Goal: Task Accomplishment & Management: Use online tool/utility

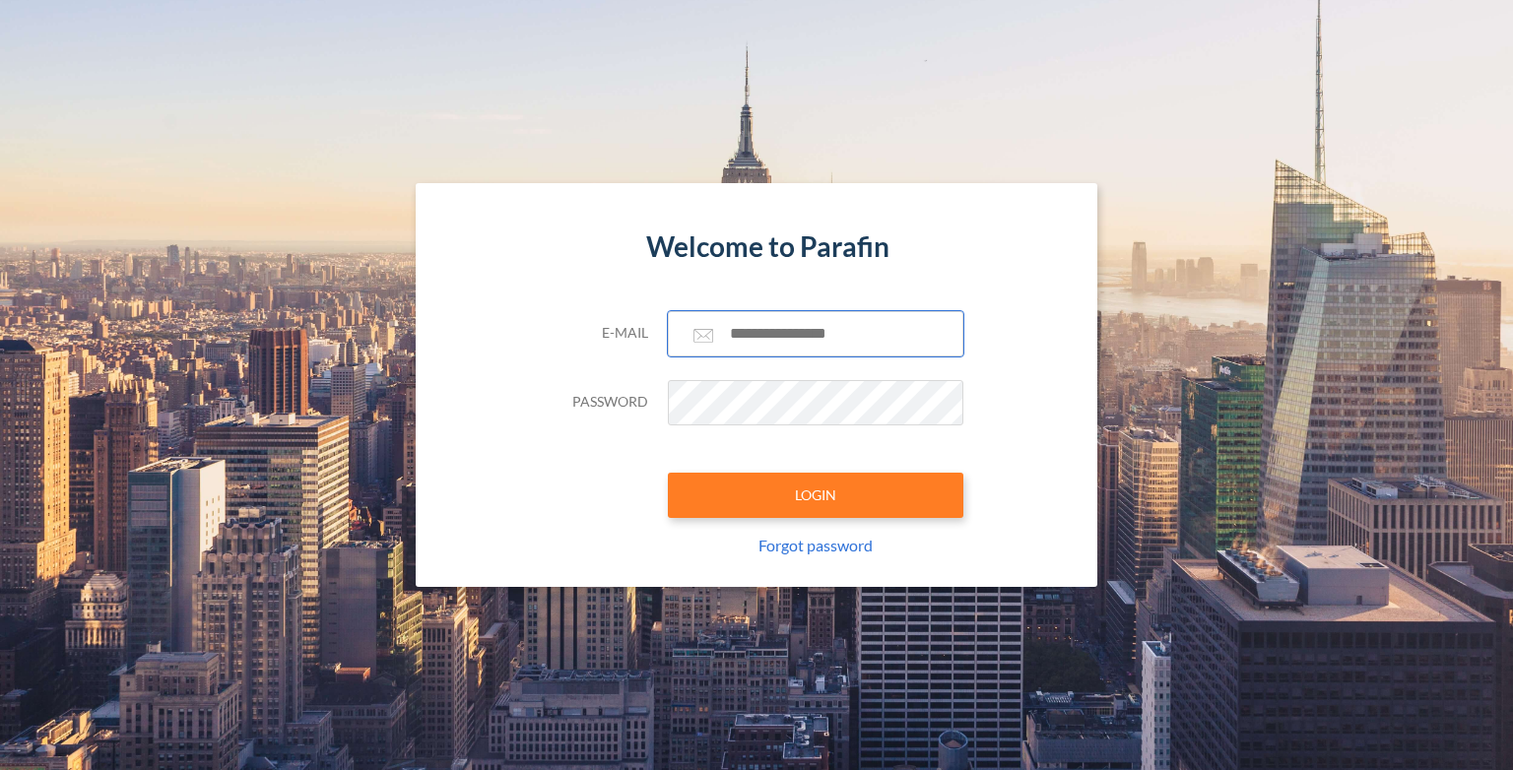
click at [784, 337] on input "text" at bounding box center [815, 333] width 295 height 45
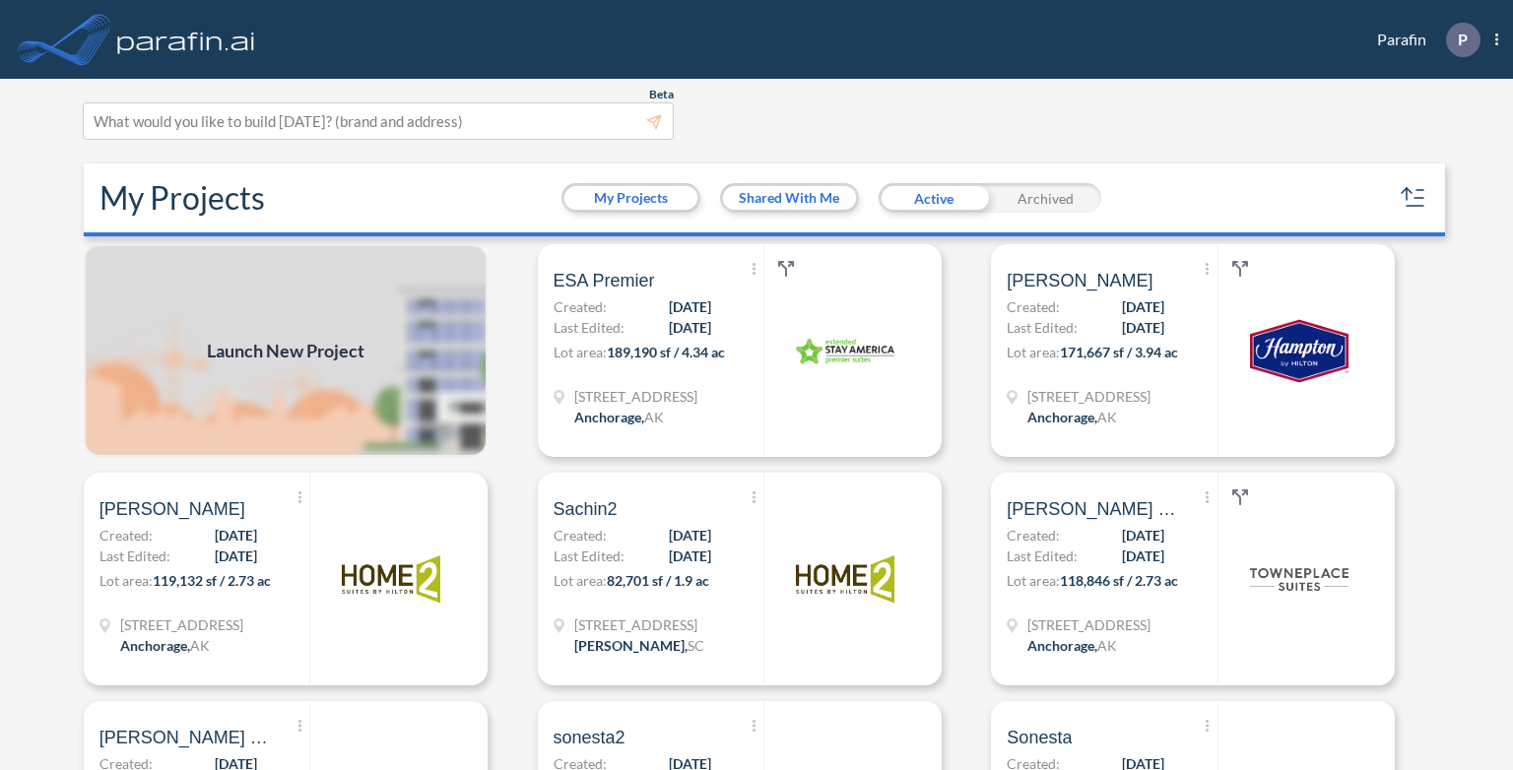
click at [259, 353] on span "Launch New Project" at bounding box center [286, 351] width 158 height 27
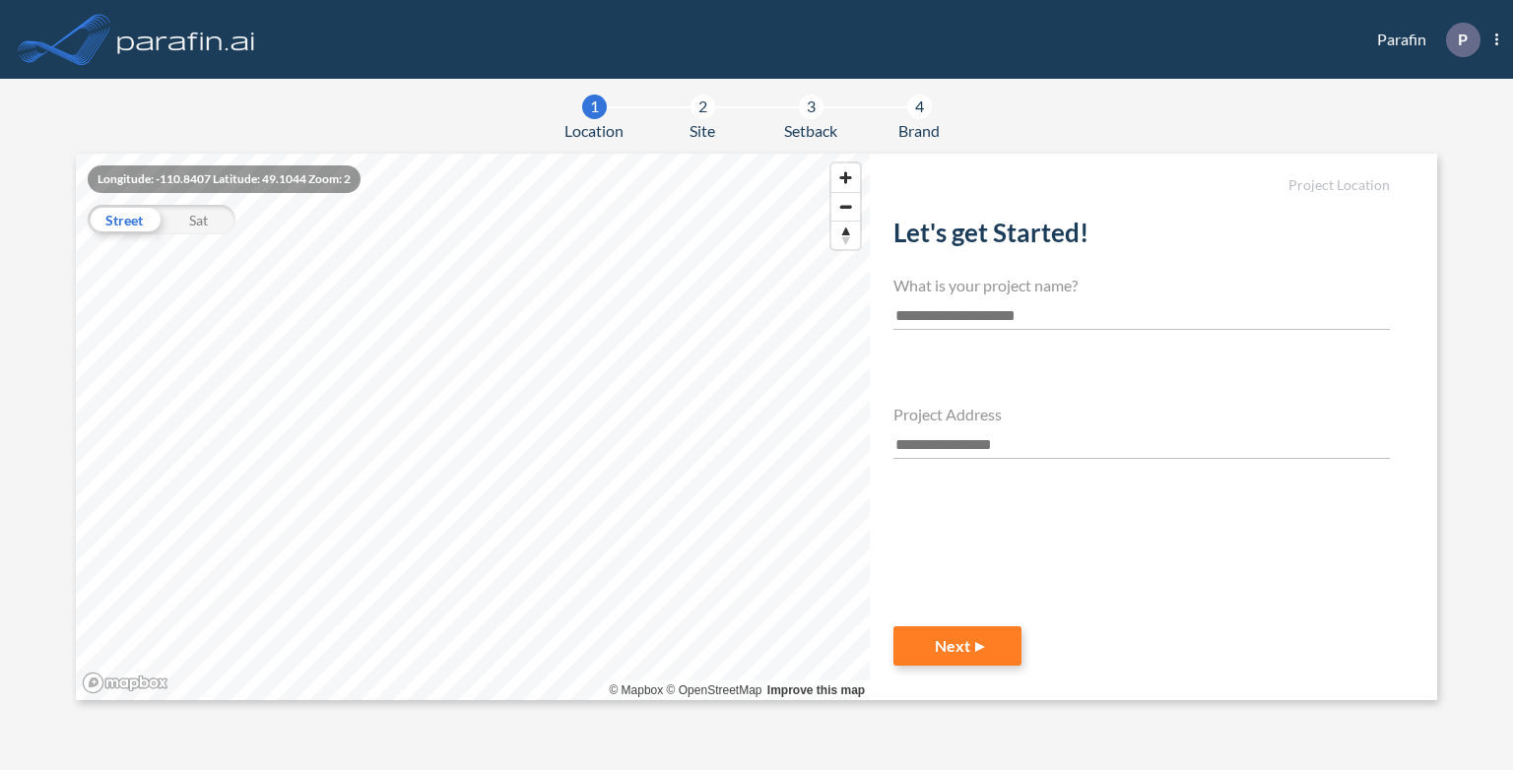
click at [963, 319] on input "text" at bounding box center [1141, 316] width 496 height 27
type input "****"
click at [1004, 438] on input "text" at bounding box center [1141, 445] width 496 height 27
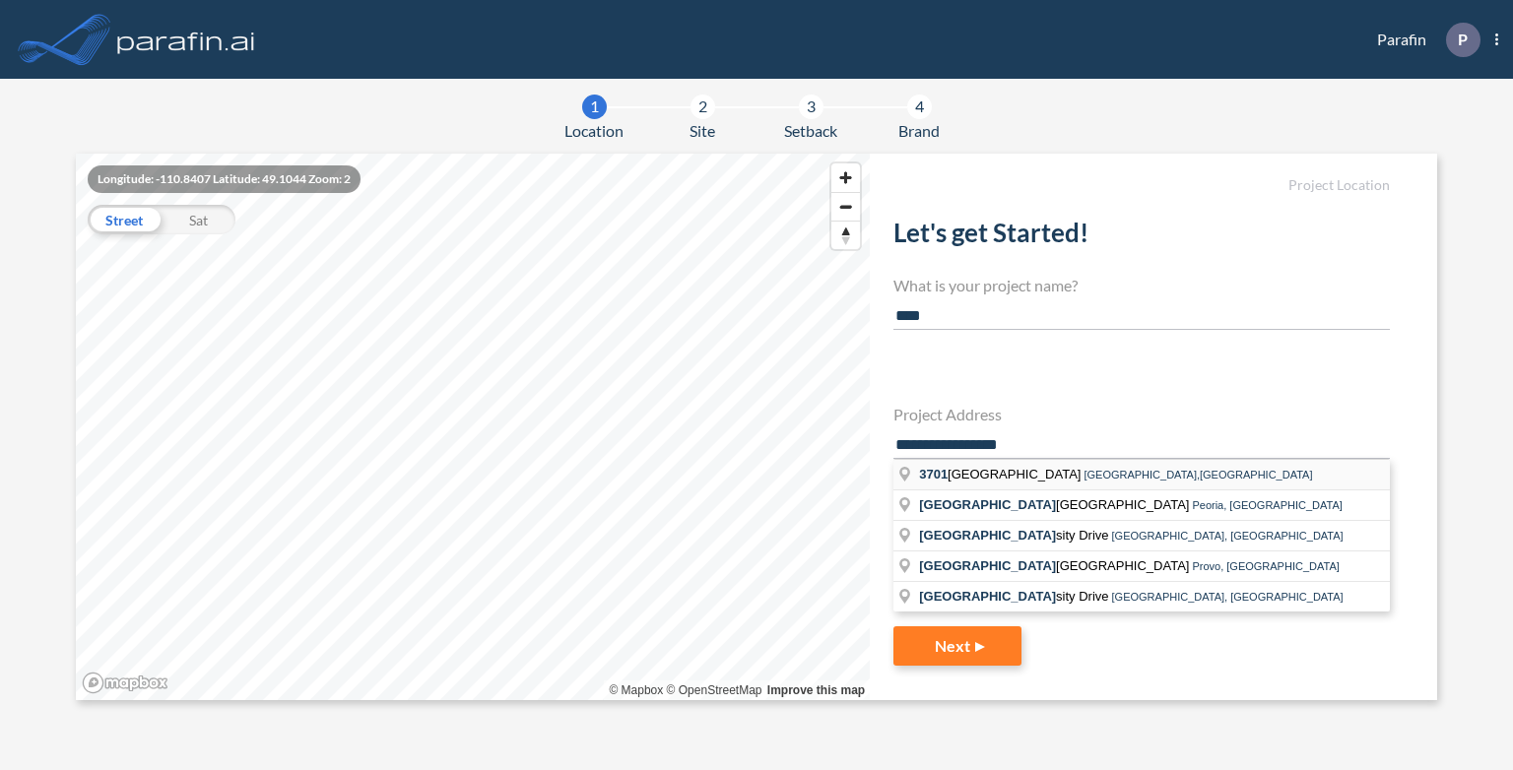
click at [1139, 469] on span "North University Drive, Coral Springs,FL" at bounding box center [1197, 475] width 228 height 12
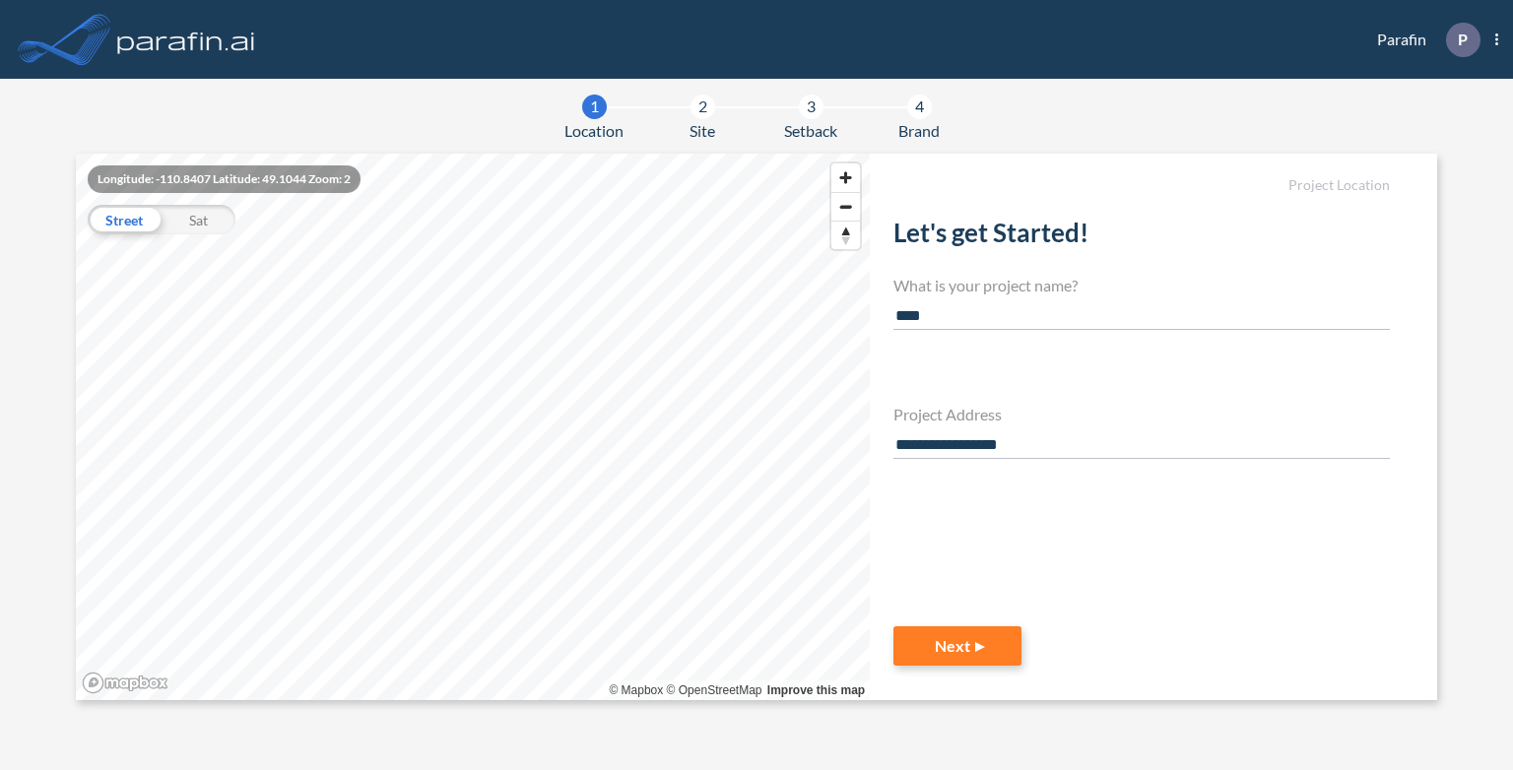
type input "**********"
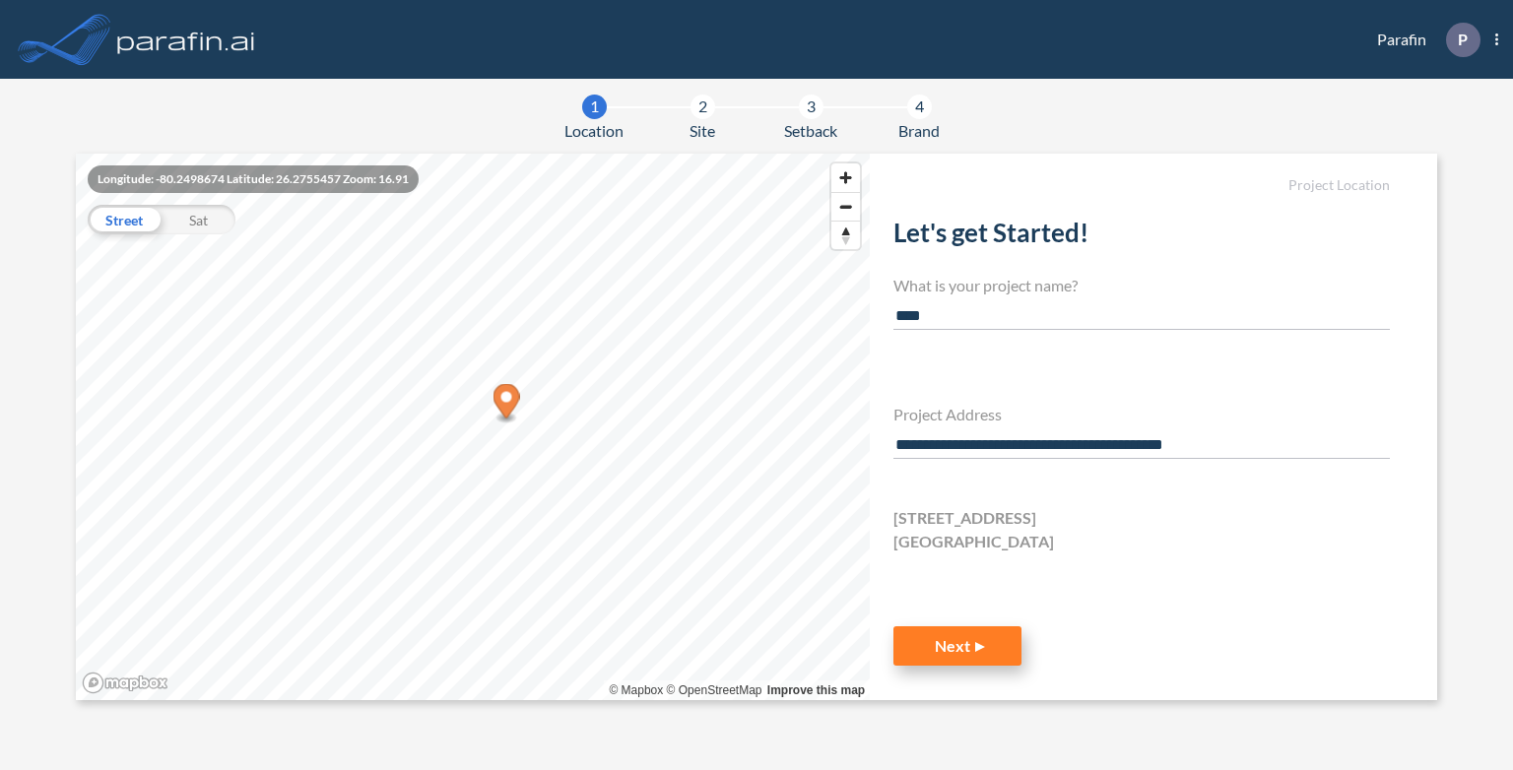
click at [969, 653] on button "Next" at bounding box center [957, 645] width 128 height 39
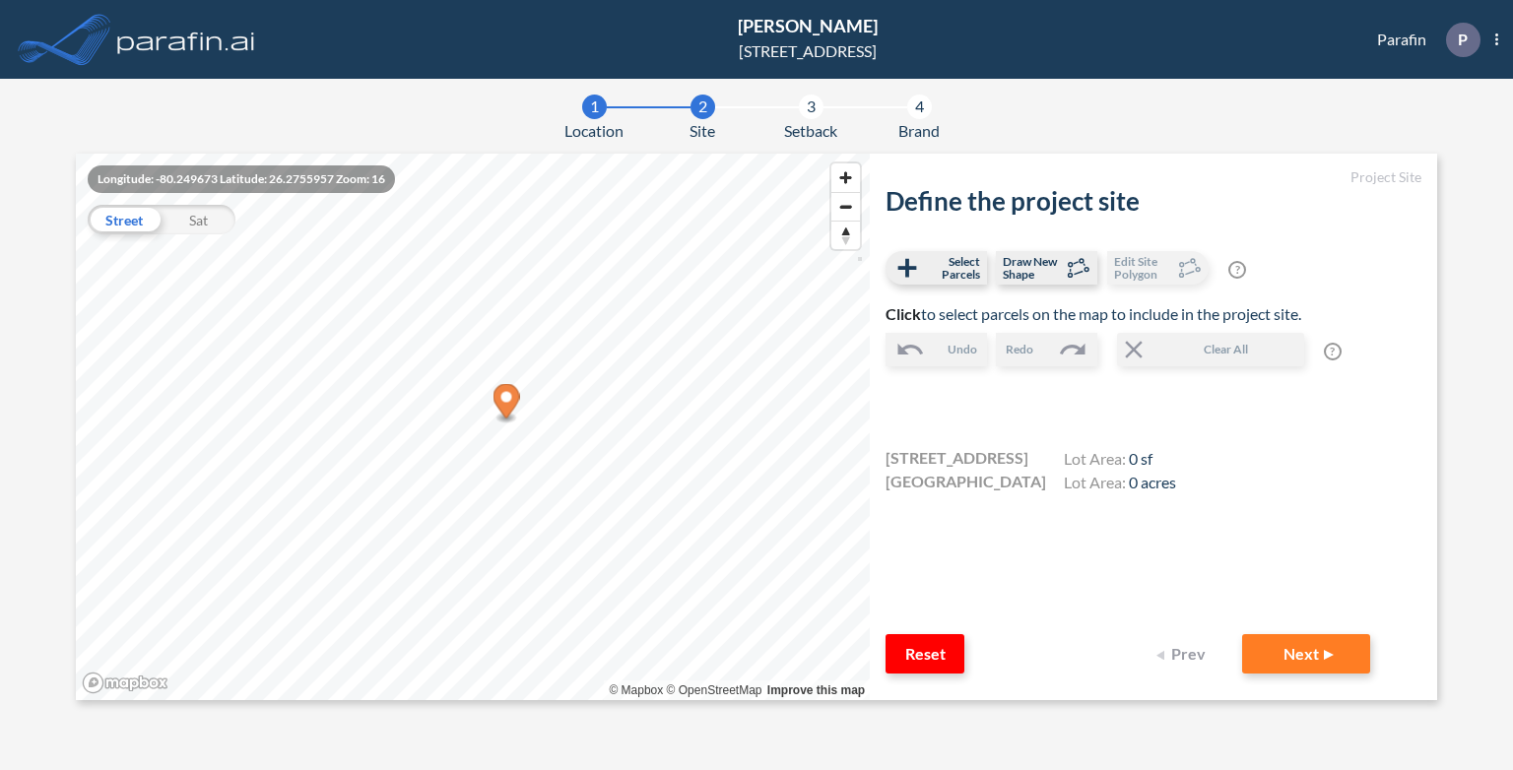
click at [205, 217] on div "Sat" at bounding box center [199, 220] width 74 height 30
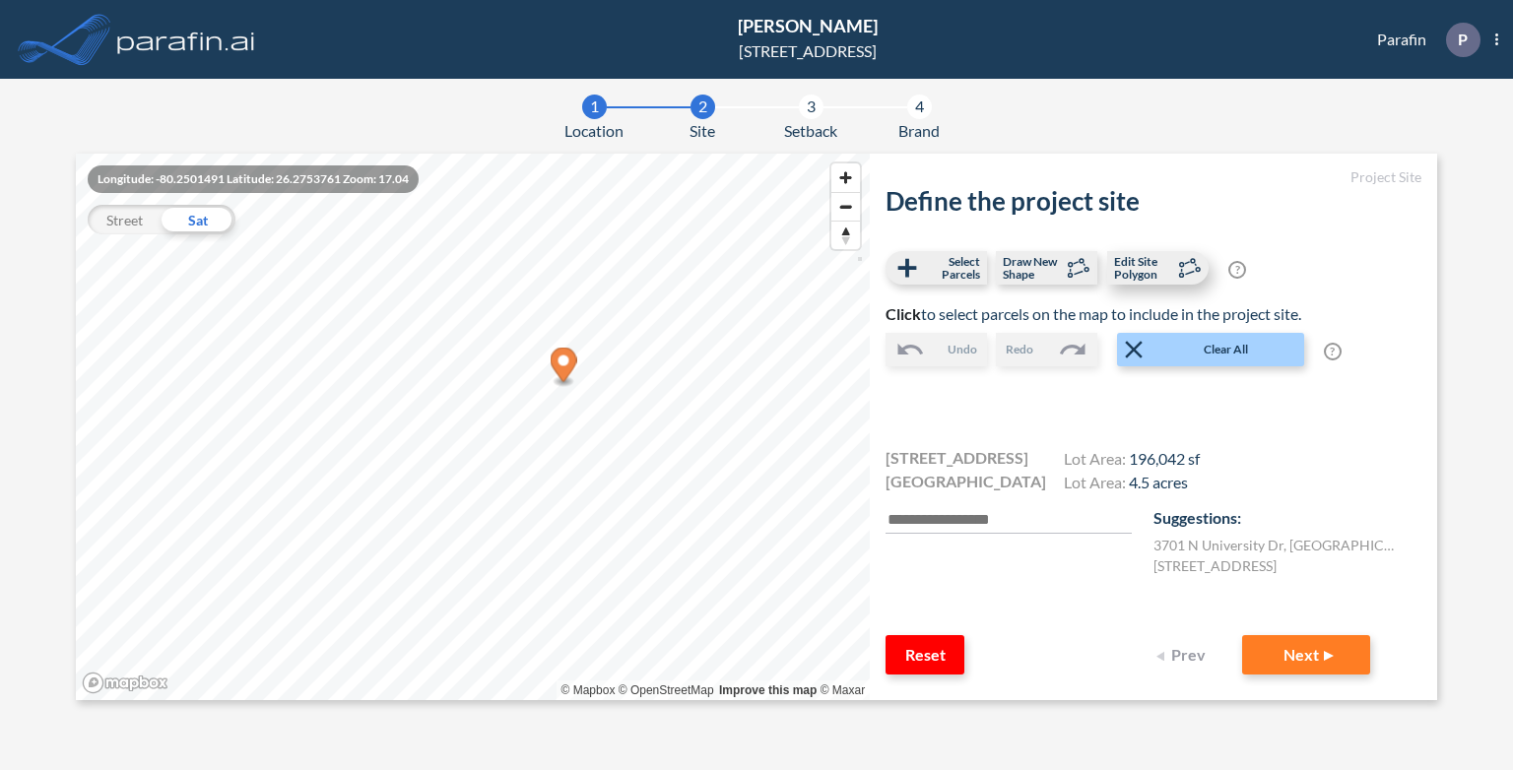
click at [1130, 264] on span "Edit Site Polygon" at bounding box center [1143, 268] width 58 height 26
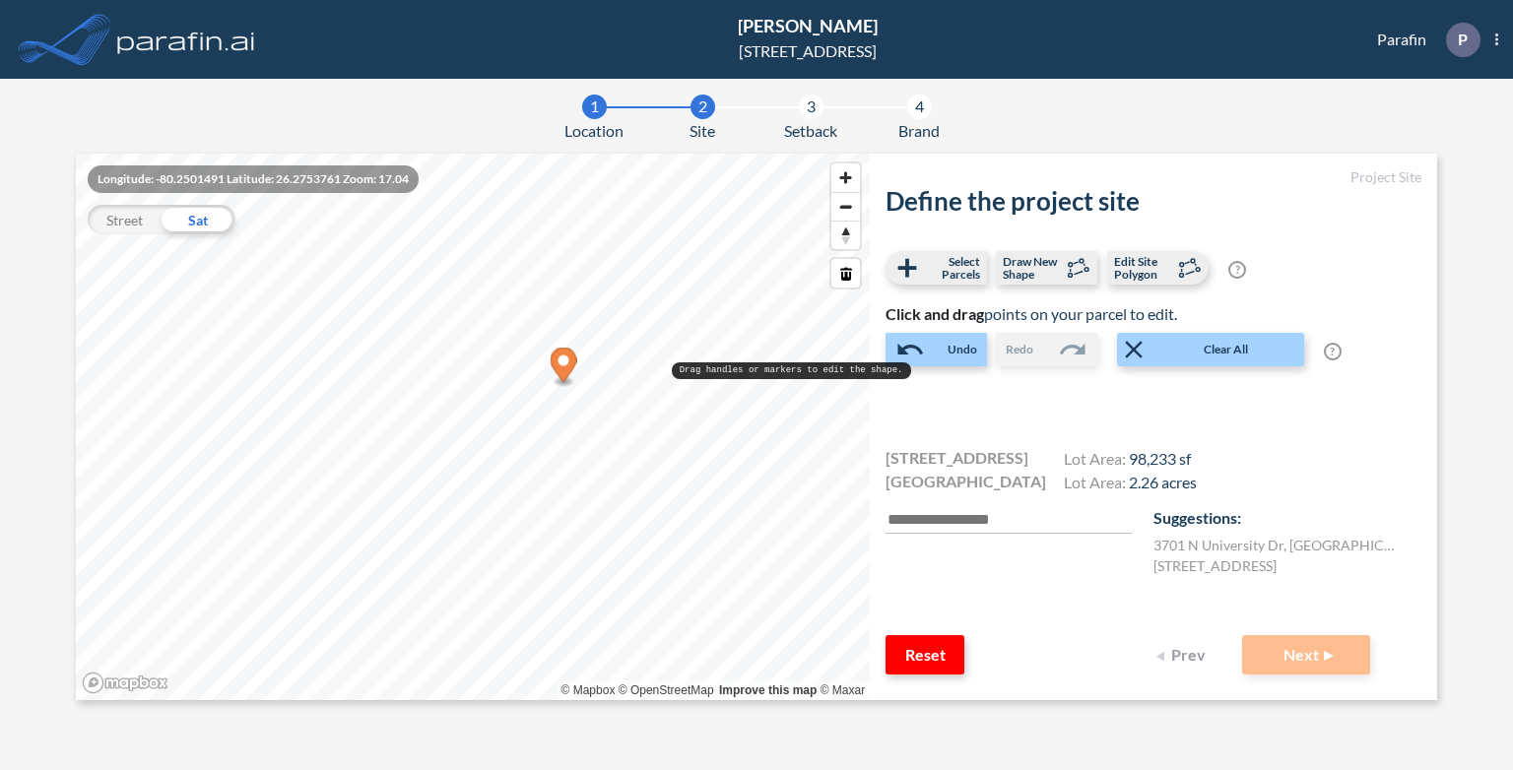
click at [676, 371] on pre "Drag handles or markers to edit the shape." at bounding box center [791, 371] width 239 height 18
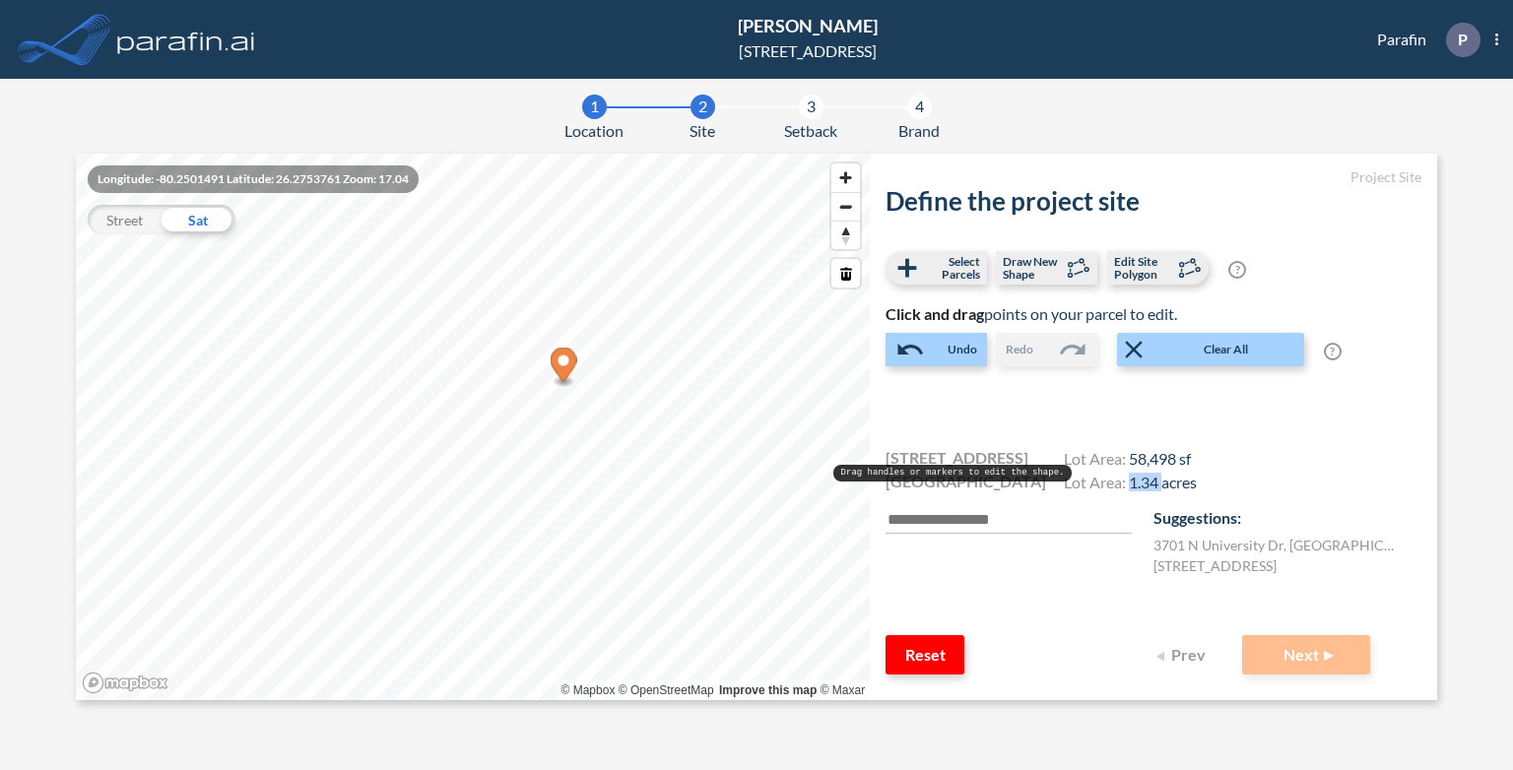
drag, startPoint x: 1135, startPoint y: 484, endPoint x: 1165, endPoint y: 483, distance: 30.5
click at [1165, 483] on span "1.34 acres" at bounding box center [1163, 482] width 68 height 19
click at [949, 251] on label "Select Parcels" at bounding box center [935, 267] width 101 height 33
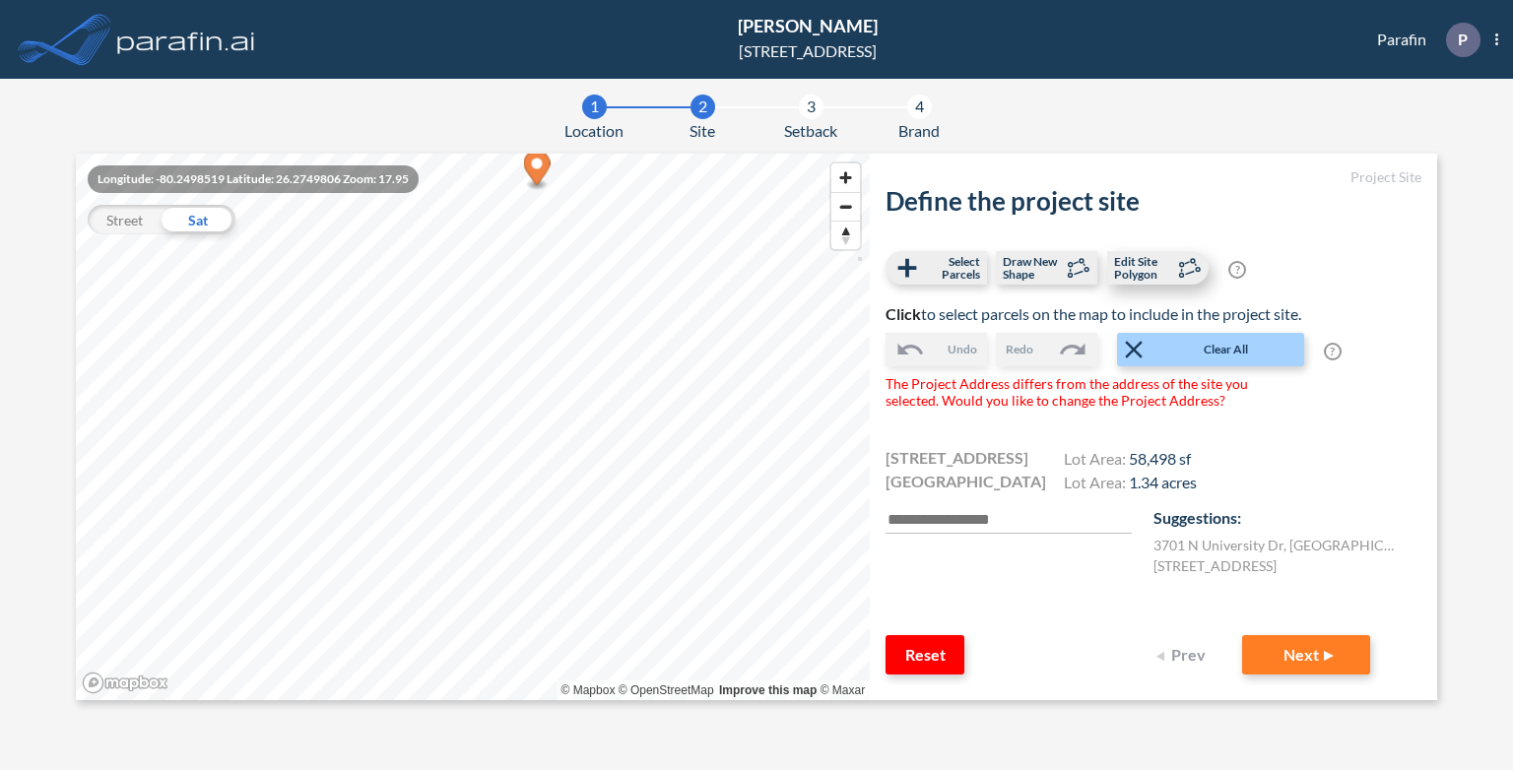
click at [1144, 274] on span "Edit Site Polygon" at bounding box center [1143, 268] width 58 height 26
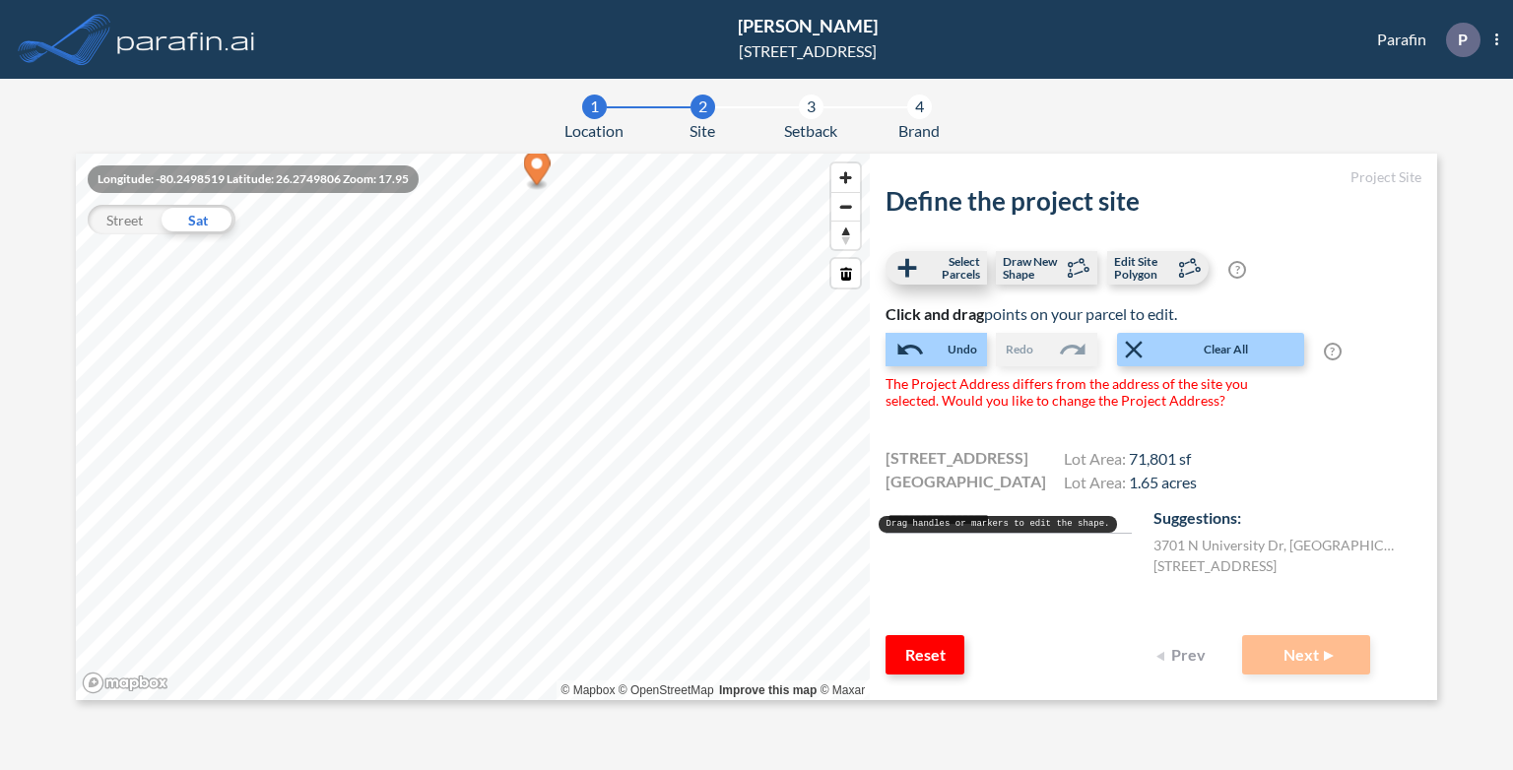
click at [941, 267] on span "Select Parcels" at bounding box center [951, 268] width 58 height 26
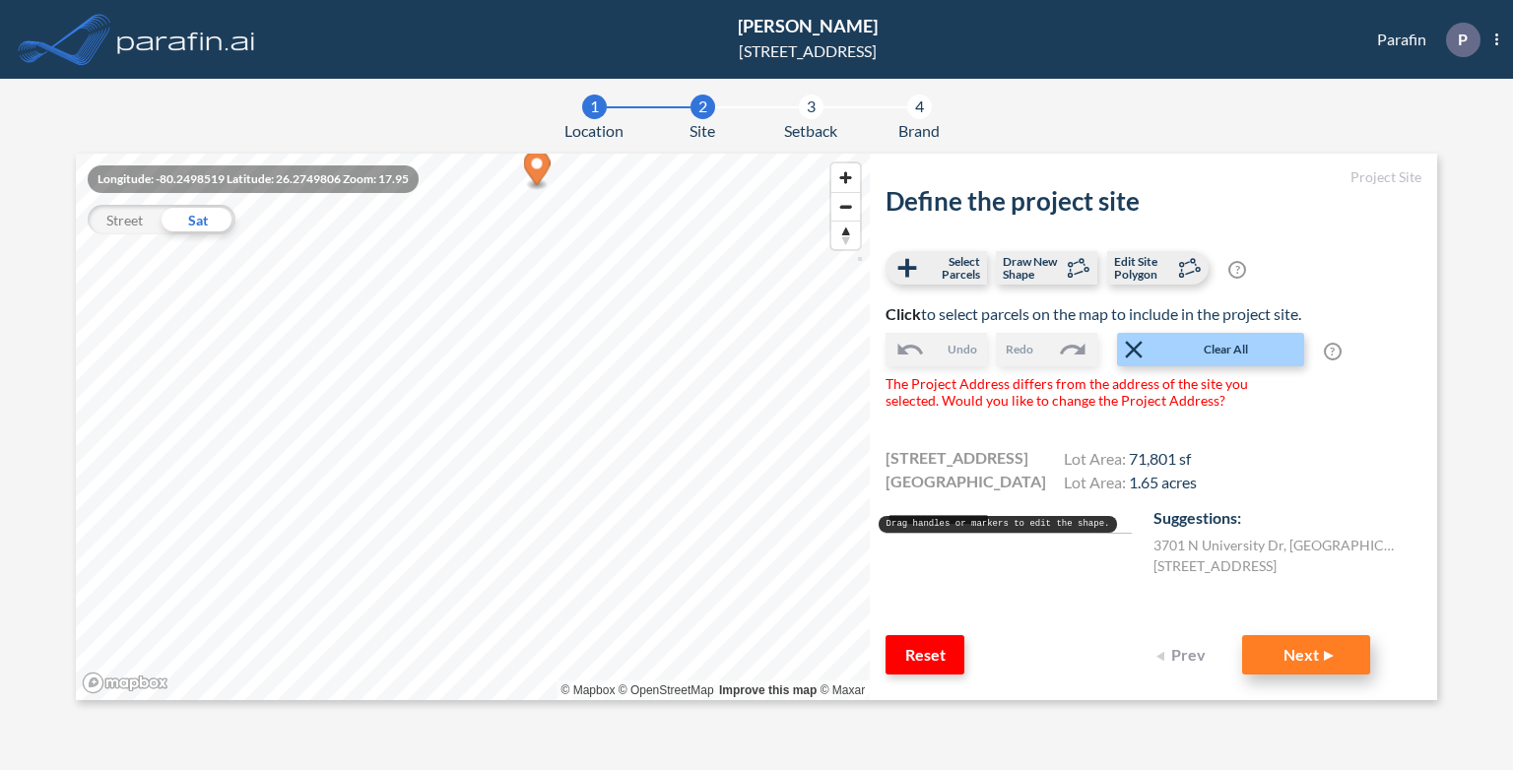
click at [1284, 657] on button "Next" at bounding box center [1306, 654] width 128 height 39
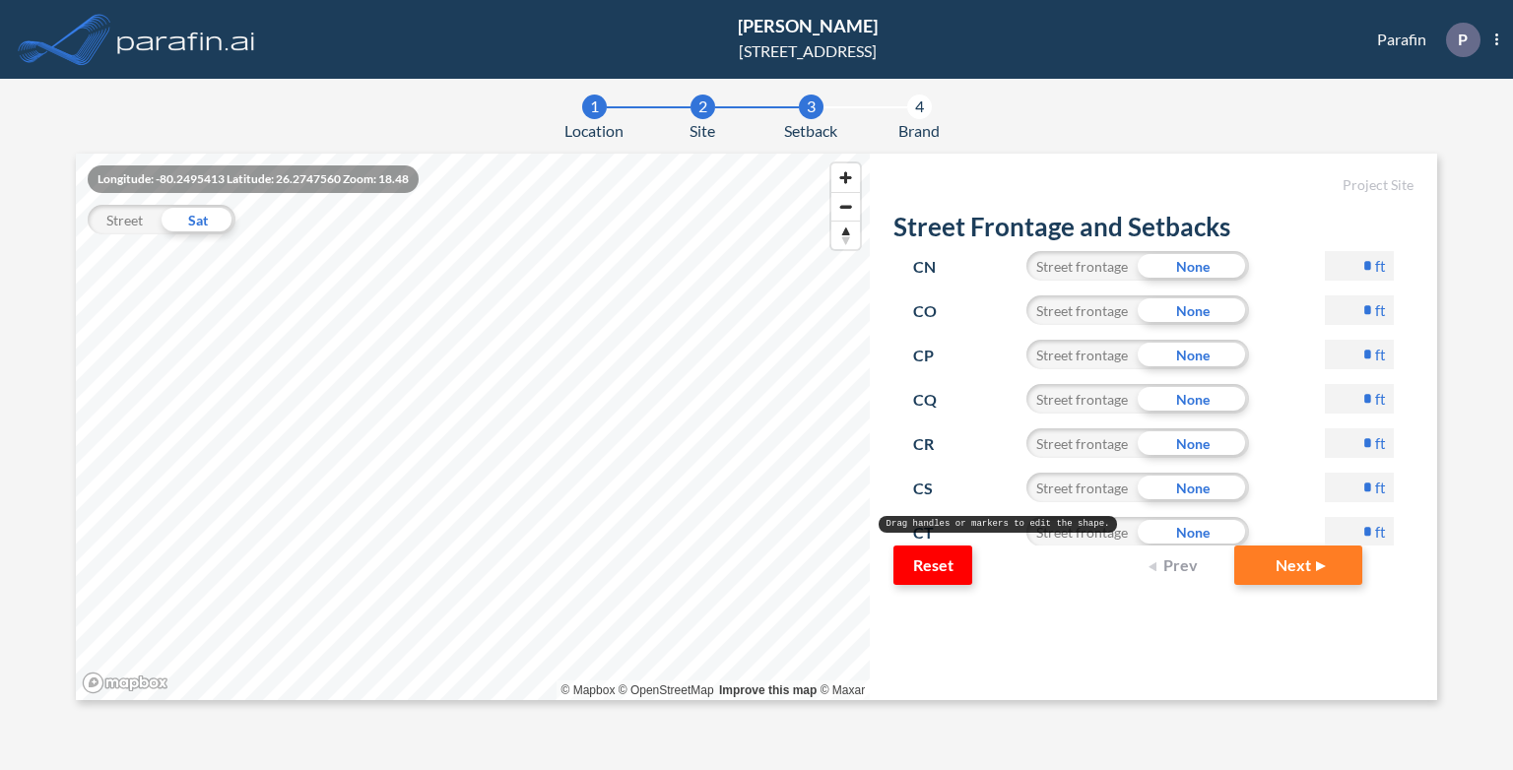
scroll to position [4386, 0]
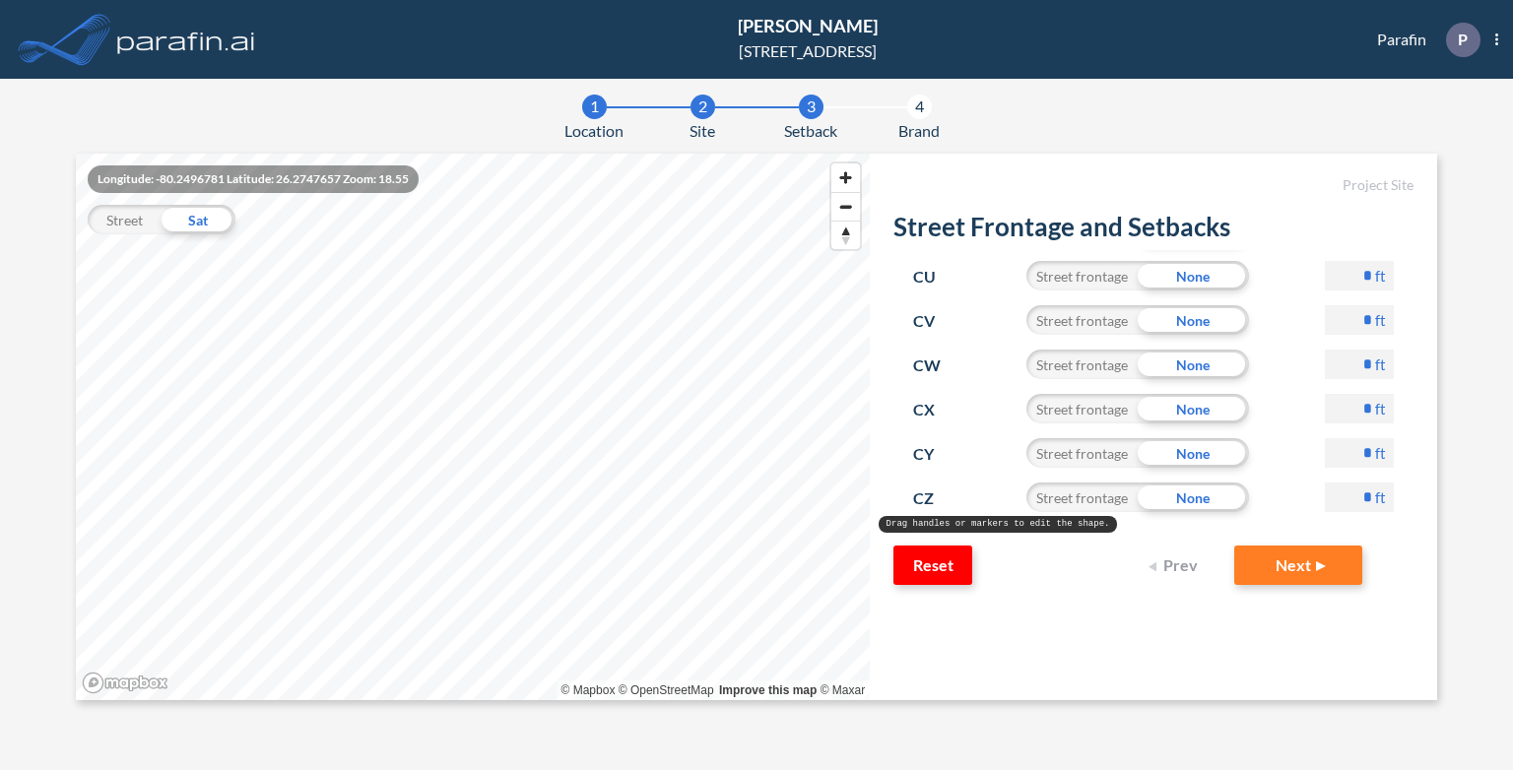
drag, startPoint x: 1345, startPoint y: 454, endPoint x: 1359, endPoint y: 451, distance: 14.1
click at [1359, 451] on div "* ft" at bounding box center [1359, 460] width 69 height 44
type input "**"
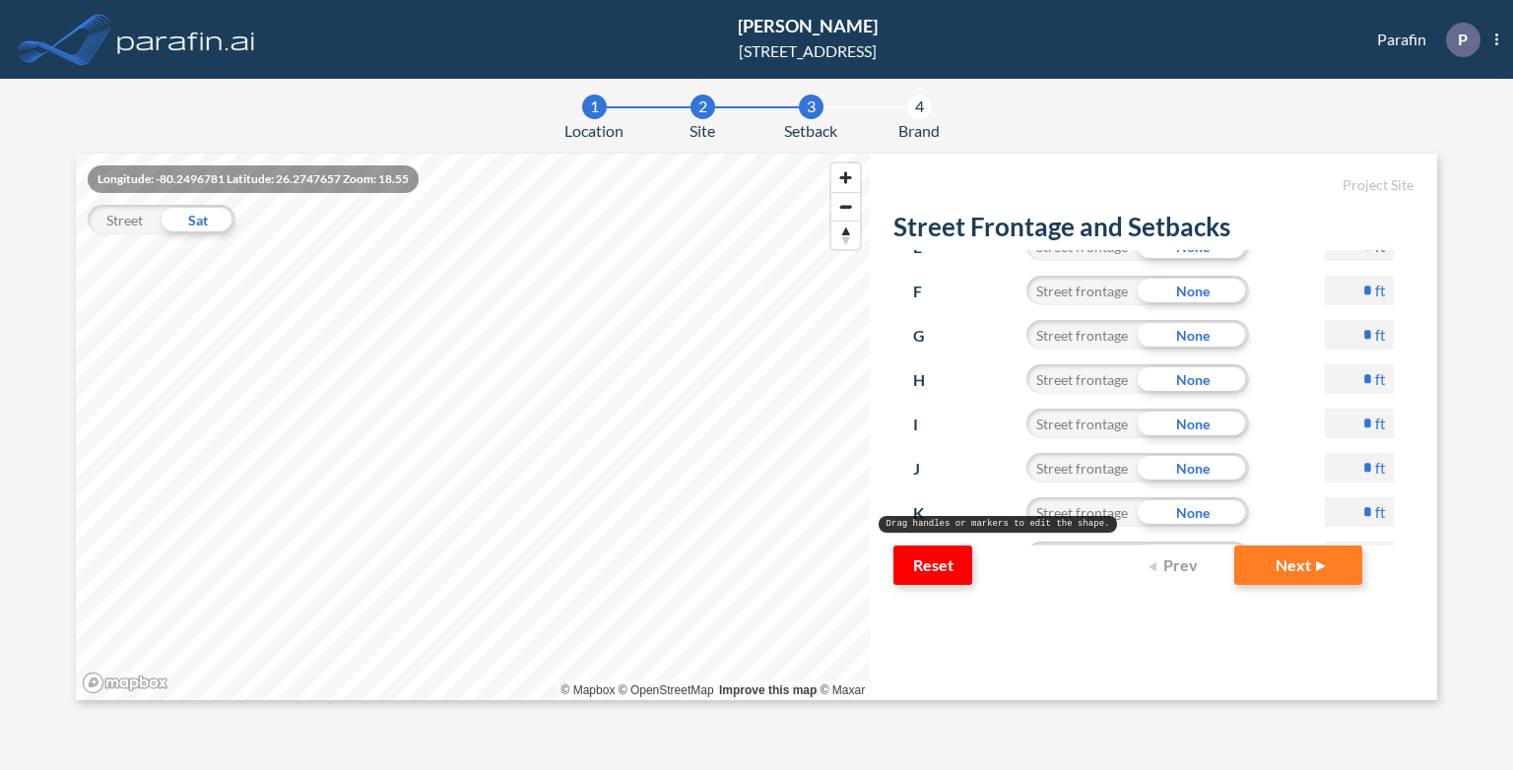
scroll to position [0, 0]
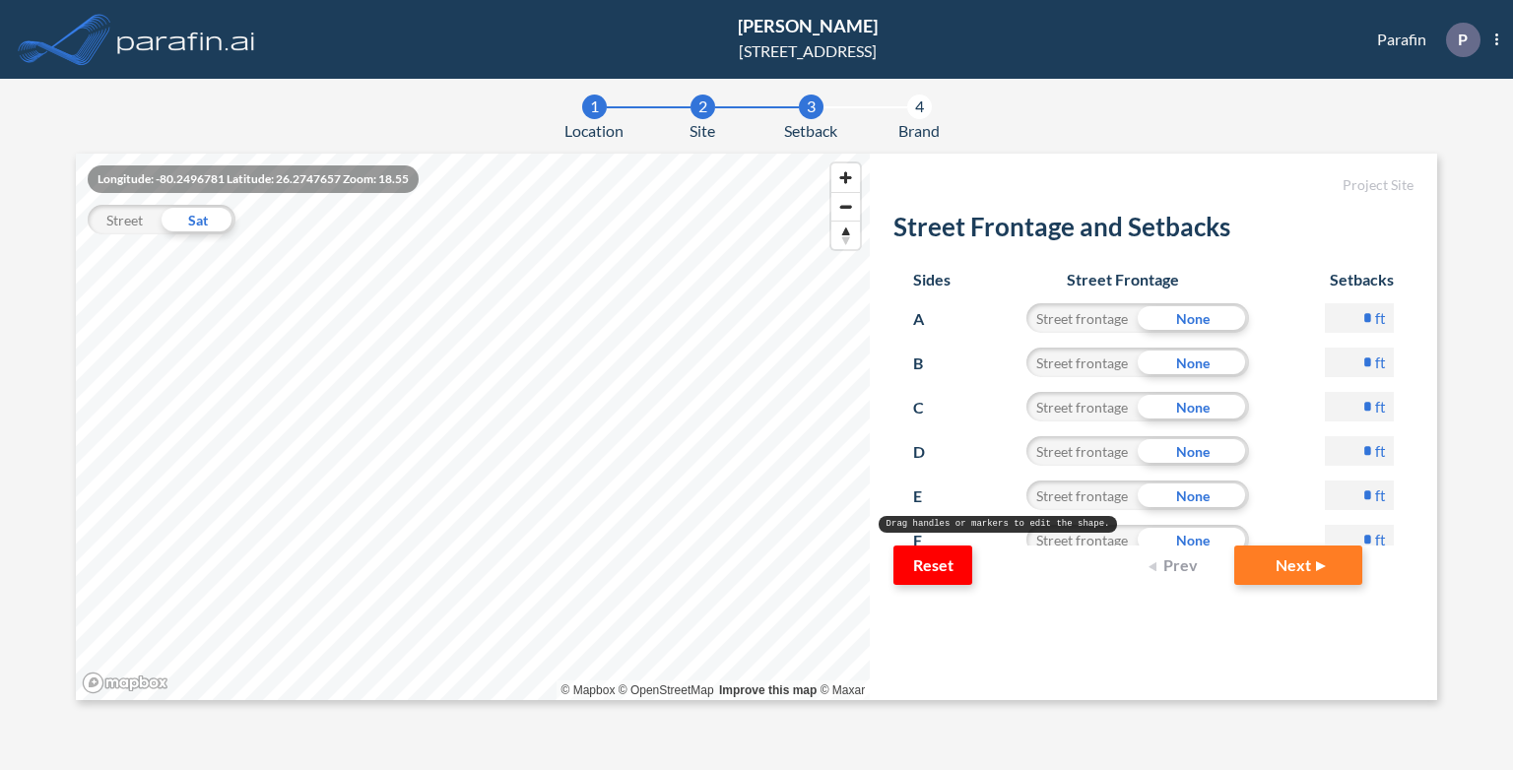
drag, startPoint x: 1343, startPoint y: 315, endPoint x: 1368, endPoint y: 316, distance: 24.6
click at [1368, 316] on div "* ft" at bounding box center [1359, 325] width 69 height 44
type input "**"
click at [1301, 572] on button "Next" at bounding box center [1298, 565] width 128 height 39
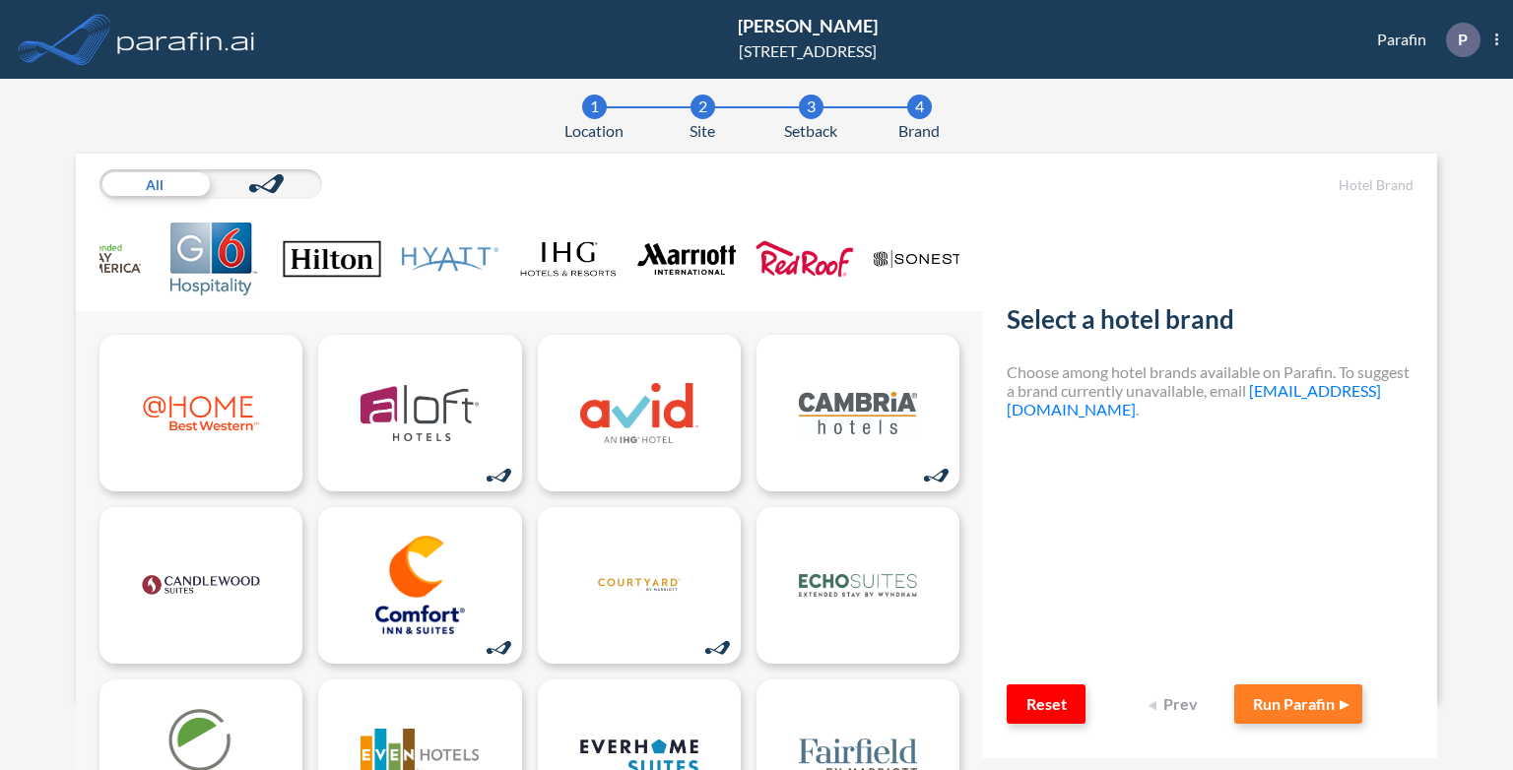
scroll to position [0, 381]
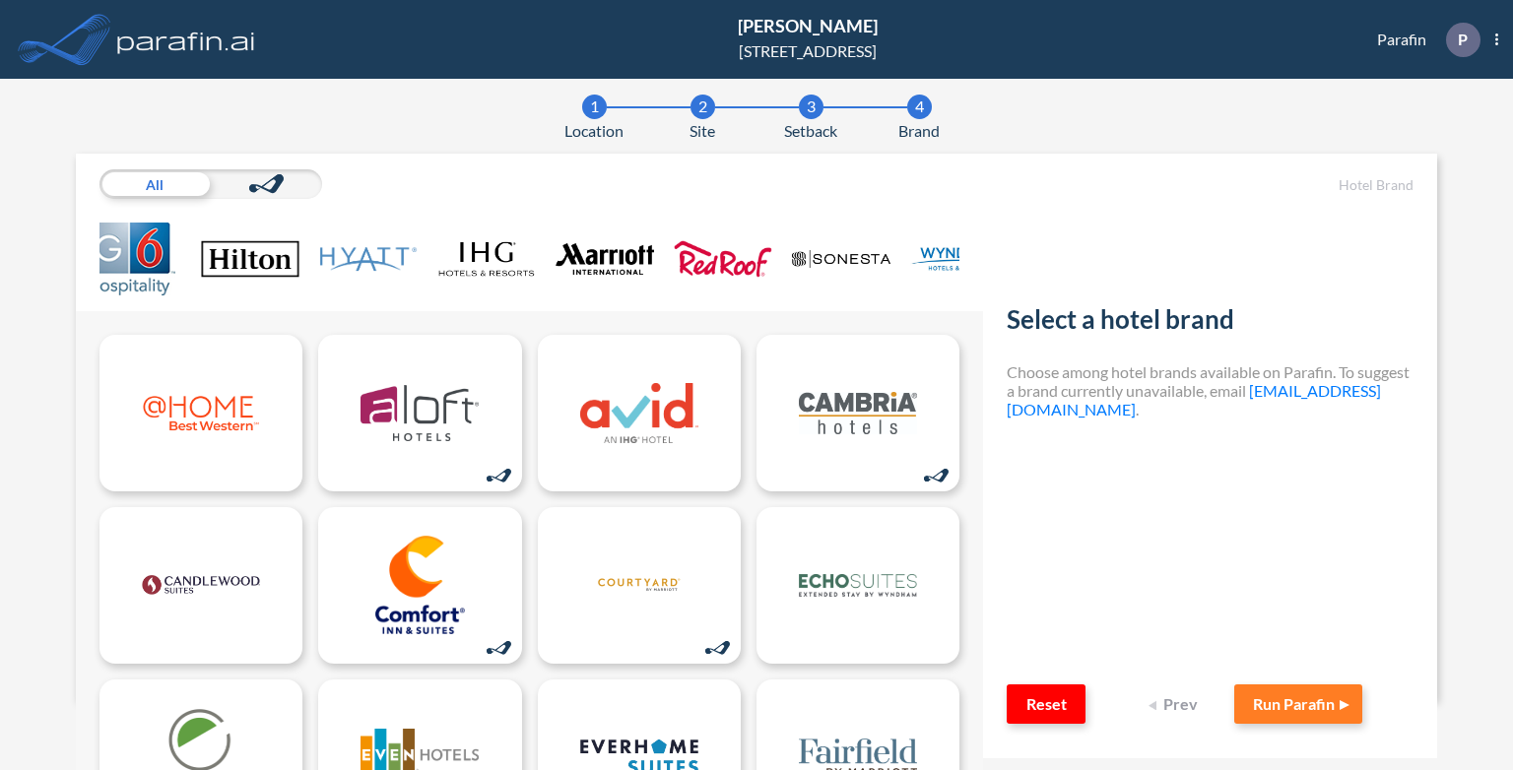
click at [559, 251] on img at bounding box center [604, 259] width 98 height 73
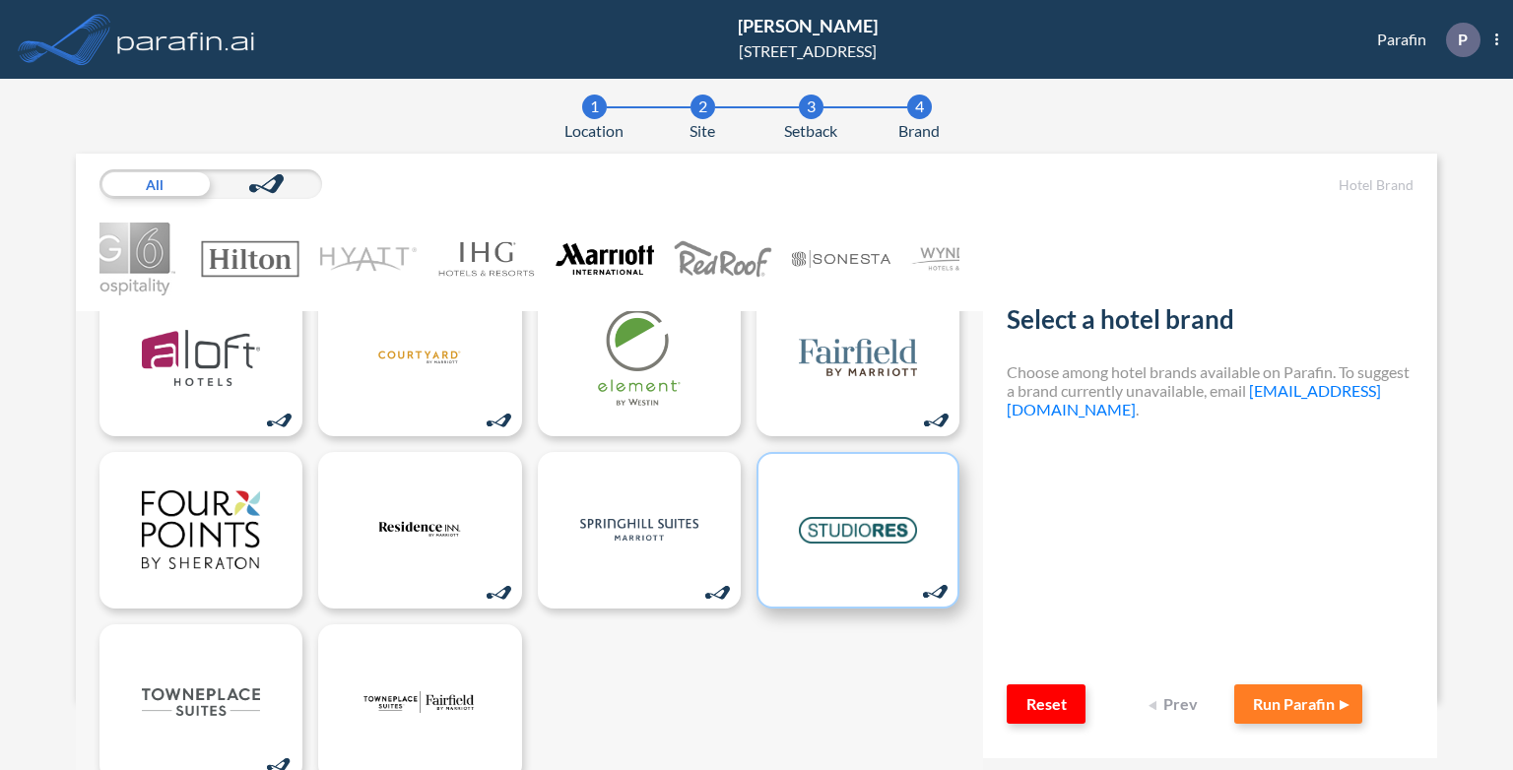
scroll to position [86, 0]
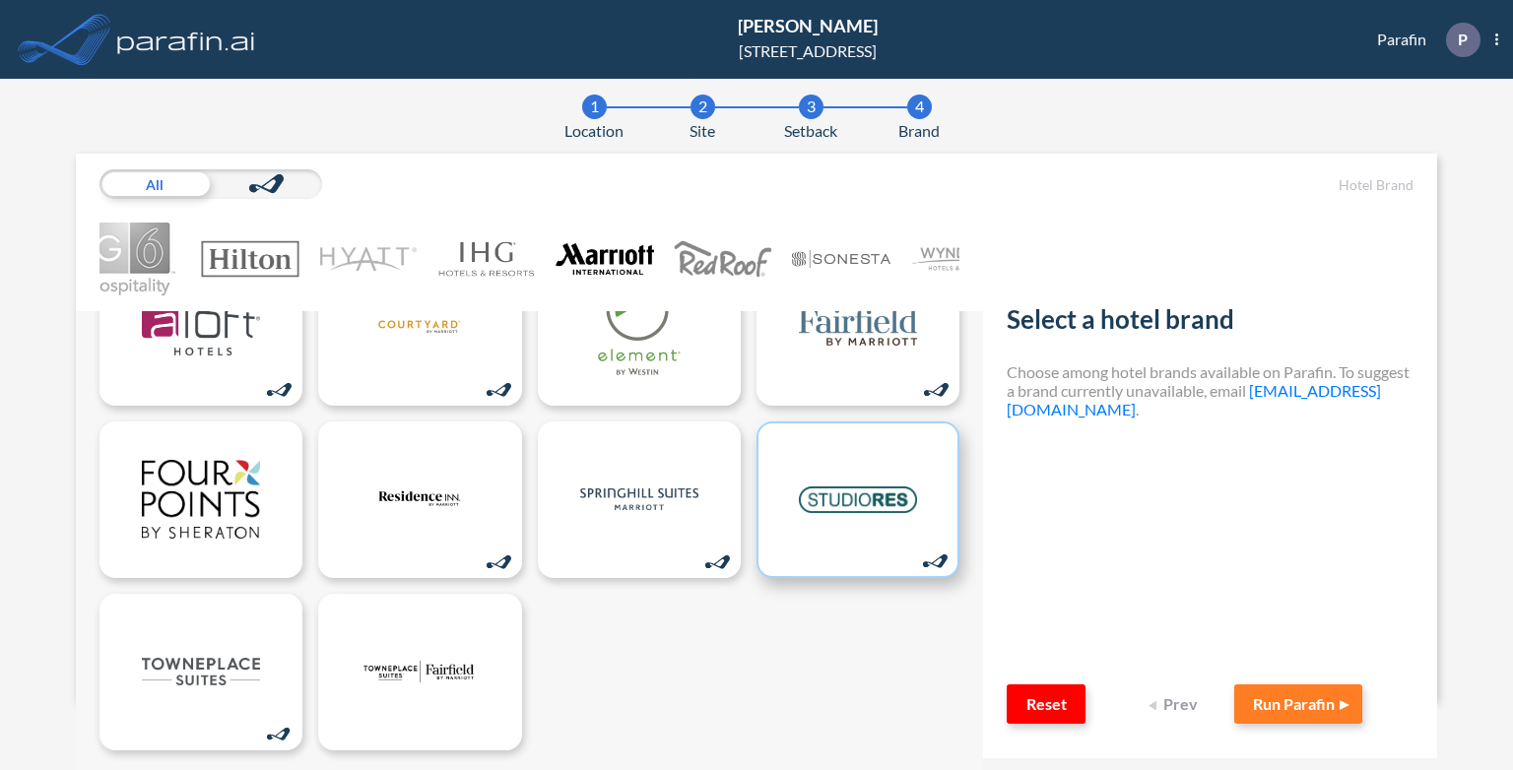
click at [839, 502] on img at bounding box center [858, 499] width 118 height 98
click at [1276, 698] on button "Run Parafin" at bounding box center [1298, 703] width 128 height 39
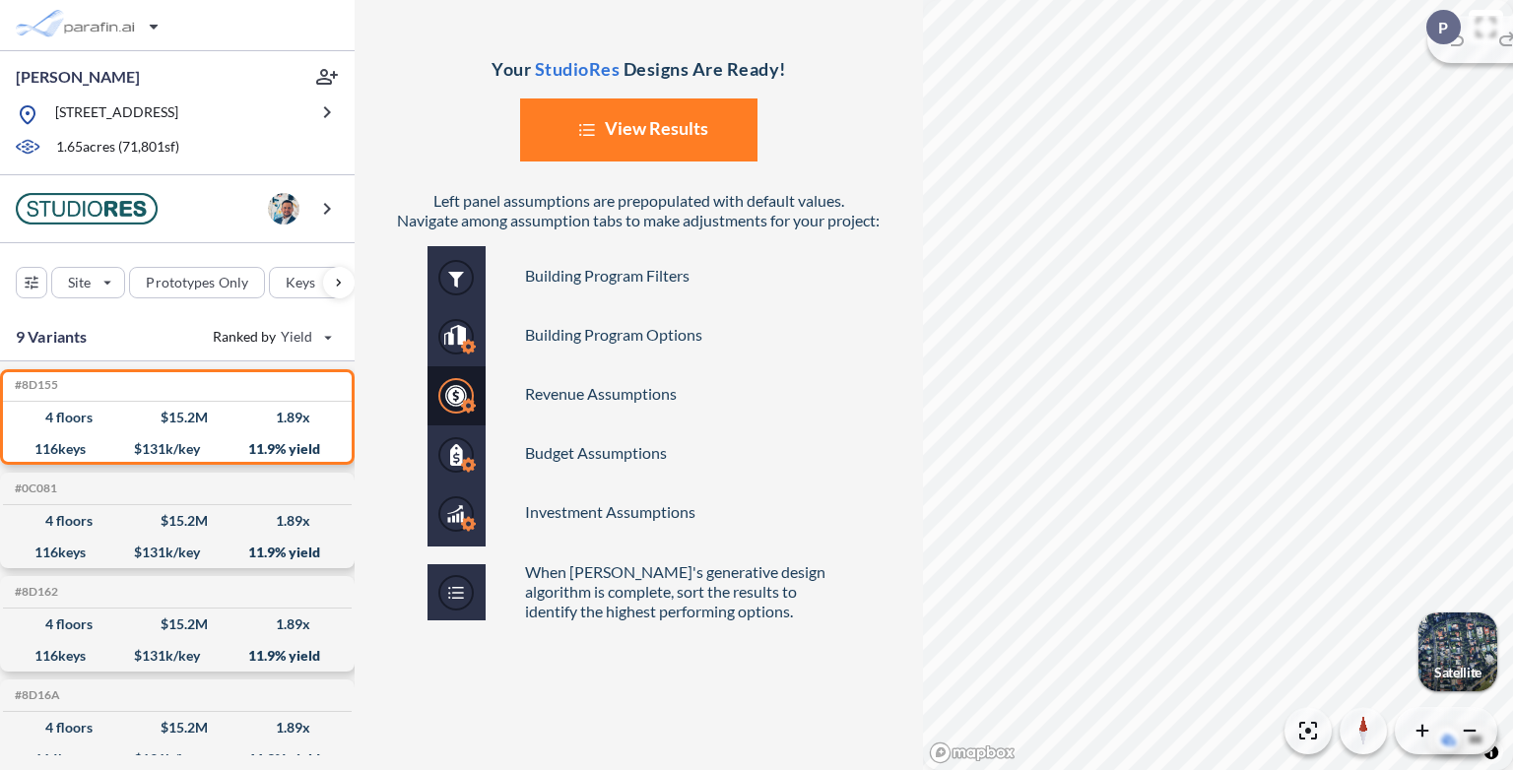
click at [897, 475] on section "Your StudioRes Designs Are Ready! List Created with Sketch. View Results Left p…" at bounding box center [934, 385] width 1158 height 770
click at [682, 125] on button "List Created with Sketch. View Results" at bounding box center [638, 129] width 237 height 63
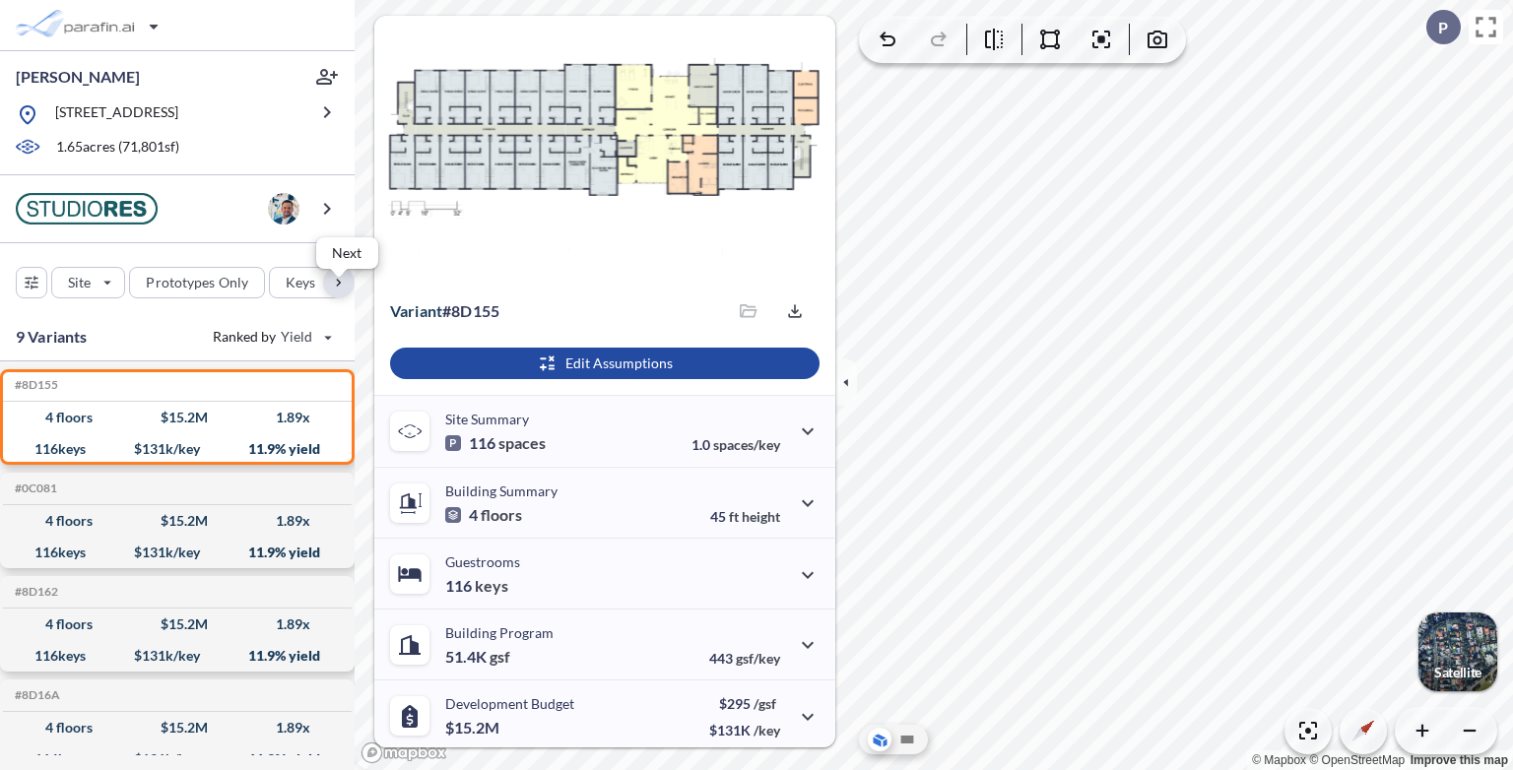
click at [342, 298] on div "button" at bounding box center [339, 283] width 32 height 32
click at [339, 292] on div "button" at bounding box center [339, 283] width 32 height 32
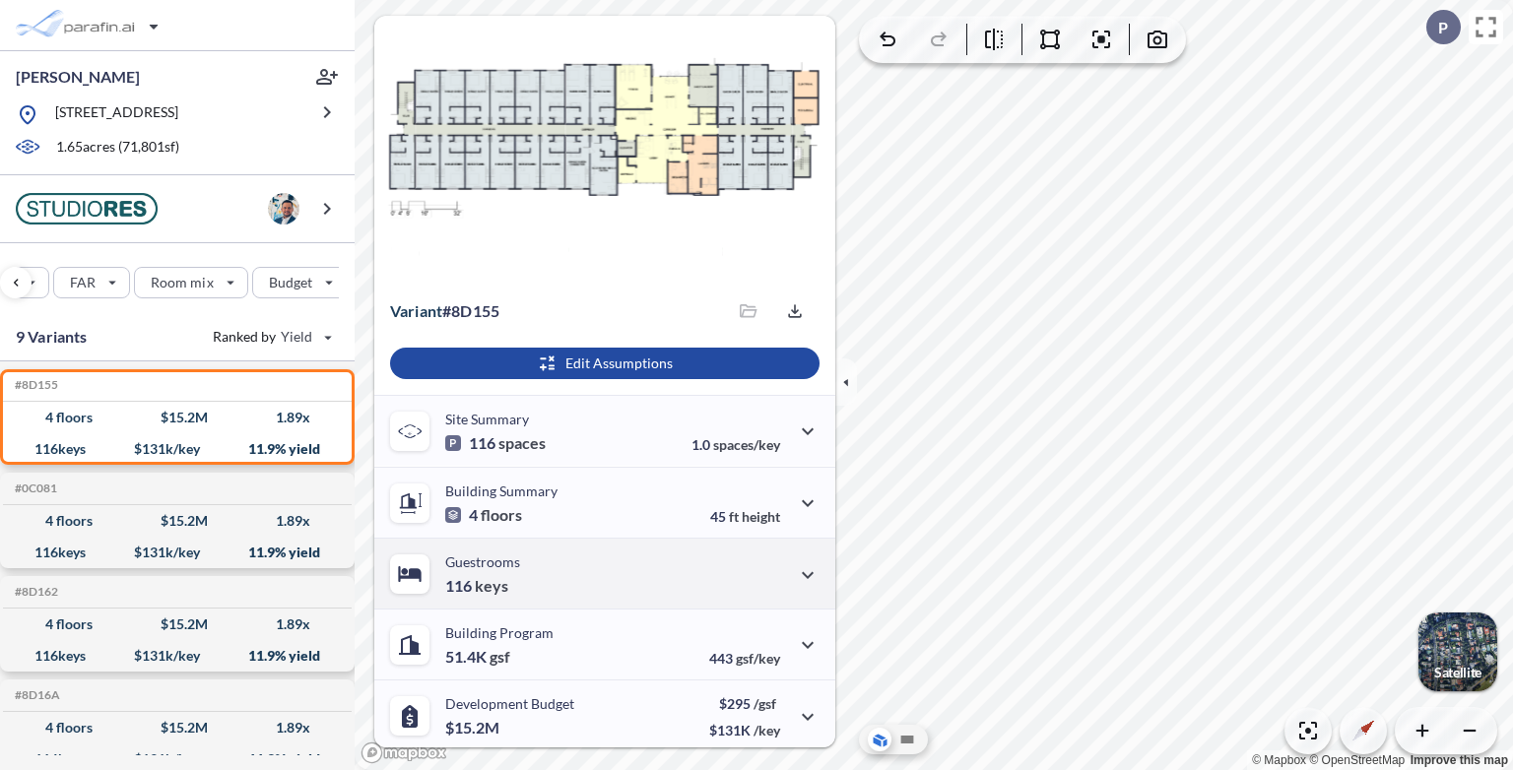
click at [555, 583] on div "Guestrooms 116 keys" at bounding box center [604, 573] width 461 height 71
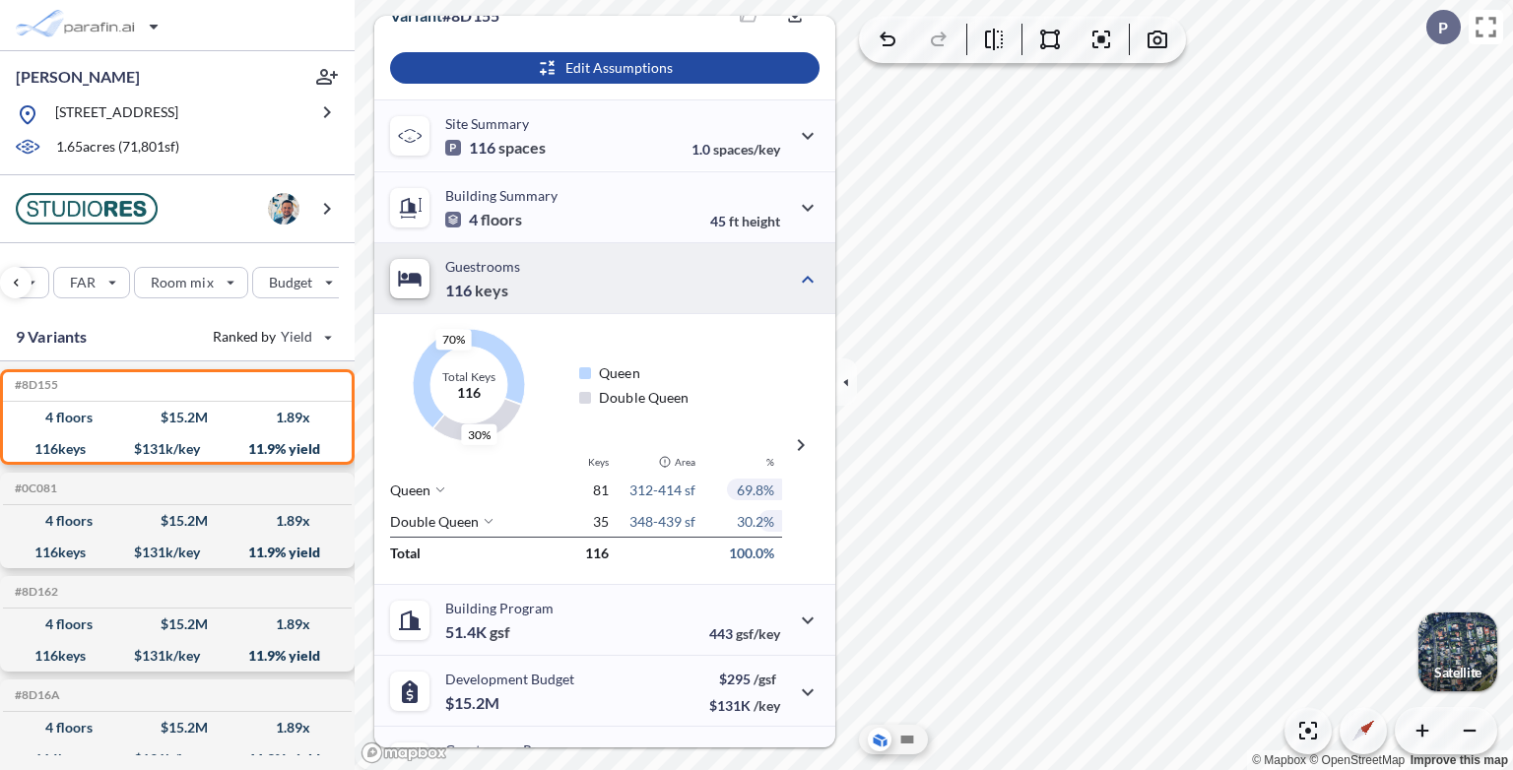
scroll to position [295, 0]
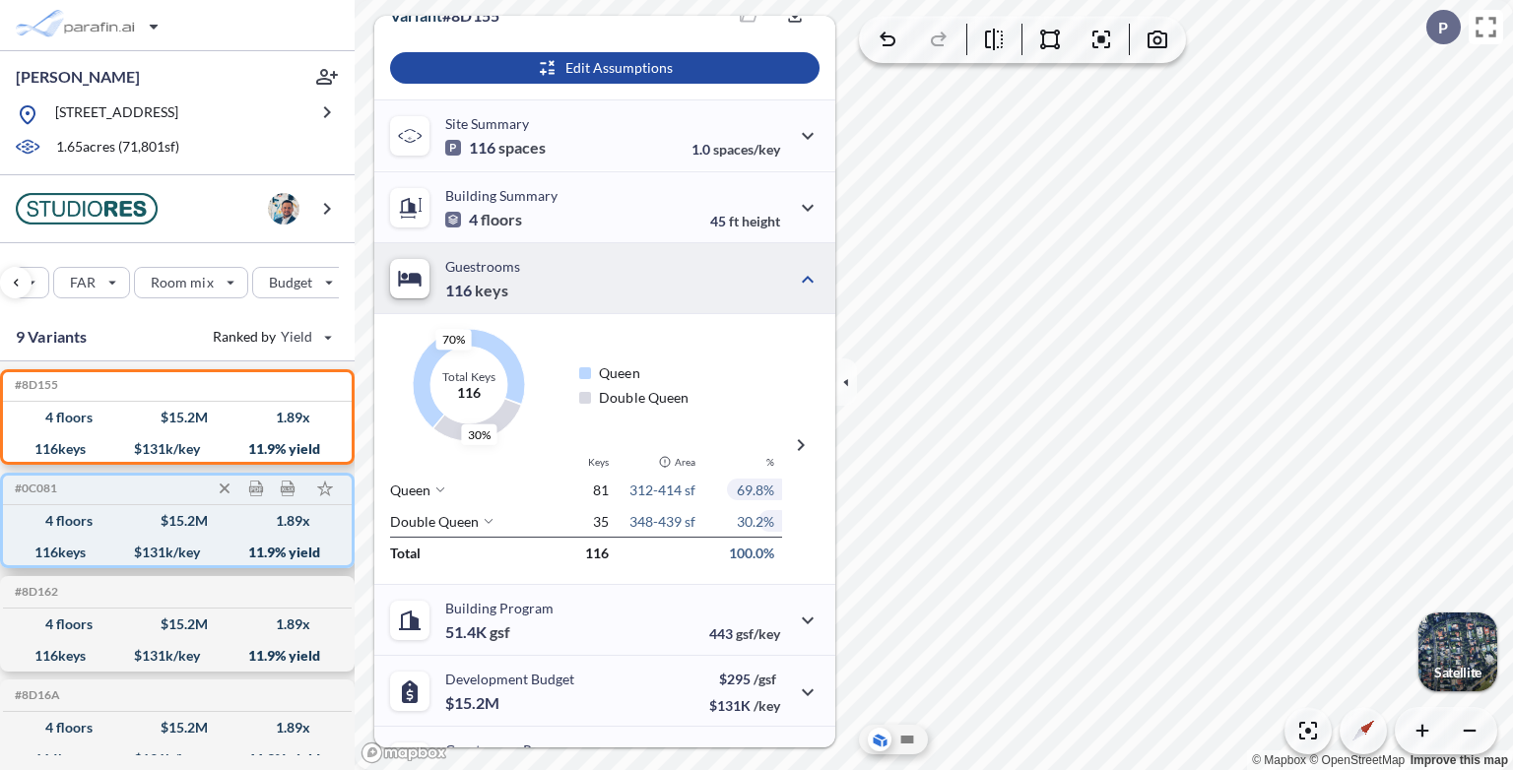
click at [229, 537] on div "4 floors $ 15.2 M 1.89 x" at bounding box center [177, 521] width 333 height 32
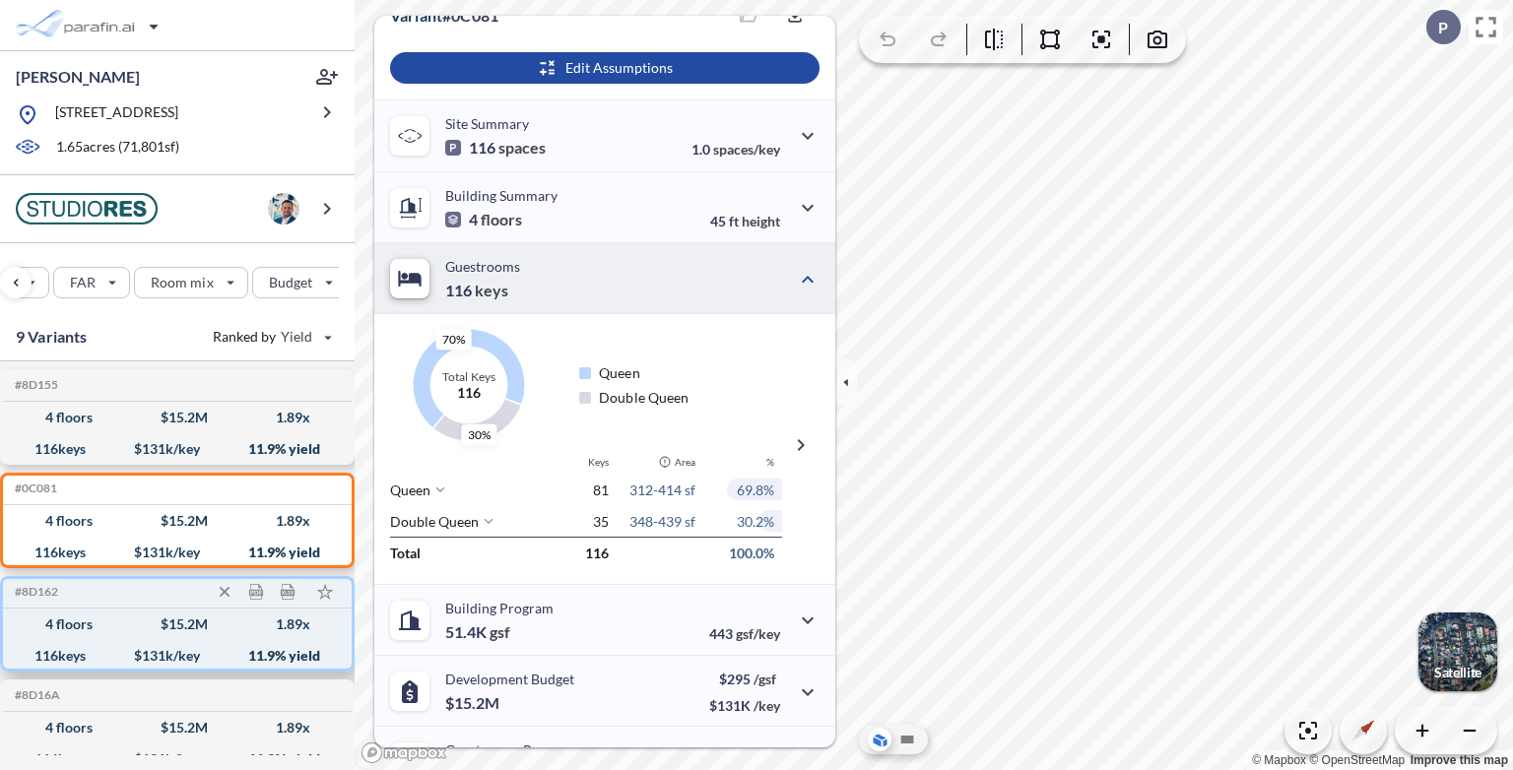
click at [232, 640] on div "4 floors $ 15.2 M 1.89 x" at bounding box center [177, 625] width 333 height 32
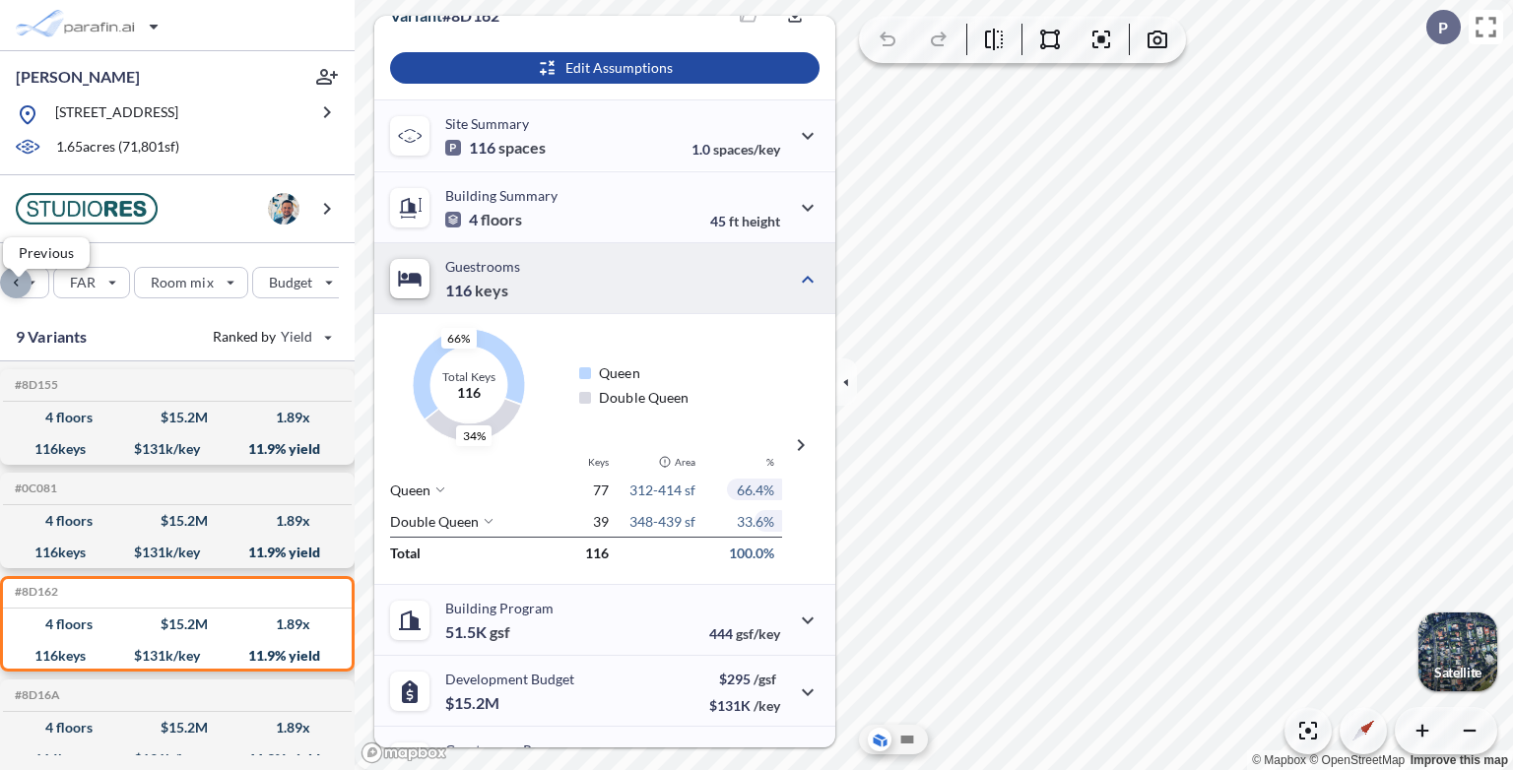
click at [16, 297] on div "button" at bounding box center [16, 283] width 32 height 32
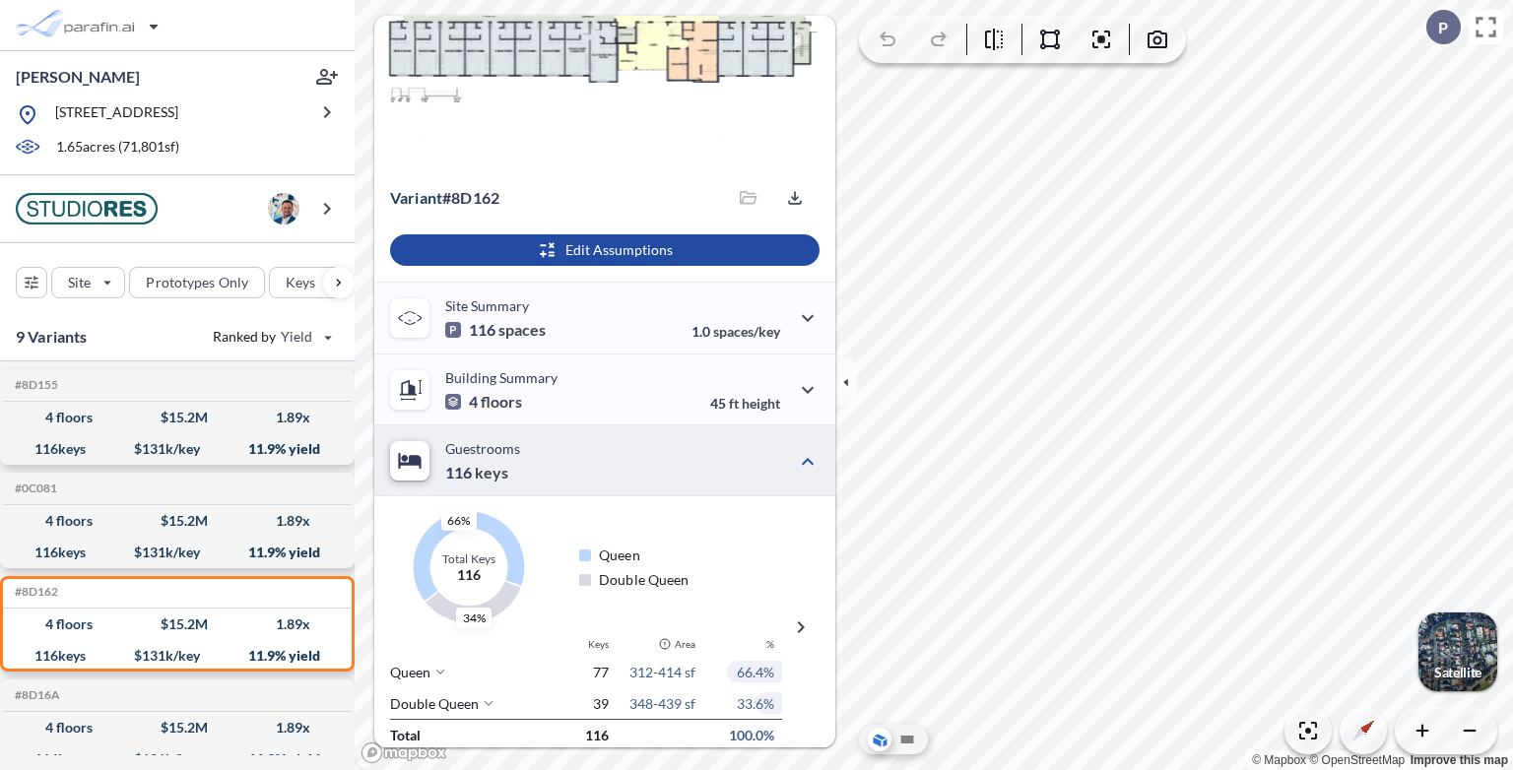
scroll to position [197, 0]
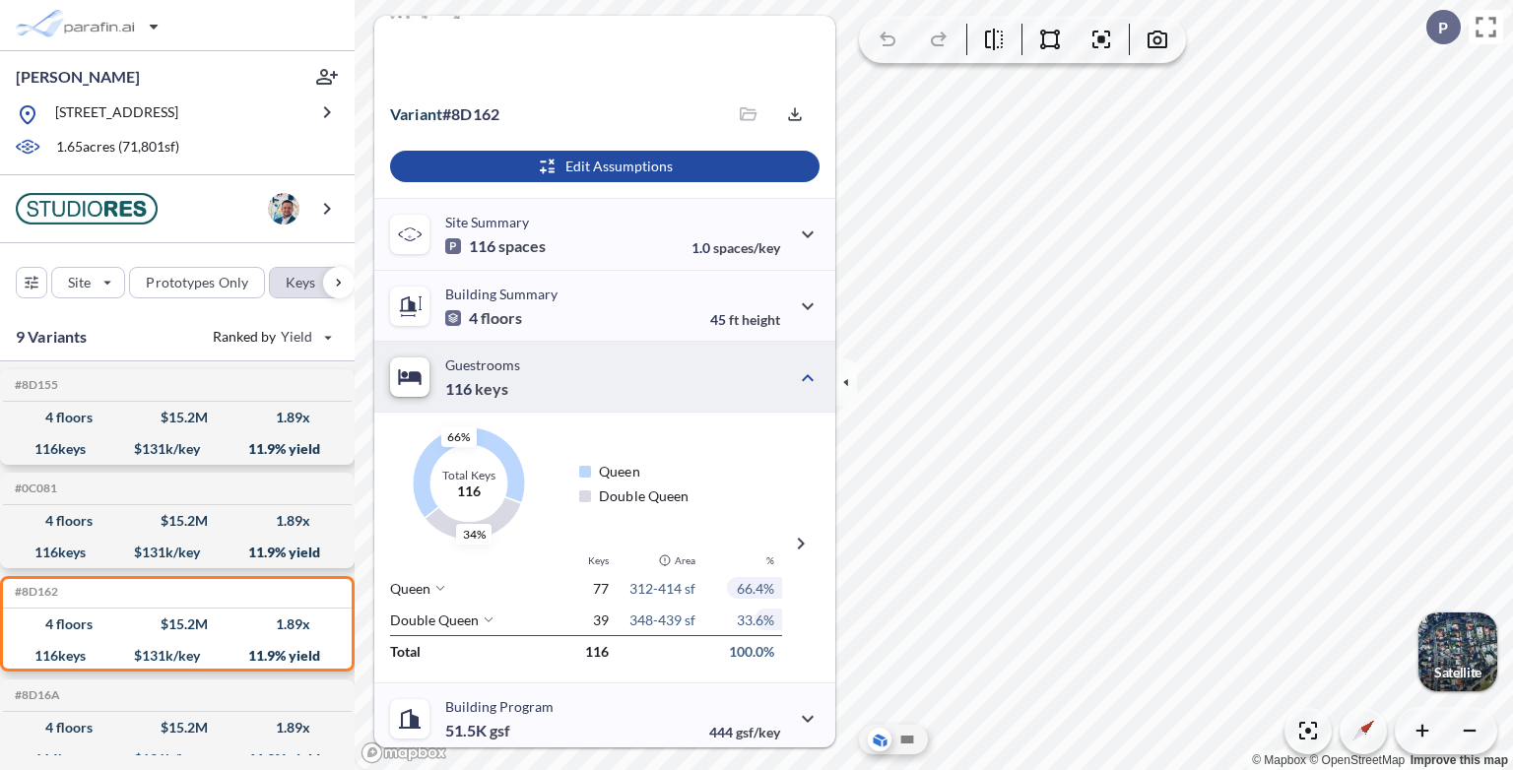
click at [299, 297] on div "button" at bounding box center [309, 283] width 79 height 30
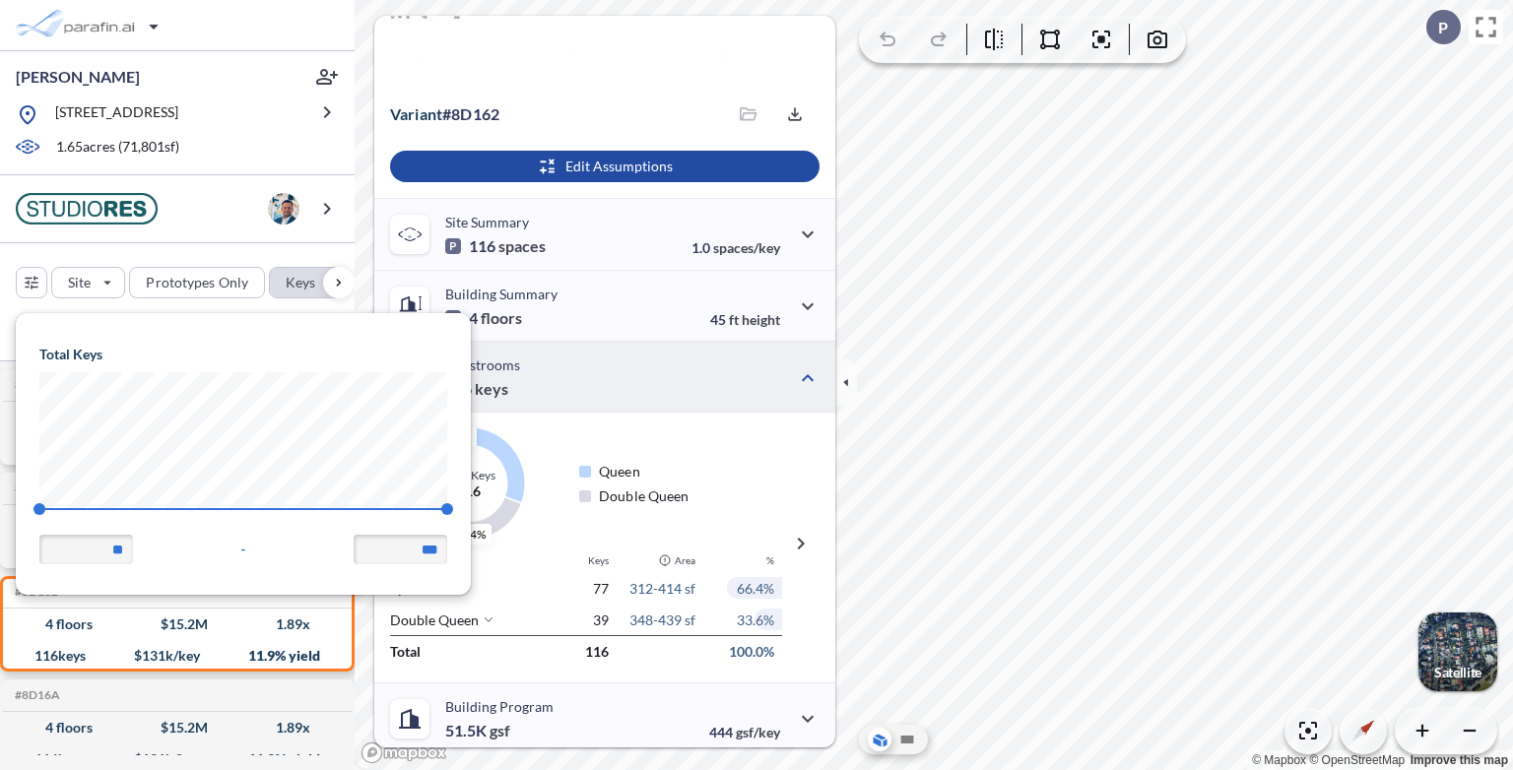
scroll to position [280, 454]
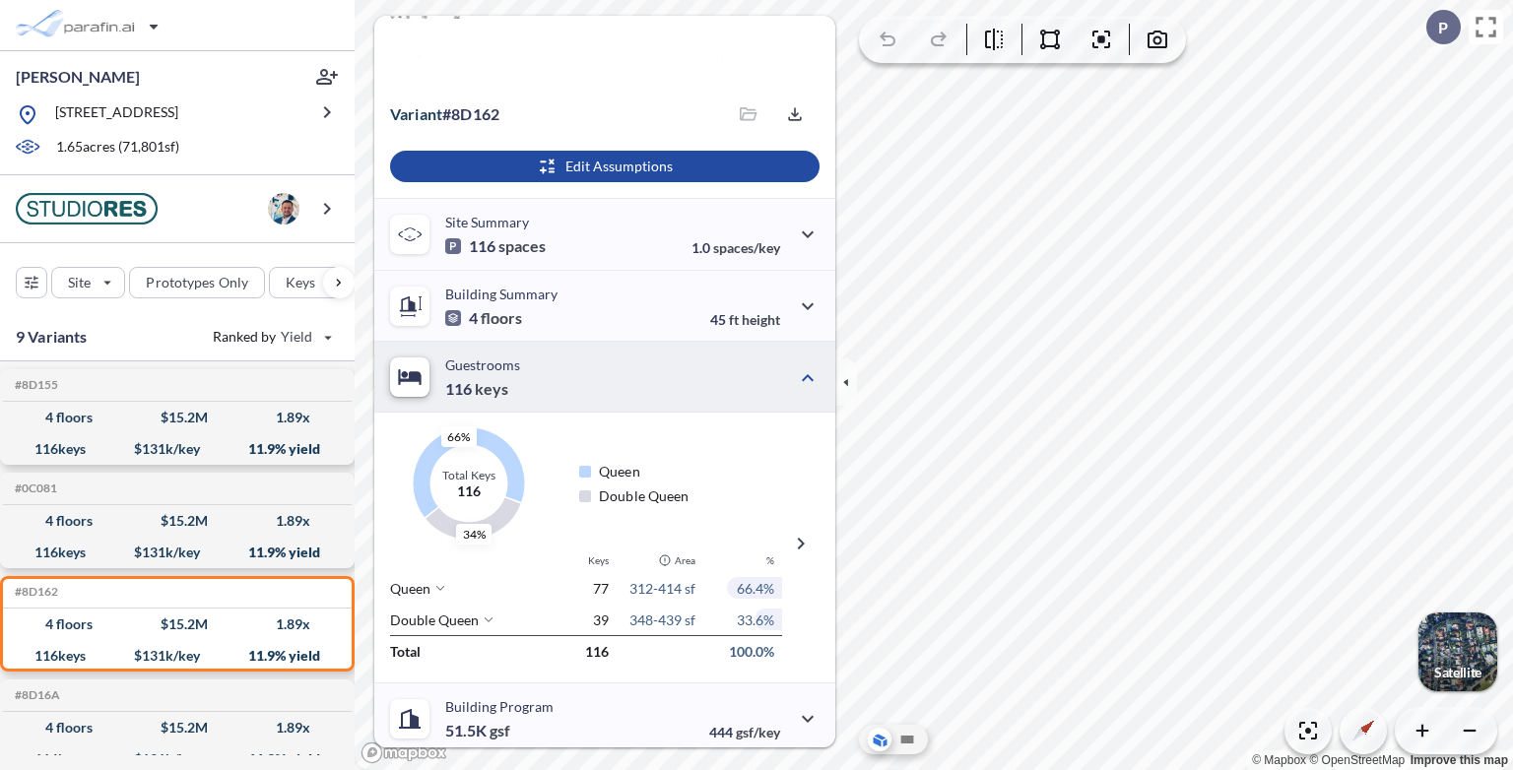
click at [268, 262] on div "Site Prototypes Only Keys Floors Height FAR Room mix Budget" at bounding box center [177, 278] width 355 height 70
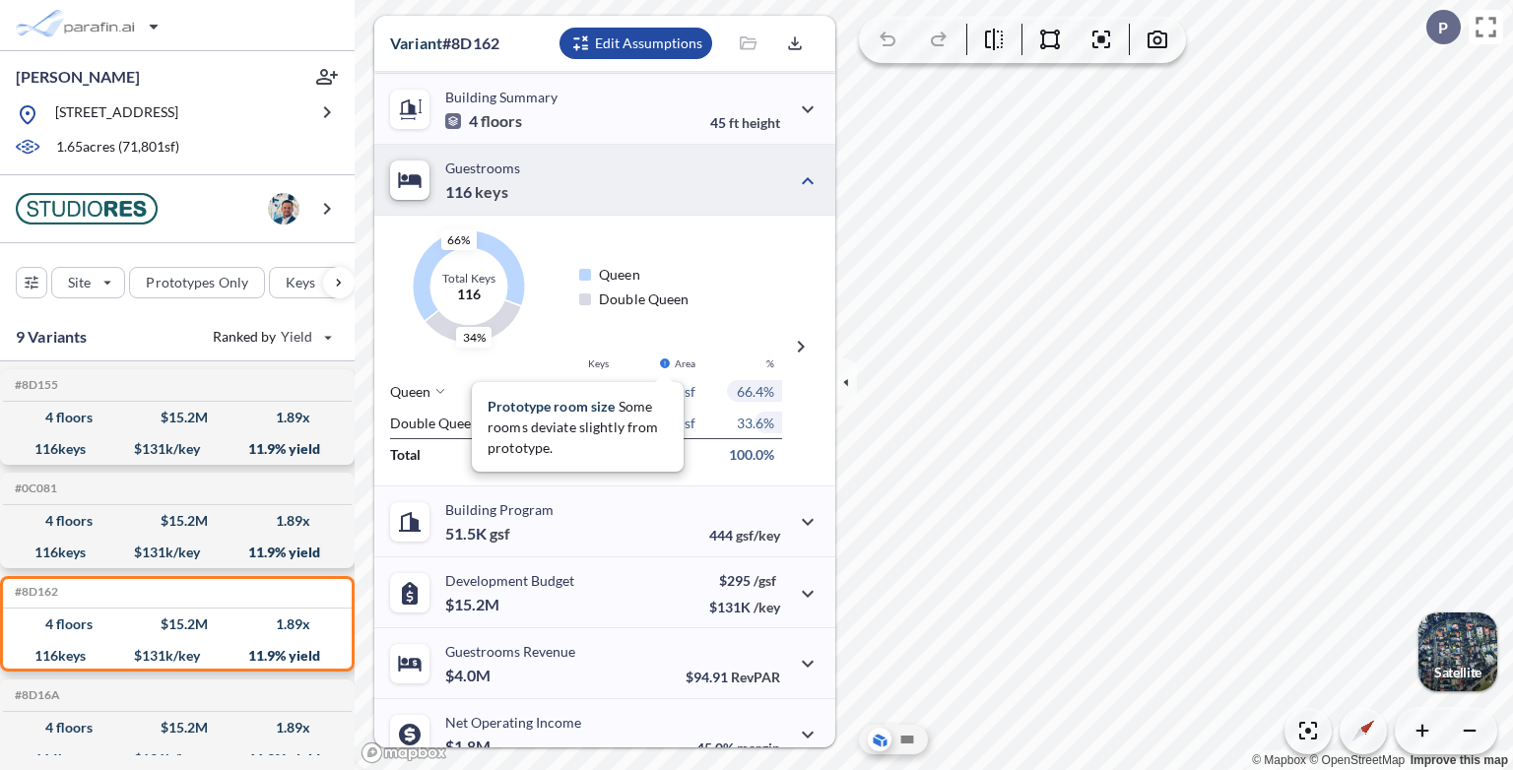
scroll to position [197, 0]
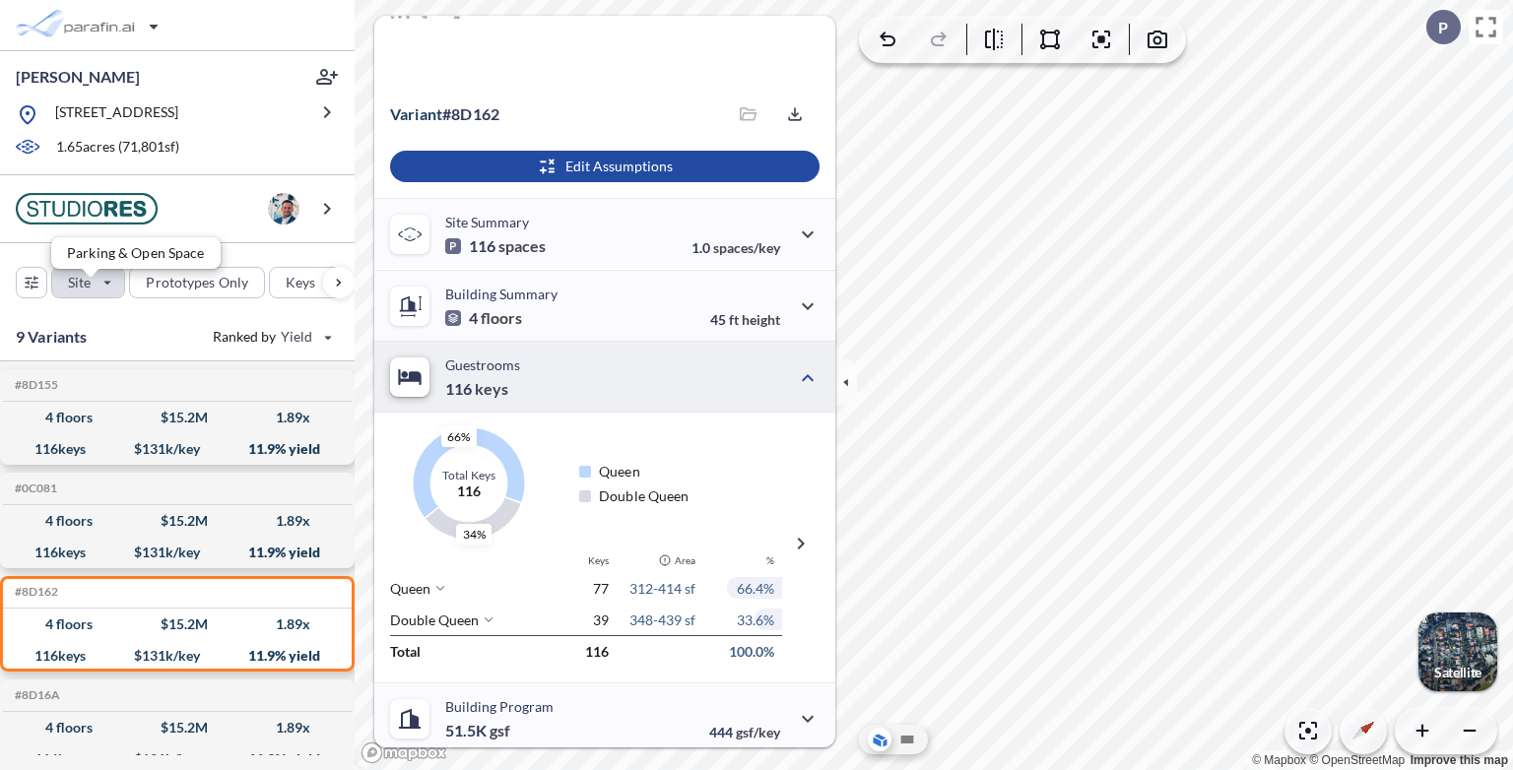
click at [112, 297] on div "button" at bounding box center [88, 283] width 72 height 30
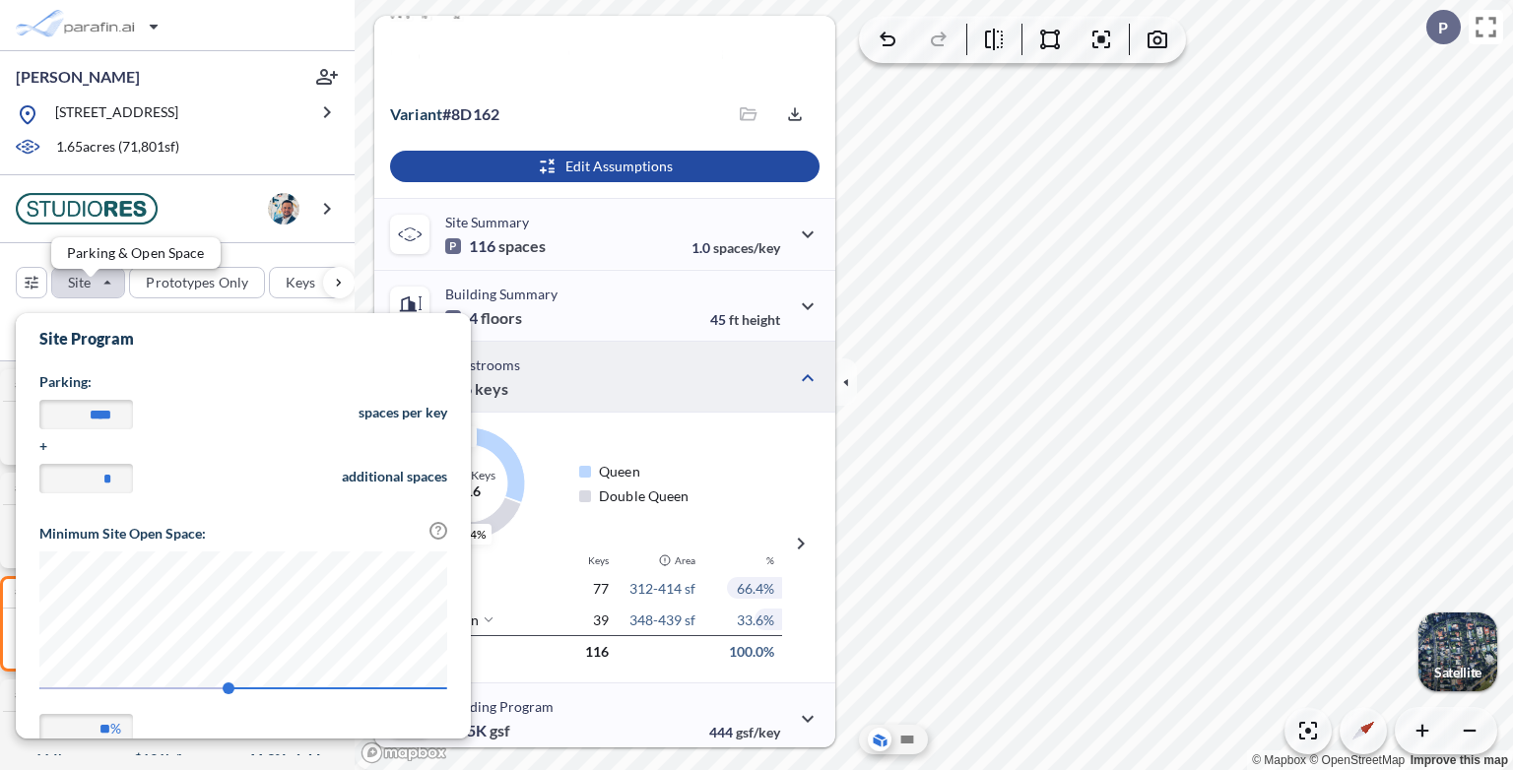
scroll to position [460, 454]
drag, startPoint x: 85, startPoint y: 412, endPoint x: 217, endPoint y: 423, distance: 132.4
click at [217, 423] on div "**** spaces per key" at bounding box center [243, 418] width 408 height 36
type input "****"
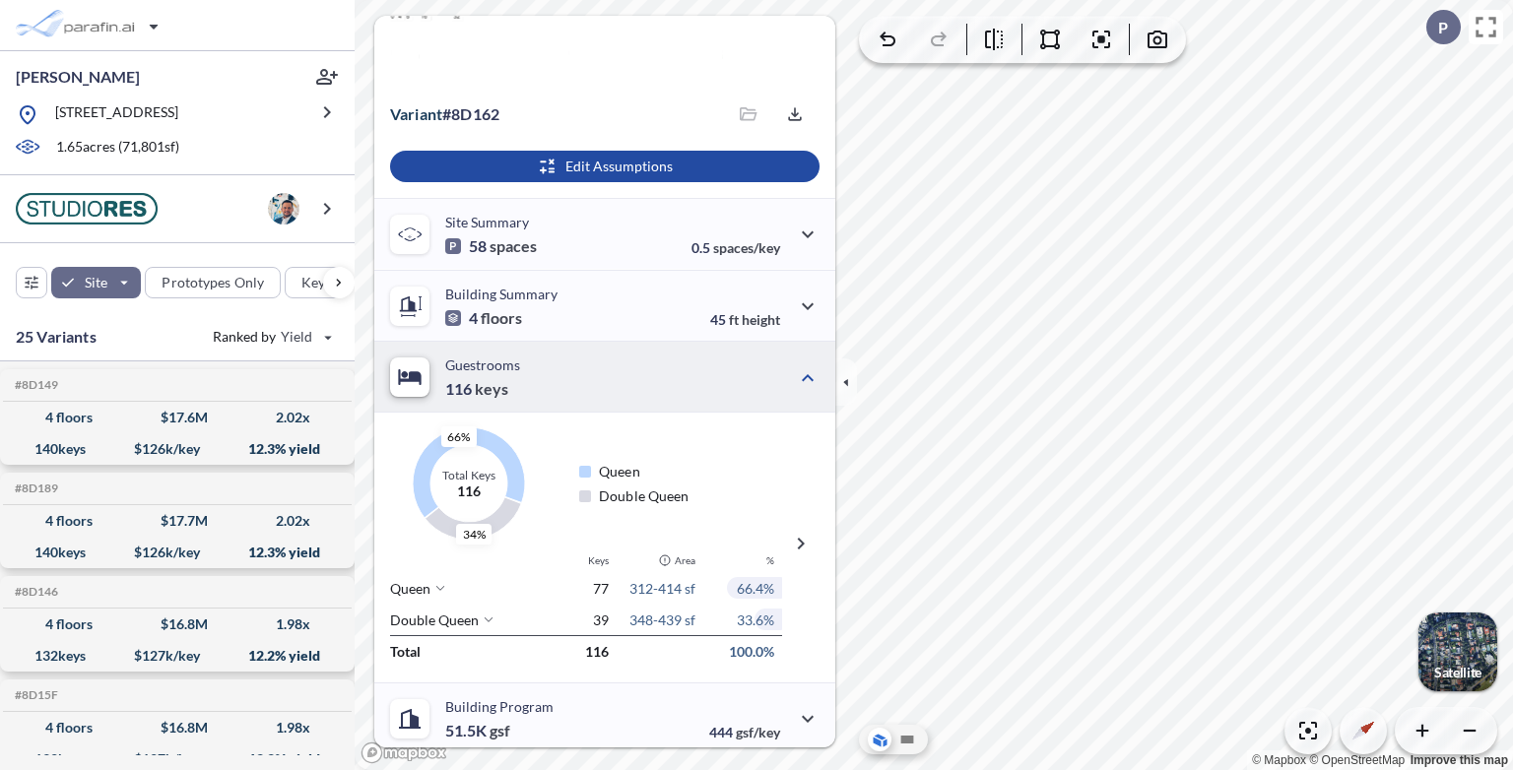
click at [268, 265] on div "Site Prototypes Only Keys Floors Height FAR Room mix Budget" at bounding box center [177, 278] width 355 height 70
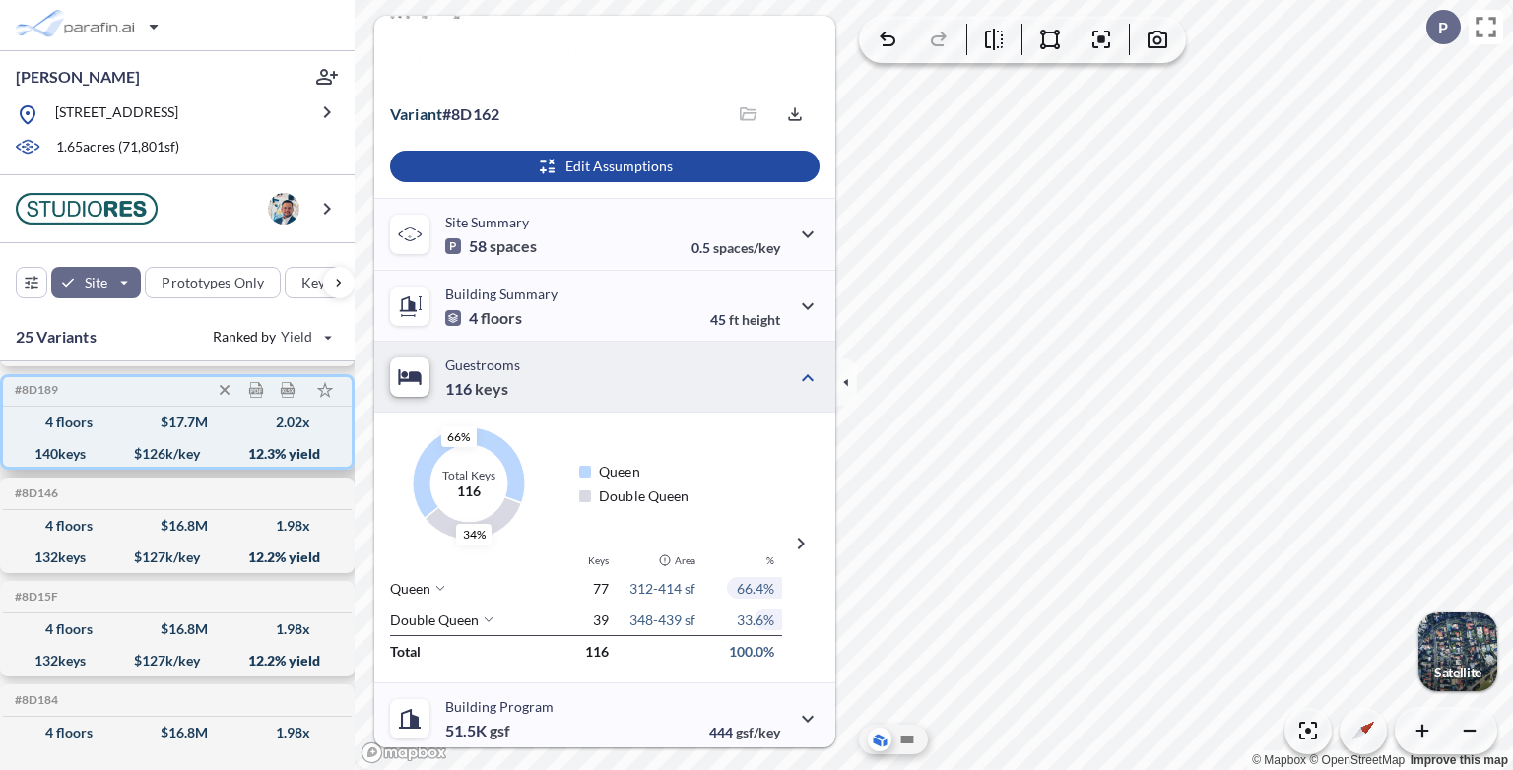
scroll to position [0, 0]
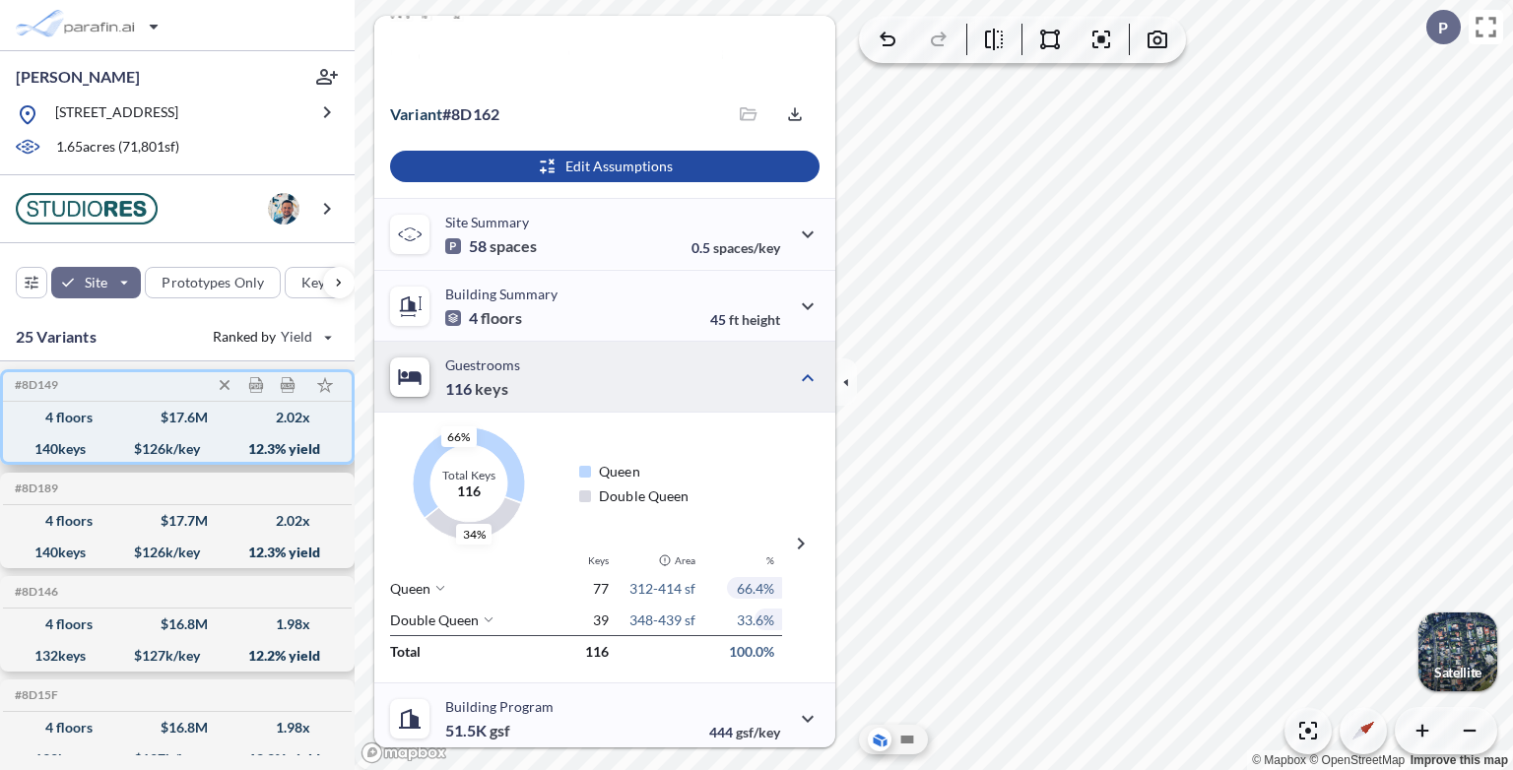
click at [201, 418] on div "$ 17.6 M" at bounding box center [184, 418] width 47 height 0
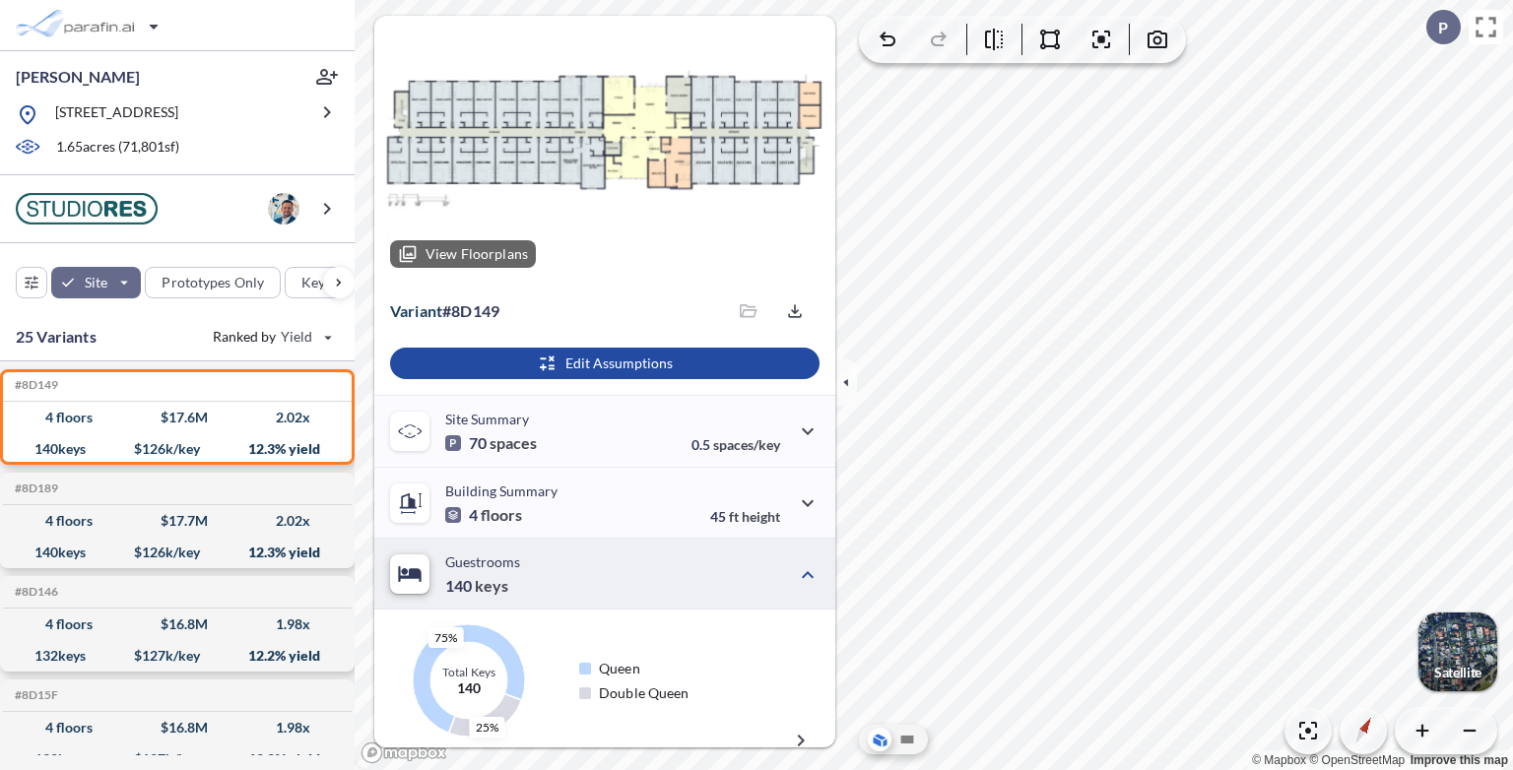
click at [619, 160] on div at bounding box center [604, 150] width 461 height 268
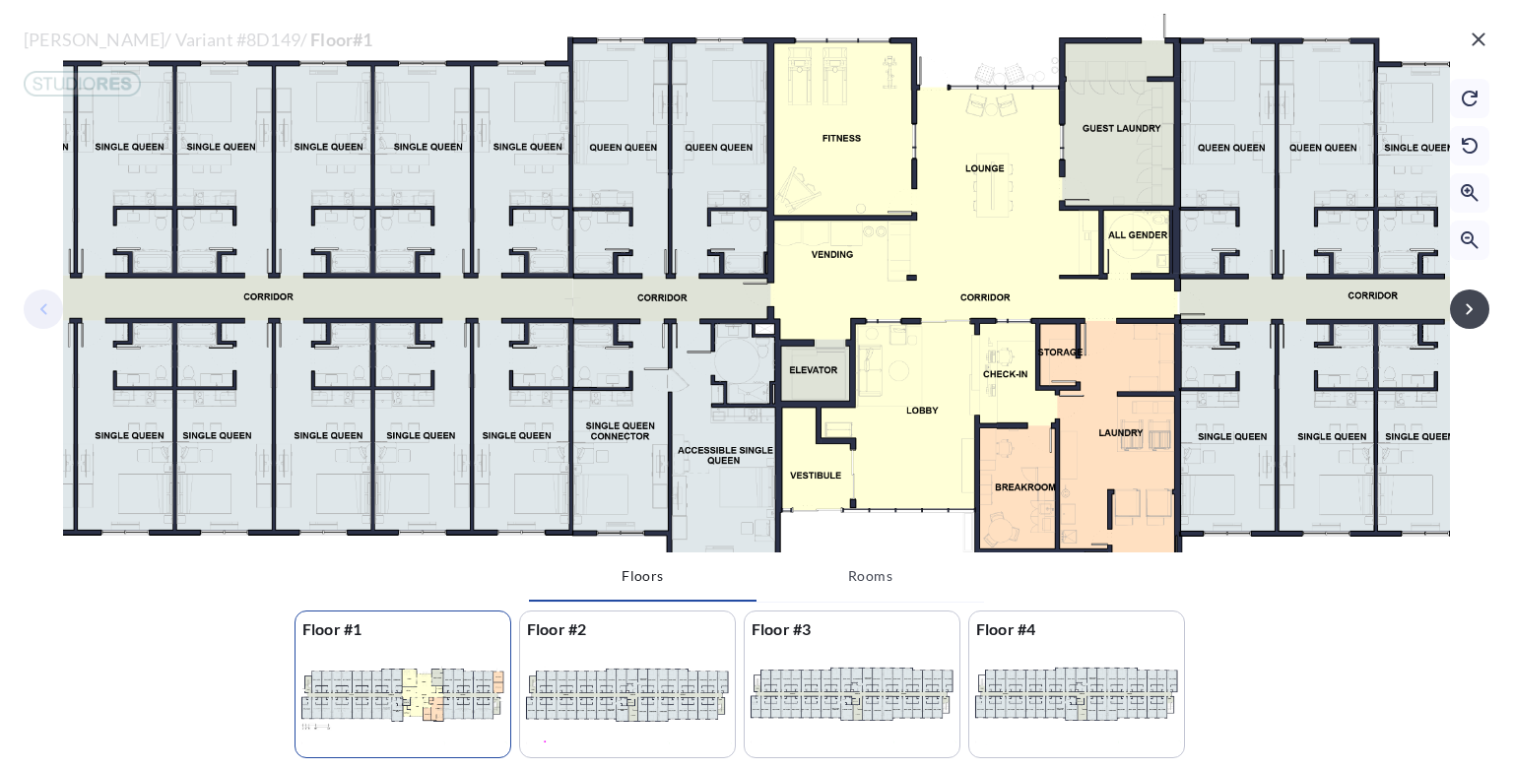
drag, startPoint x: 1172, startPoint y: 248, endPoint x: 1295, endPoint y: 272, distance: 125.4
click at [1295, 272] on div at bounding box center [778, 319] width 2124 height 1018
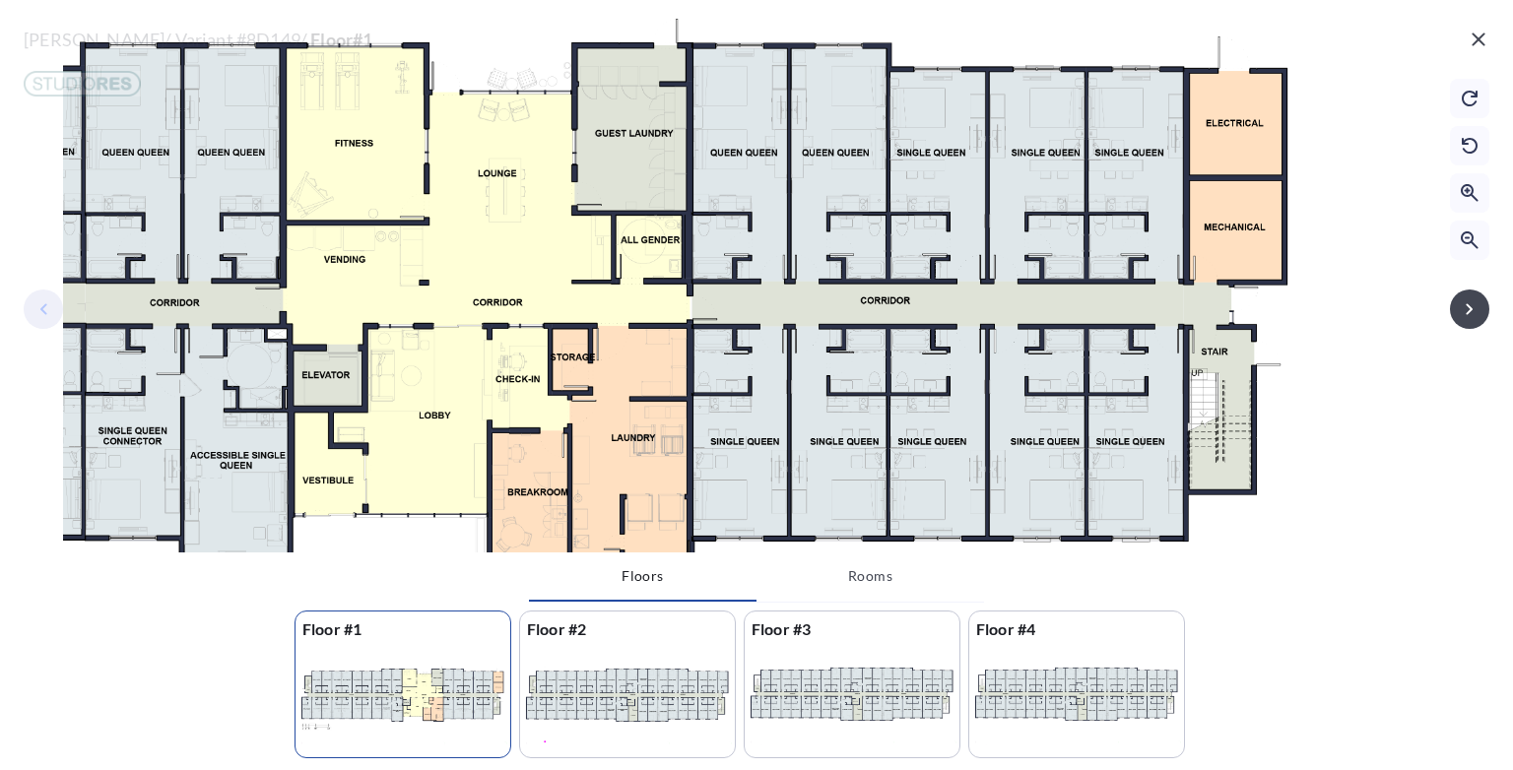
drag, startPoint x: 1265, startPoint y: 259, endPoint x: 777, endPoint y: 264, distance: 487.5
click at [777, 264] on div at bounding box center [291, 324] width 2124 height 1018
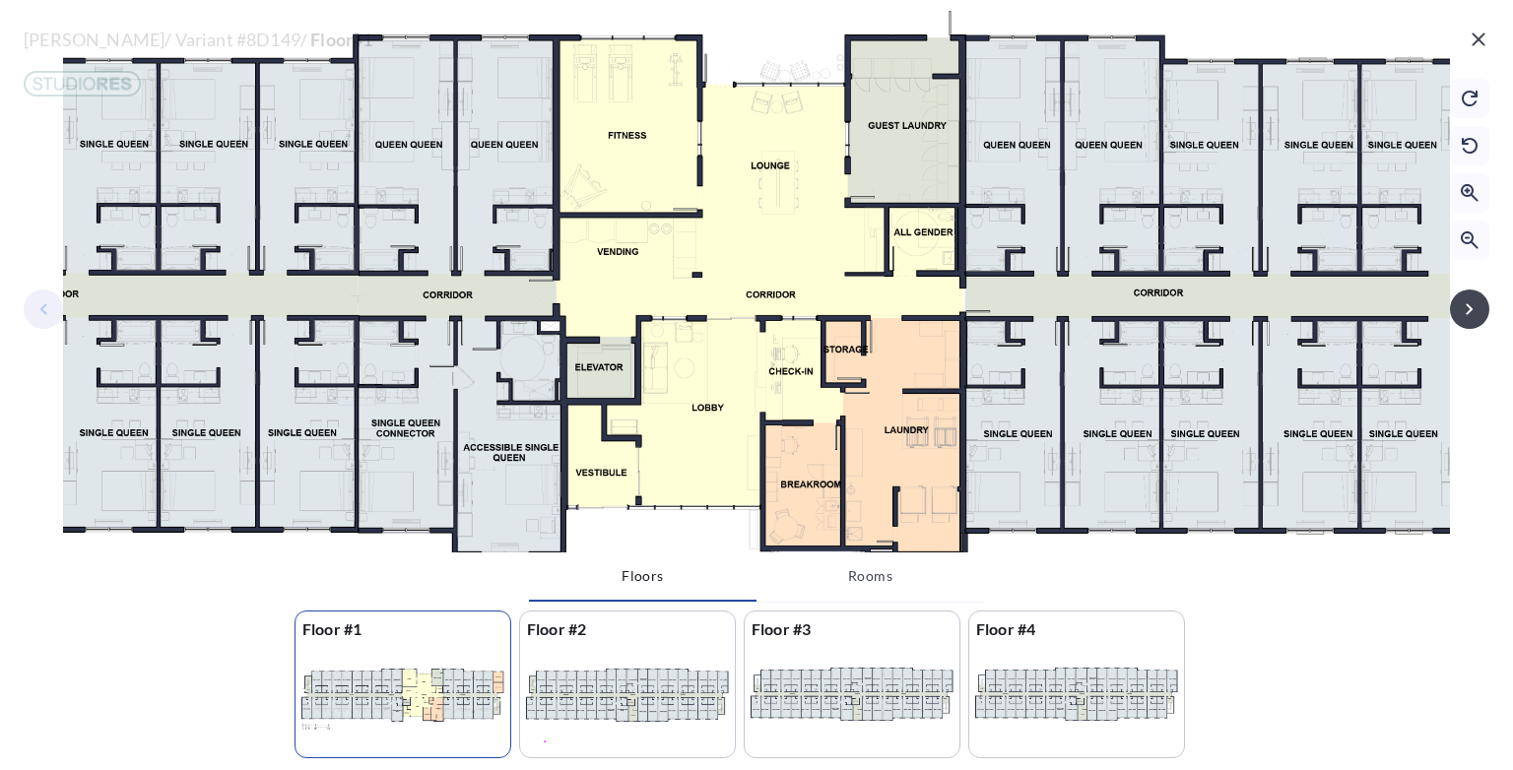
drag, startPoint x: 571, startPoint y: 271, endPoint x: 744, endPoint y: 277, distance: 172.5
click at [744, 277] on div at bounding box center [564, 316] width 2124 height 1018
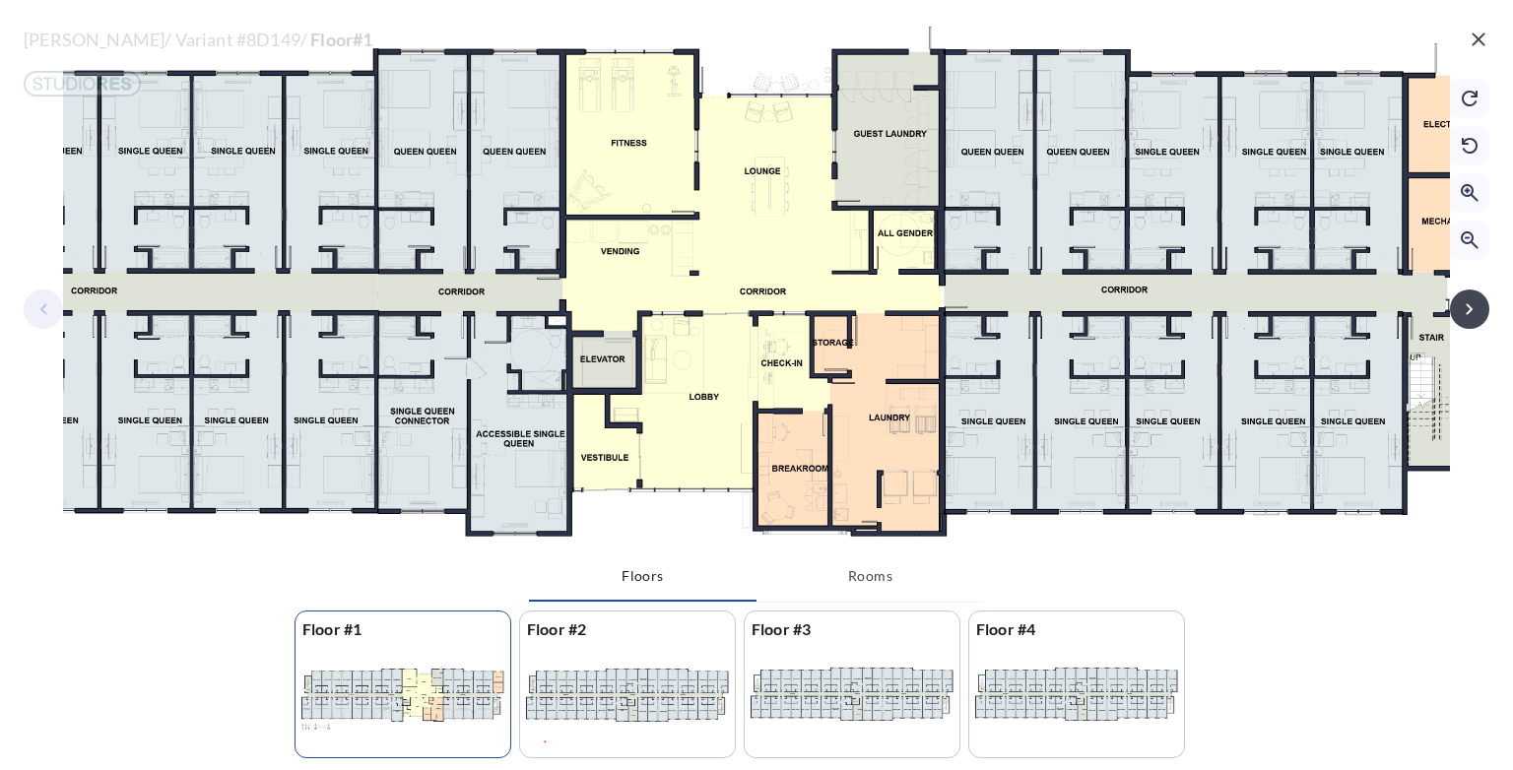
click at [1481, 33] on icon "button" at bounding box center [1478, 40] width 24 height 24
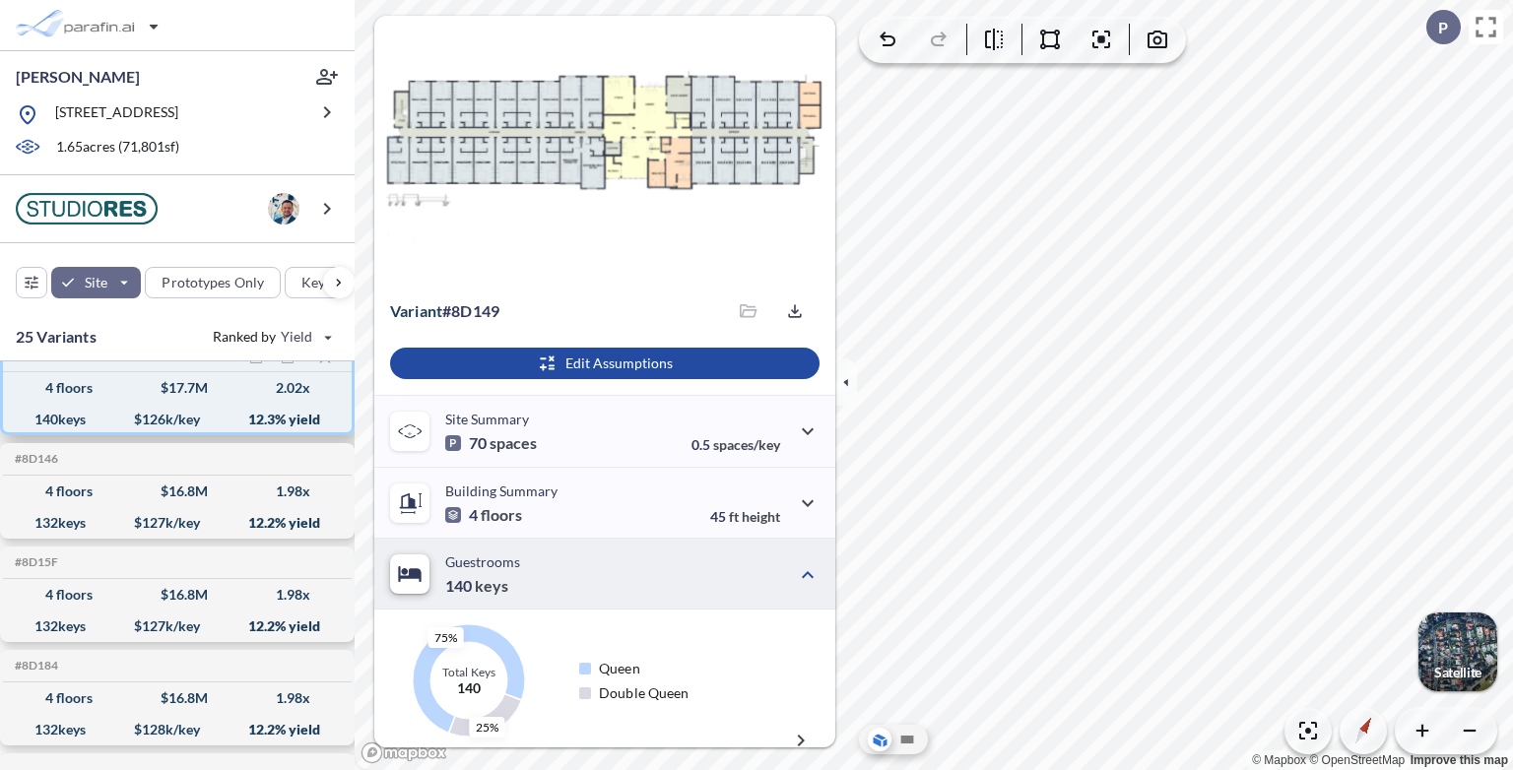
scroll to position [197, 0]
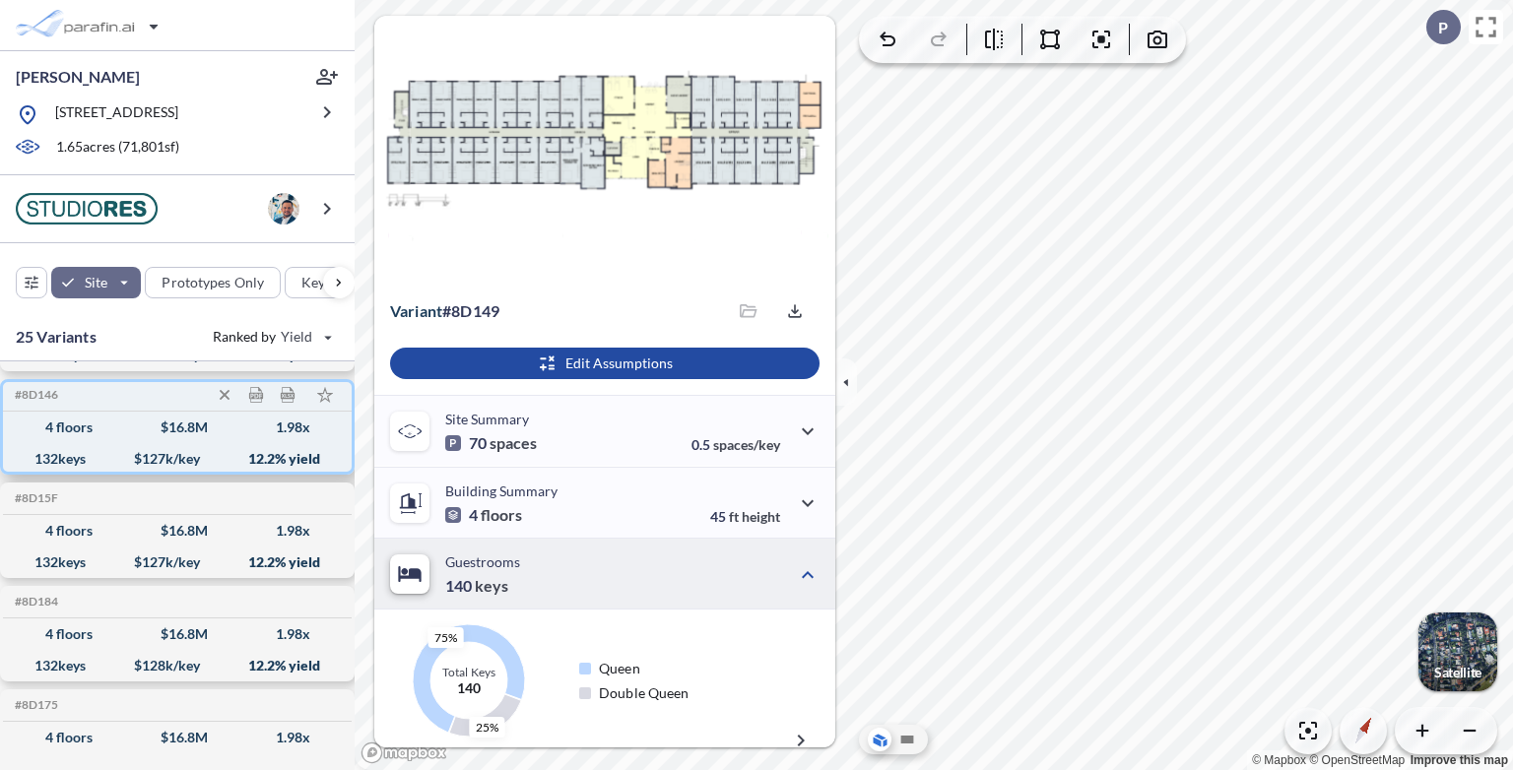
click at [144, 463] on div "132 keys $ 127 k/key 12.2 % yield" at bounding box center [177, 459] width 333 height 32
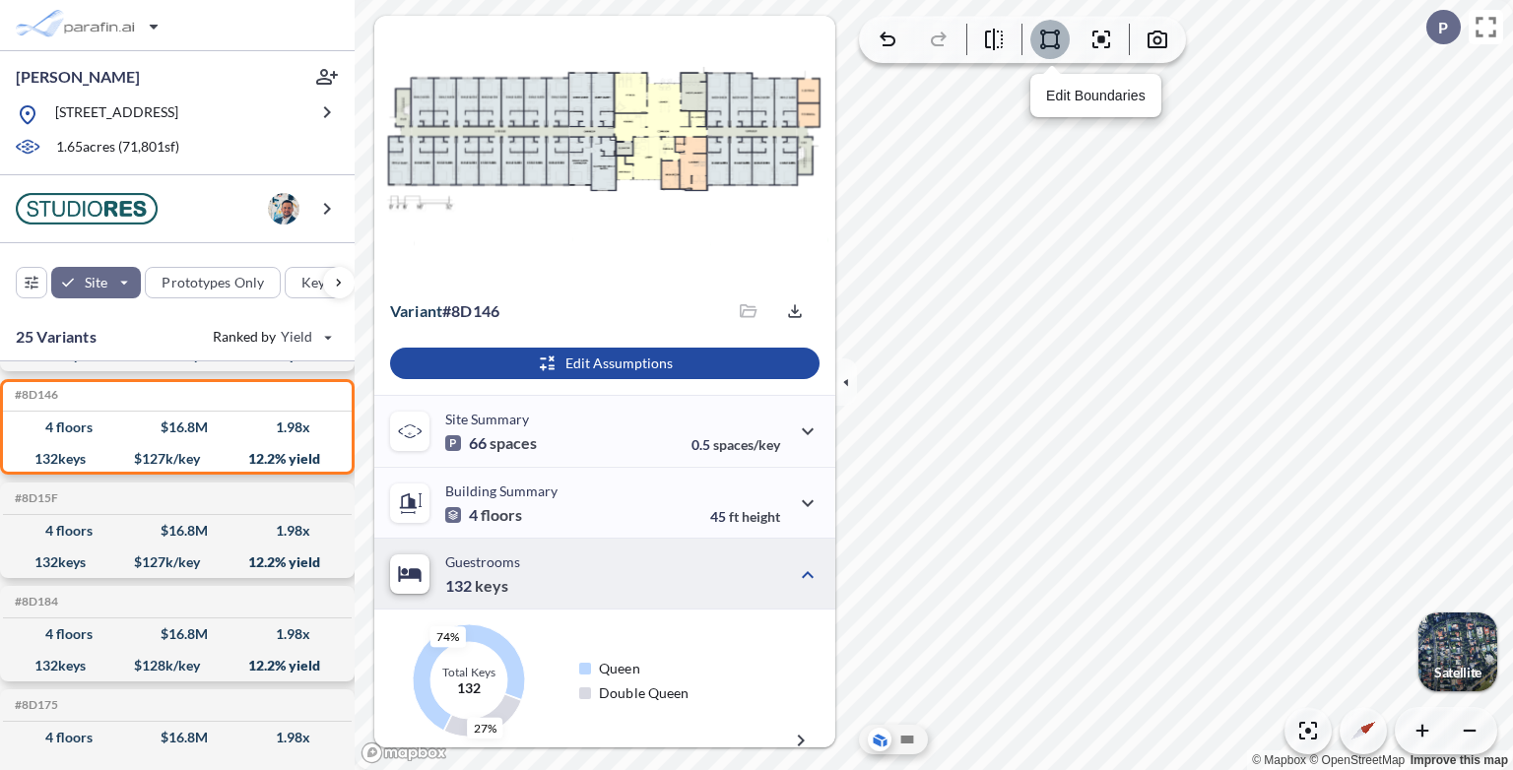
click at [1055, 28] on icon "button" at bounding box center [1050, 40] width 24 height 24
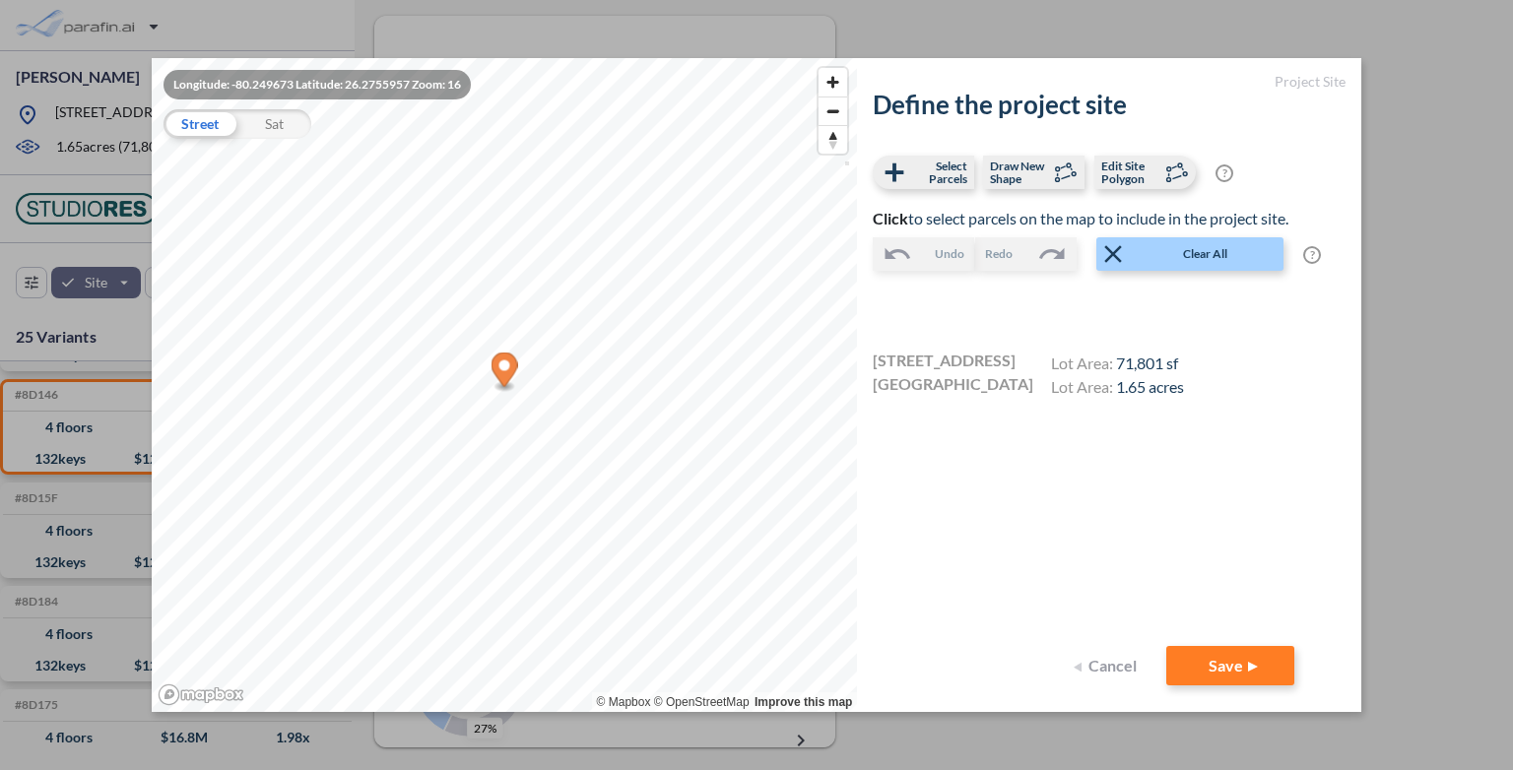
click at [1098, 664] on button "Cancel" at bounding box center [1107, 665] width 79 height 39
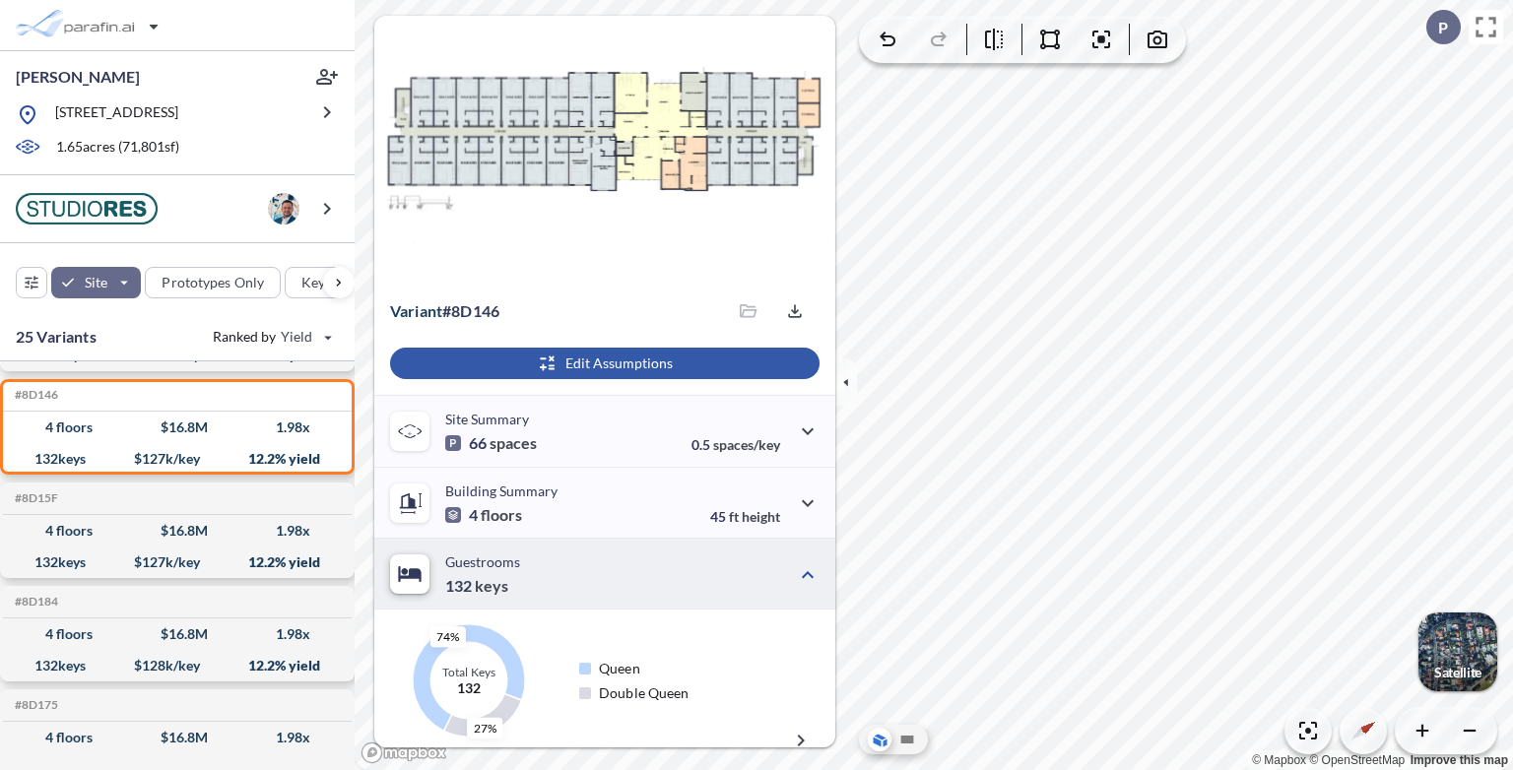
drag, startPoint x: 645, startPoint y: 349, endPoint x: 638, endPoint y: 370, distance: 22.7
click at [638, 370] on div "button" at bounding box center [604, 364] width 429 height 32
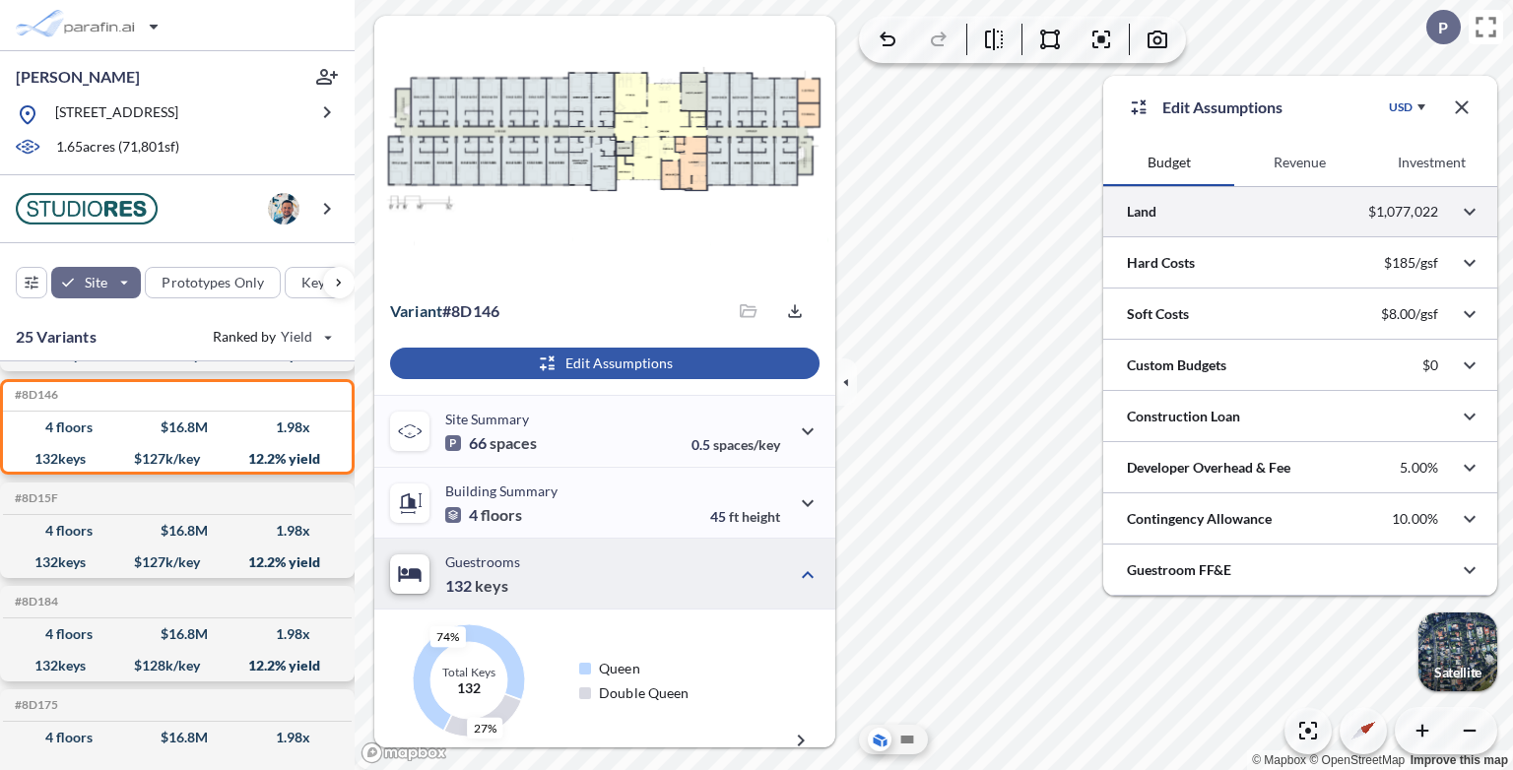
click at [1328, 210] on div at bounding box center [1300, 211] width 394 height 50
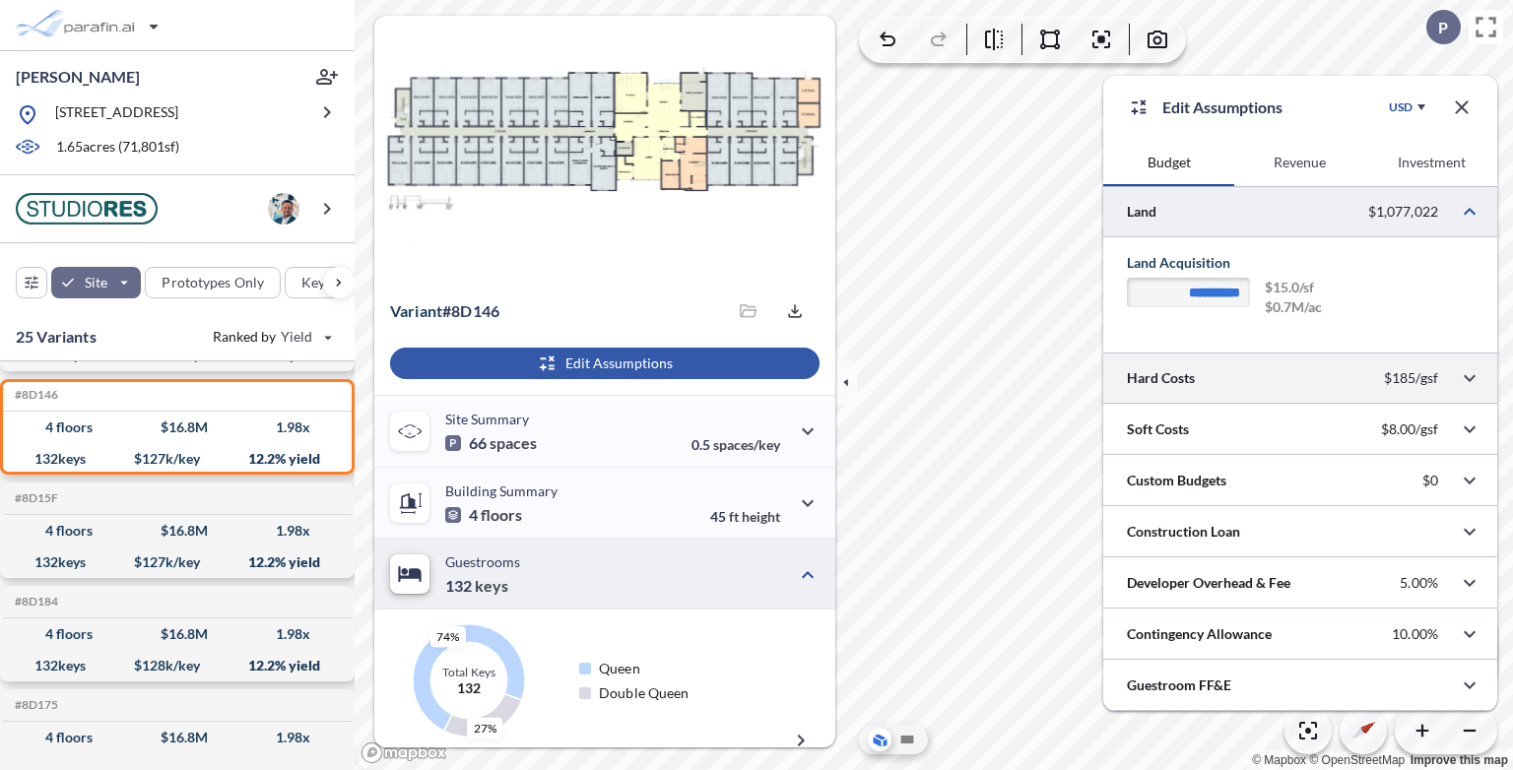
click at [1310, 382] on div at bounding box center [1300, 378] width 394 height 50
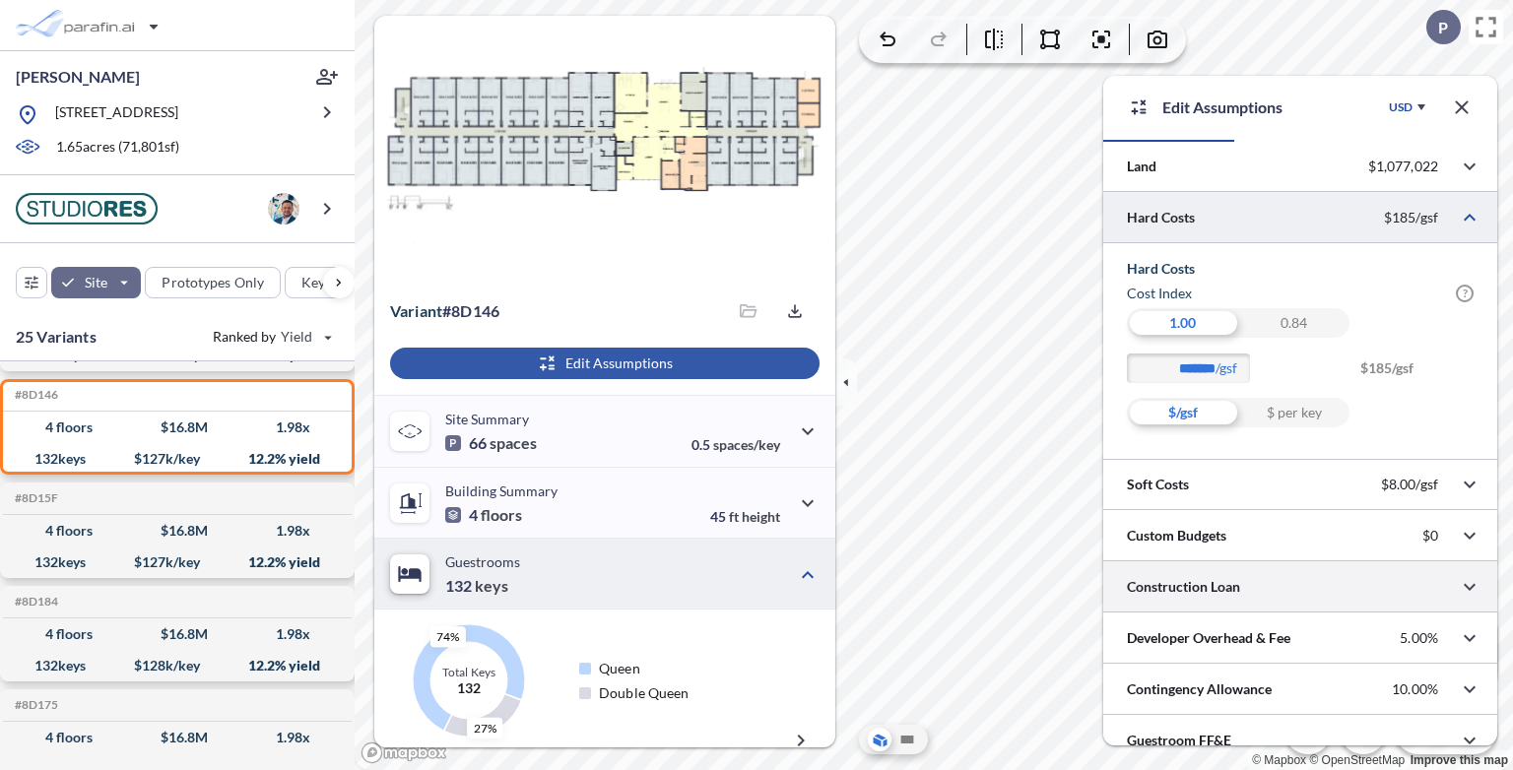
scroll to position [63, 0]
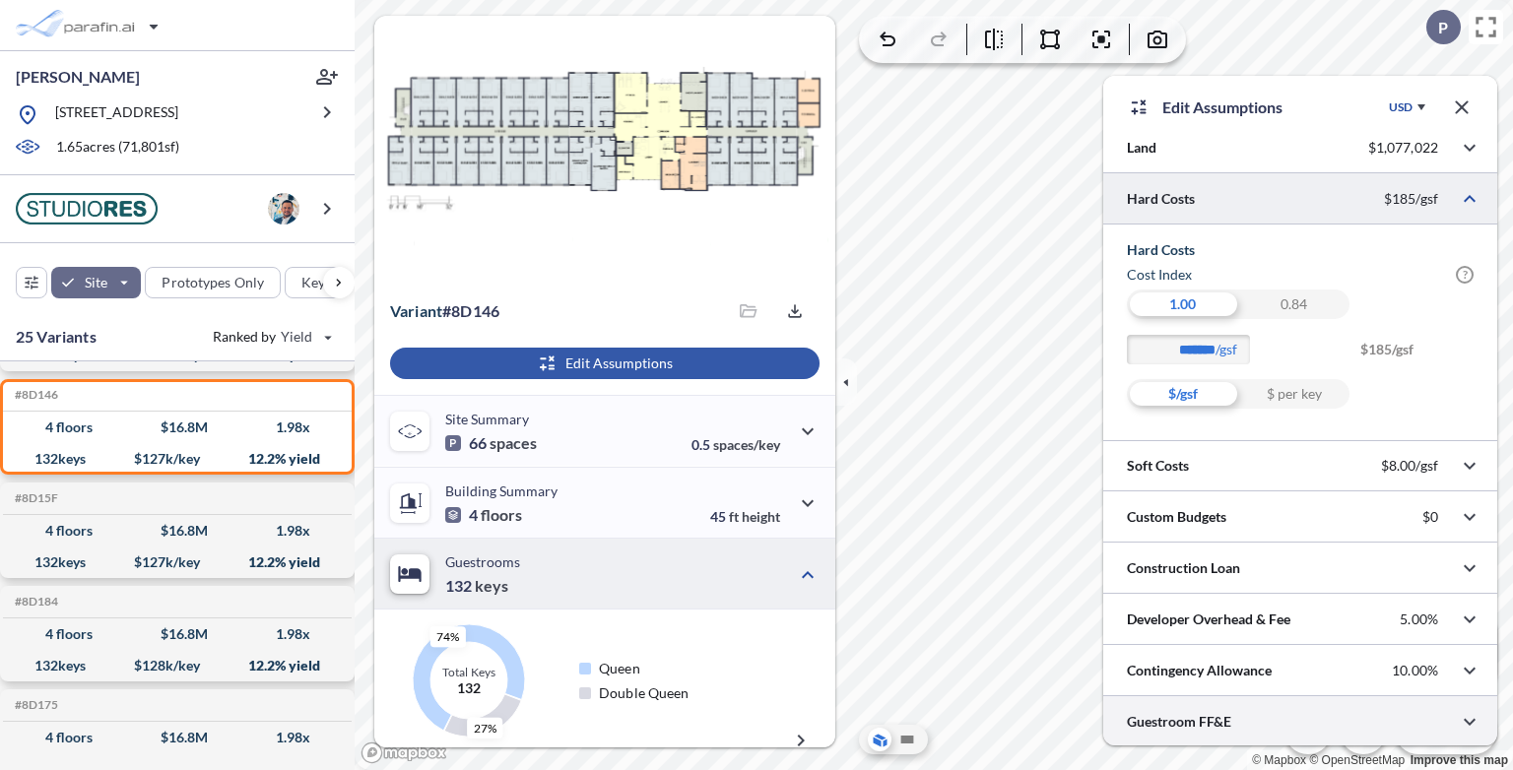
click at [1284, 727] on div at bounding box center [1300, 721] width 394 height 50
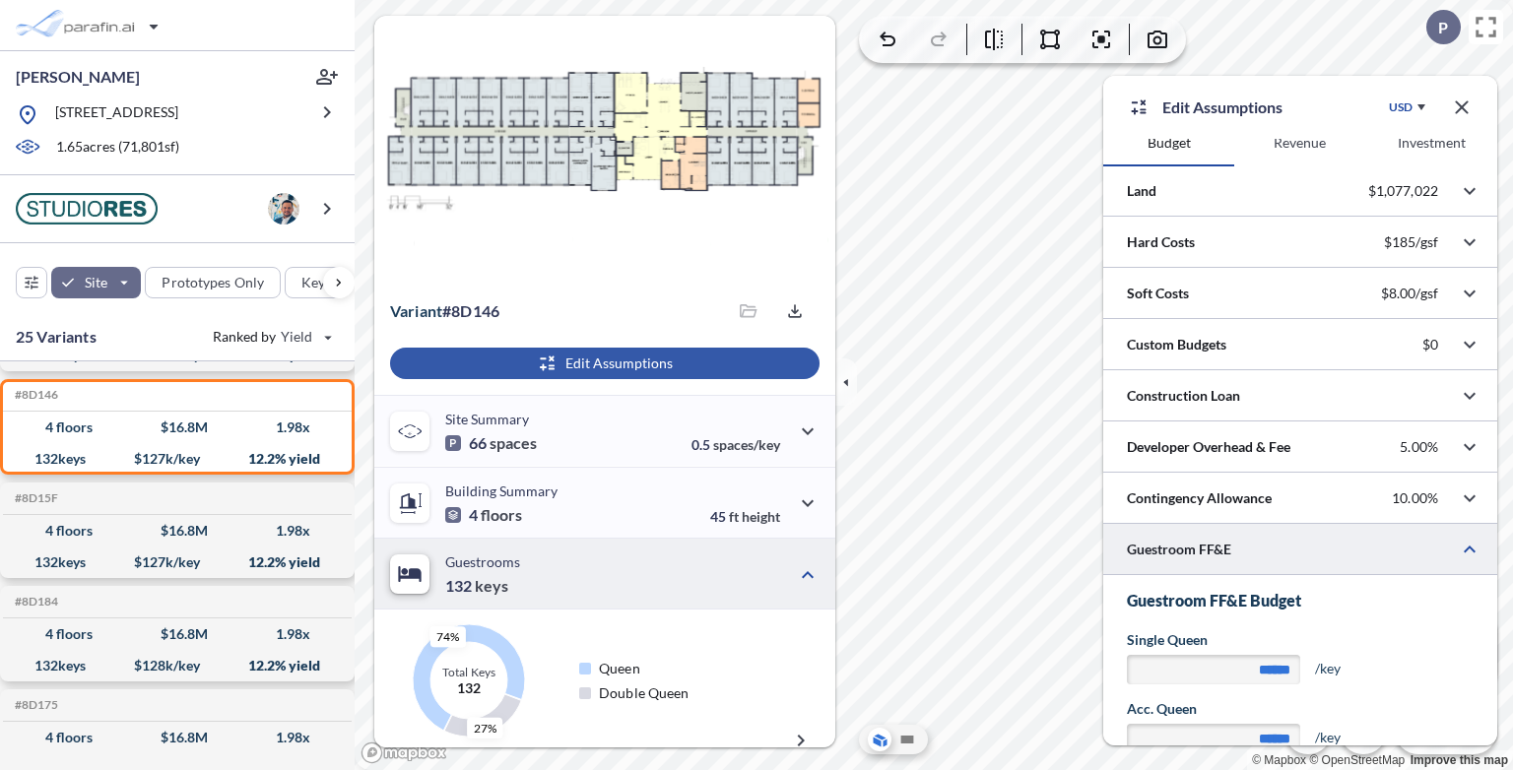
scroll to position [0, 0]
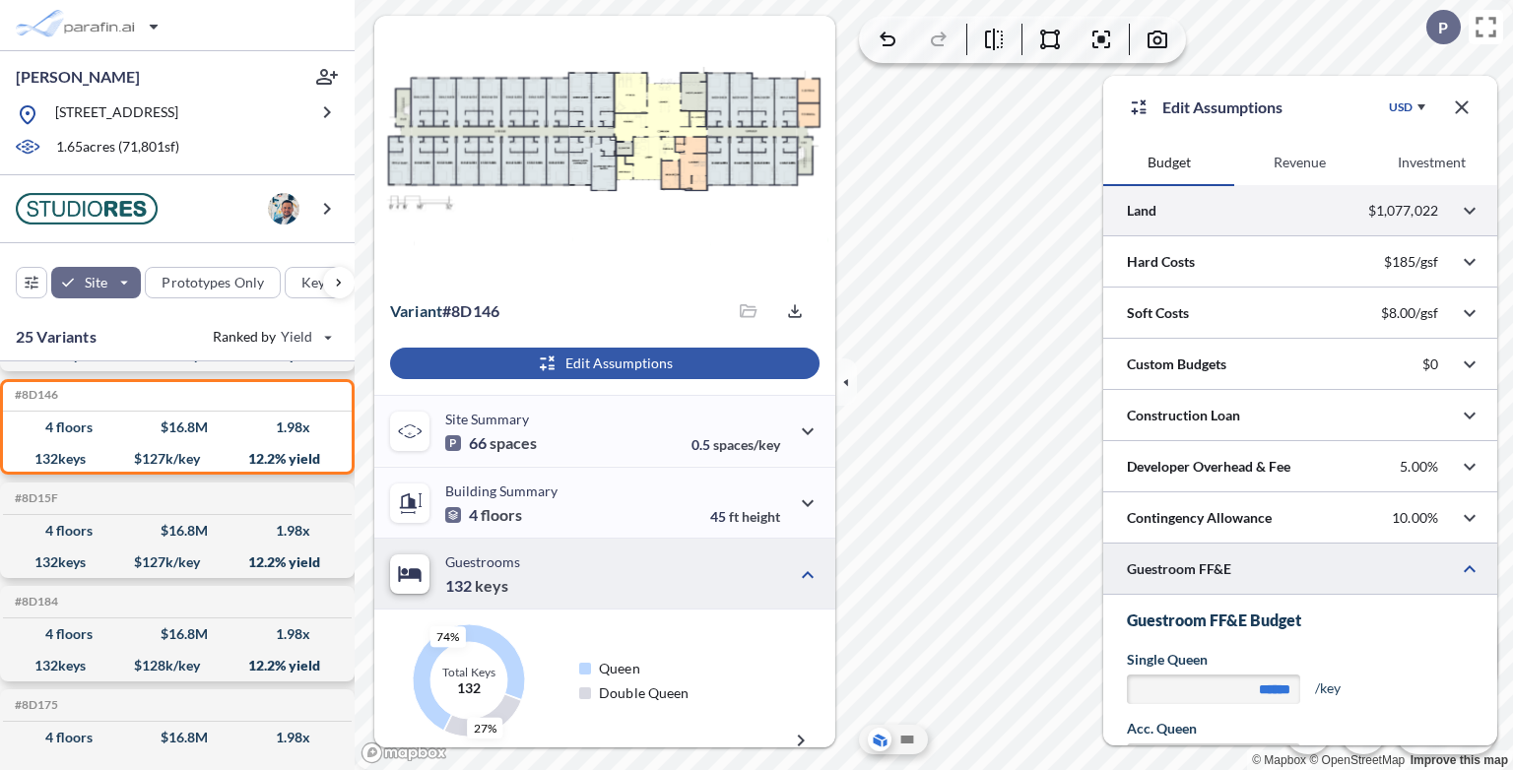
click at [1193, 215] on div at bounding box center [1300, 210] width 394 height 50
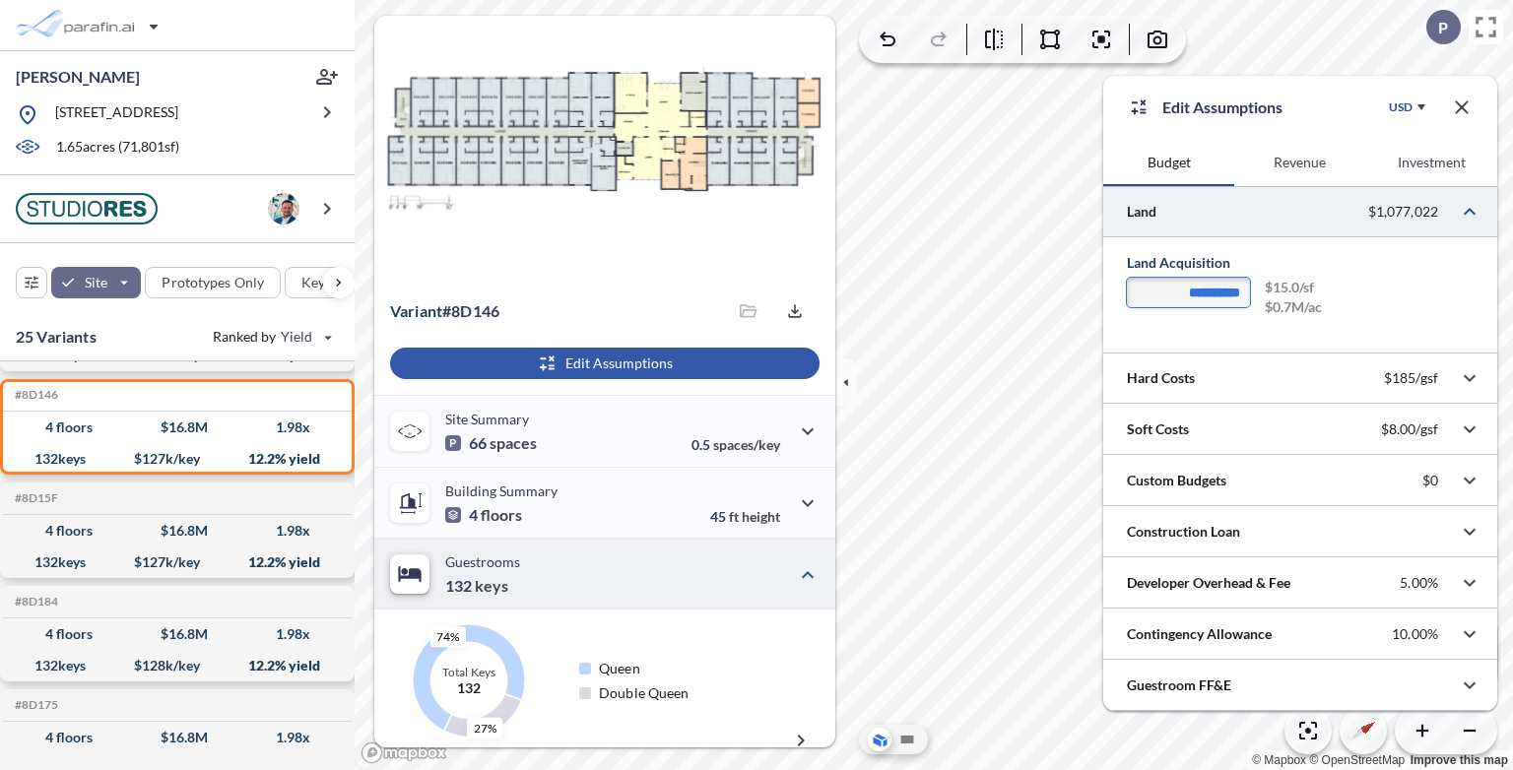
drag, startPoint x: 1178, startPoint y: 287, endPoint x: 1350, endPoint y: 301, distance: 173.0
click at [1350, 301] on div "**********" at bounding box center [1300, 300] width 347 height 44
type input "********"
click at [1473, 370] on icon "button" at bounding box center [1470, 378] width 24 height 24
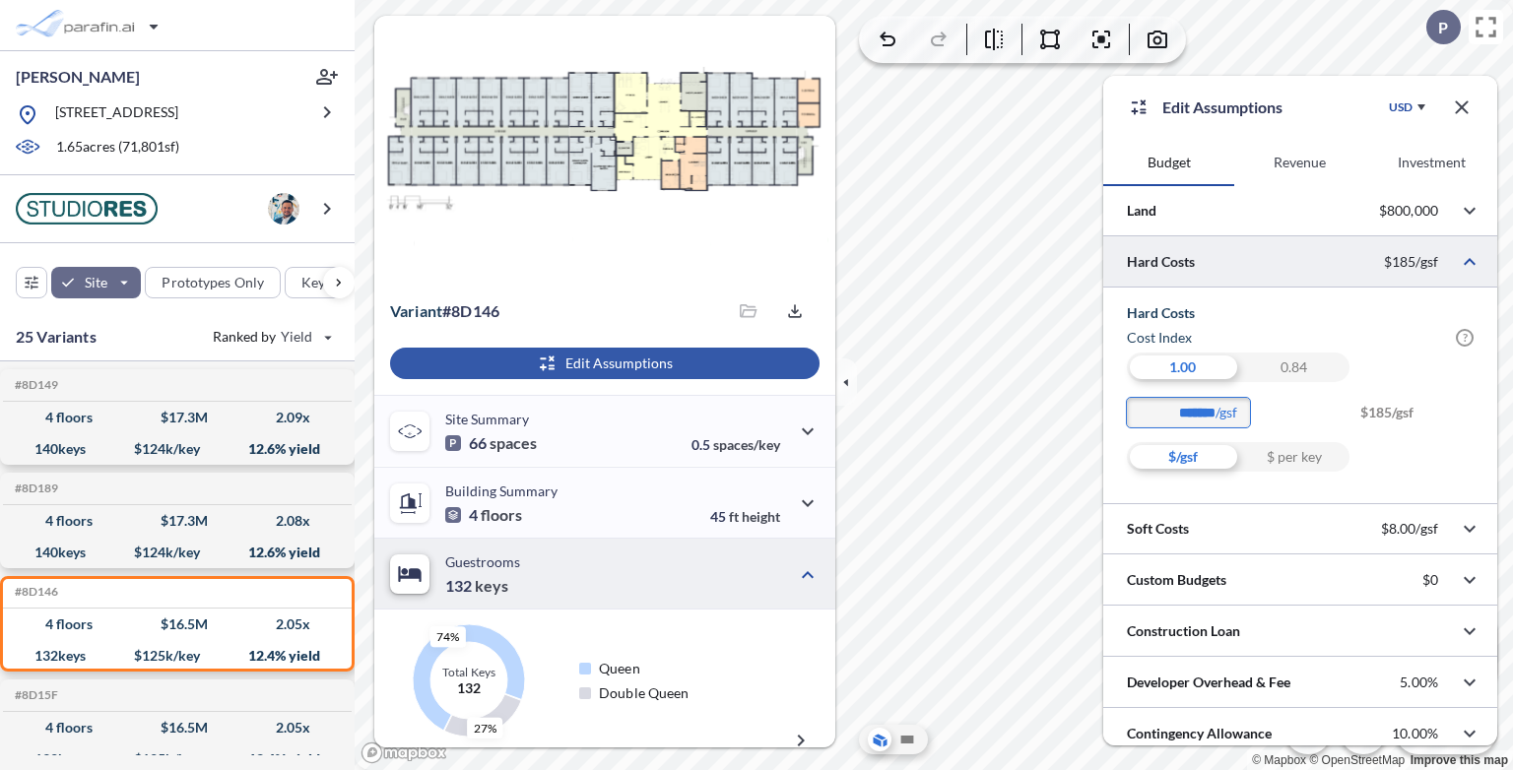
drag, startPoint x: 1174, startPoint y: 411, endPoint x: 1191, endPoint y: 410, distance: 16.8
click at [1191, 410] on input "*******" at bounding box center [1188, 413] width 123 height 30
type input "*******"
click at [1292, 372] on div "0.84" at bounding box center [1293, 368] width 111 height 30
drag, startPoint x: 1371, startPoint y: 412, endPoint x: 1406, endPoint y: 412, distance: 35.5
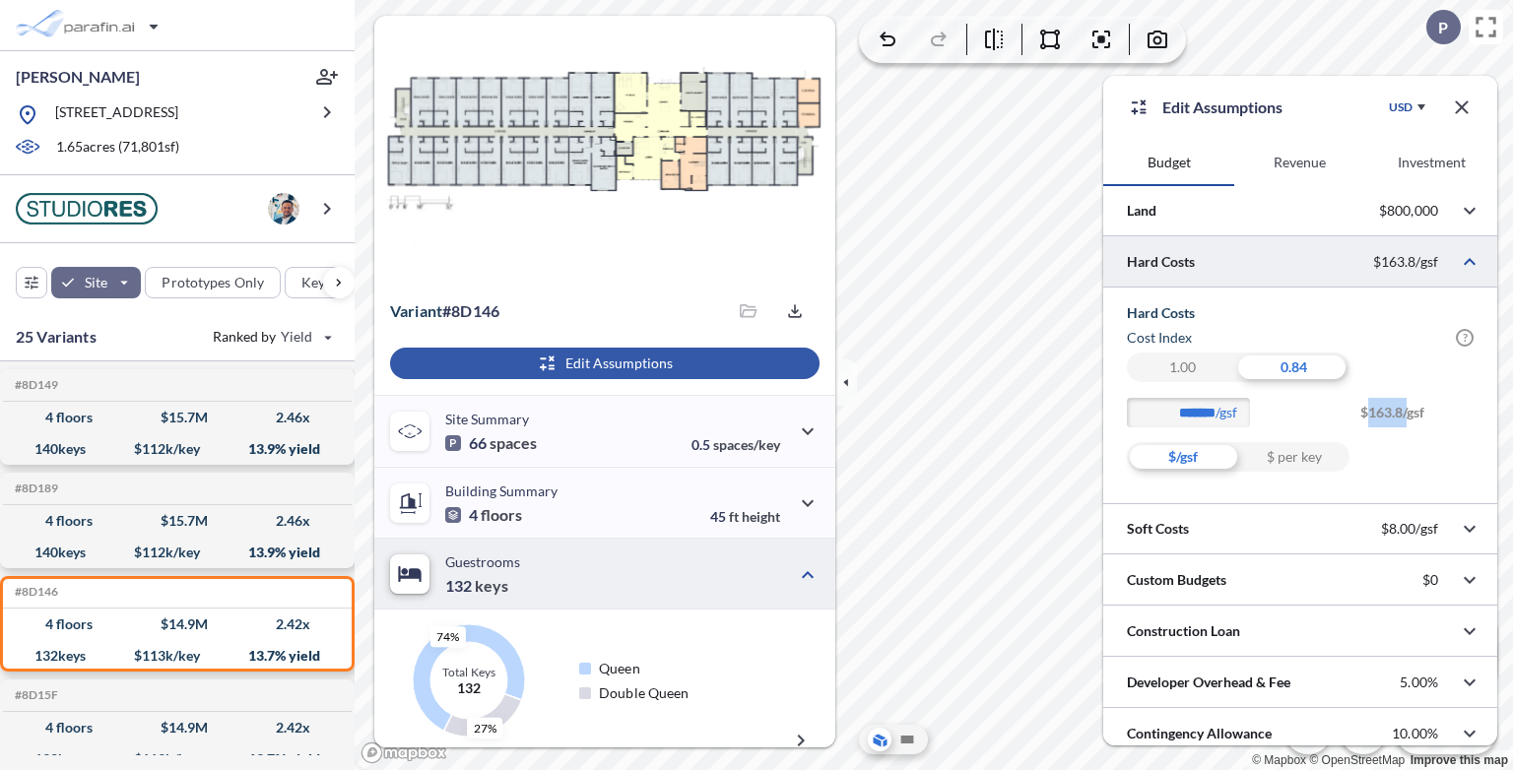
click at [1406, 412] on span "$163.8/gsf" at bounding box center [1416, 420] width 113 height 44
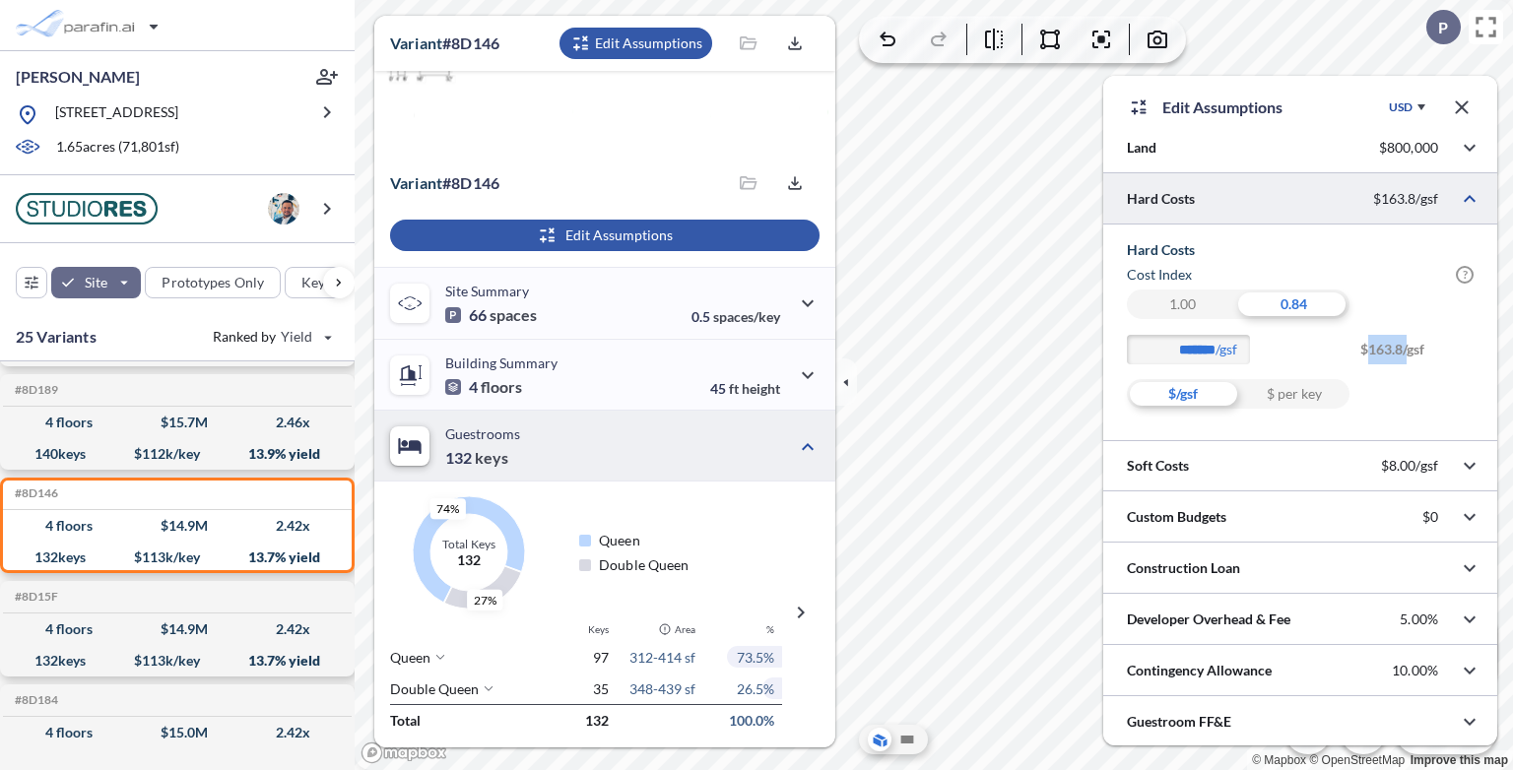
scroll to position [487, 0]
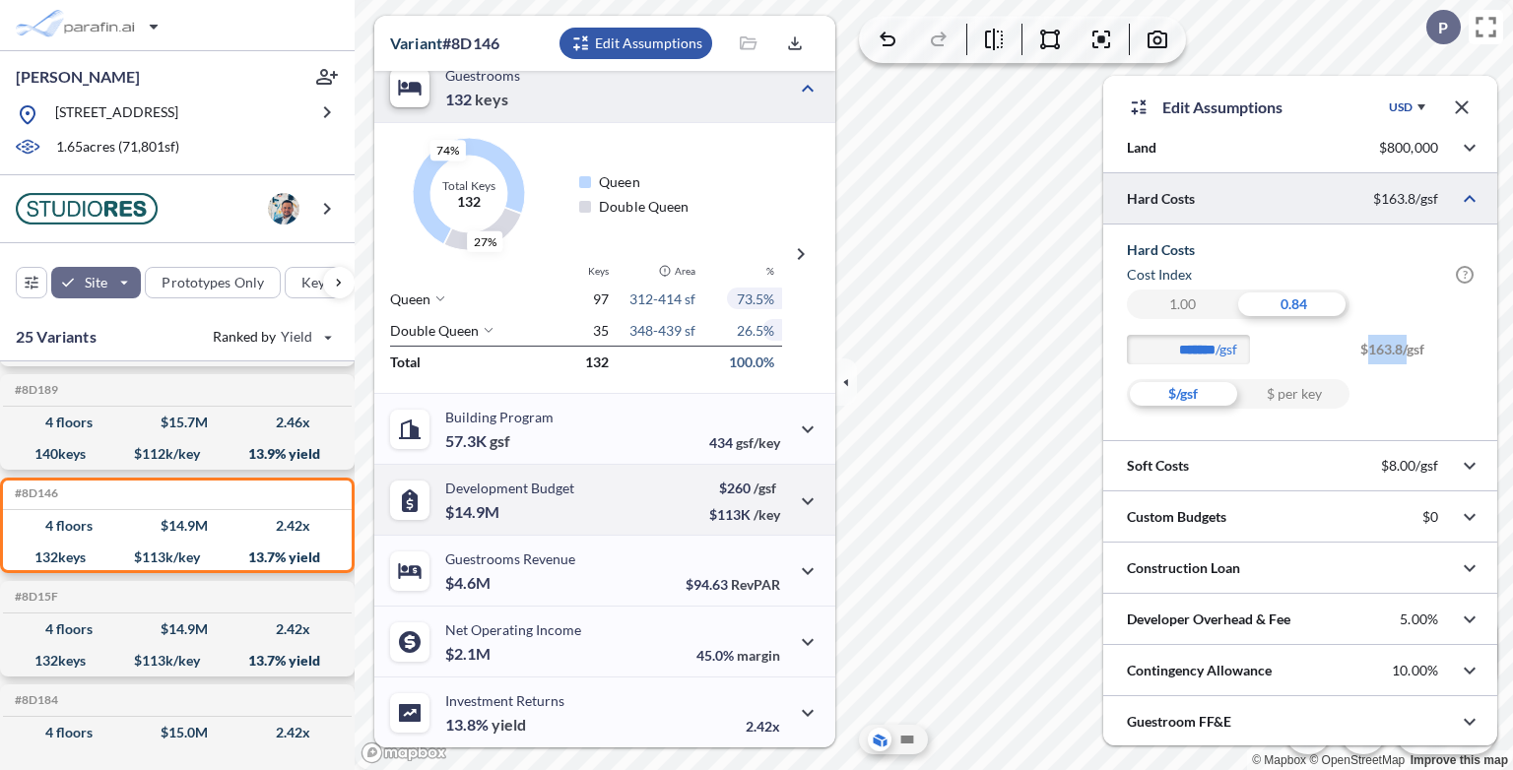
click at [550, 506] on div "Development Budget $14.9M" at bounding box center [509, 500] width 129 height 40
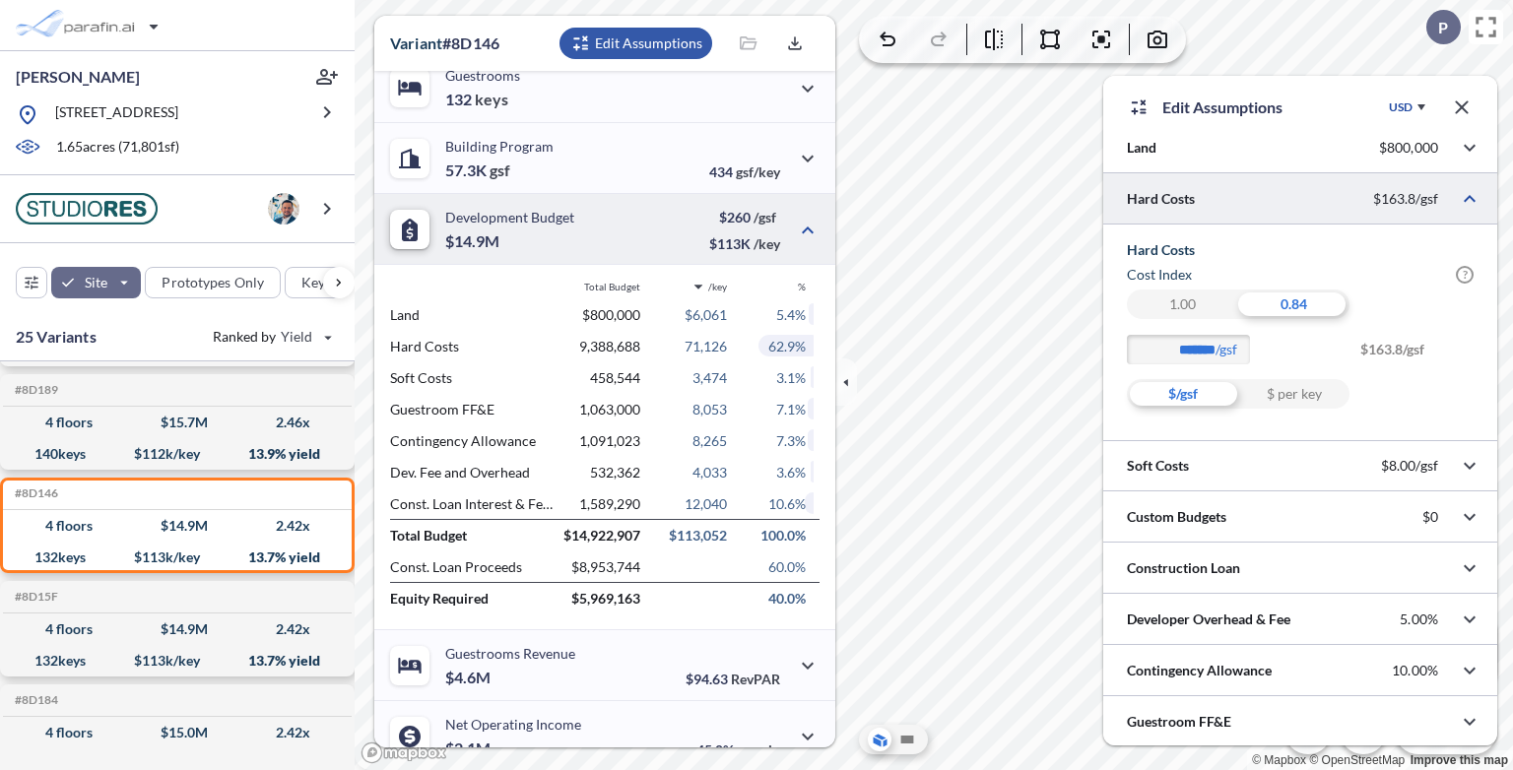
click at [1265, 187] on div at bounding box center [1300, 198] width 394 height 50
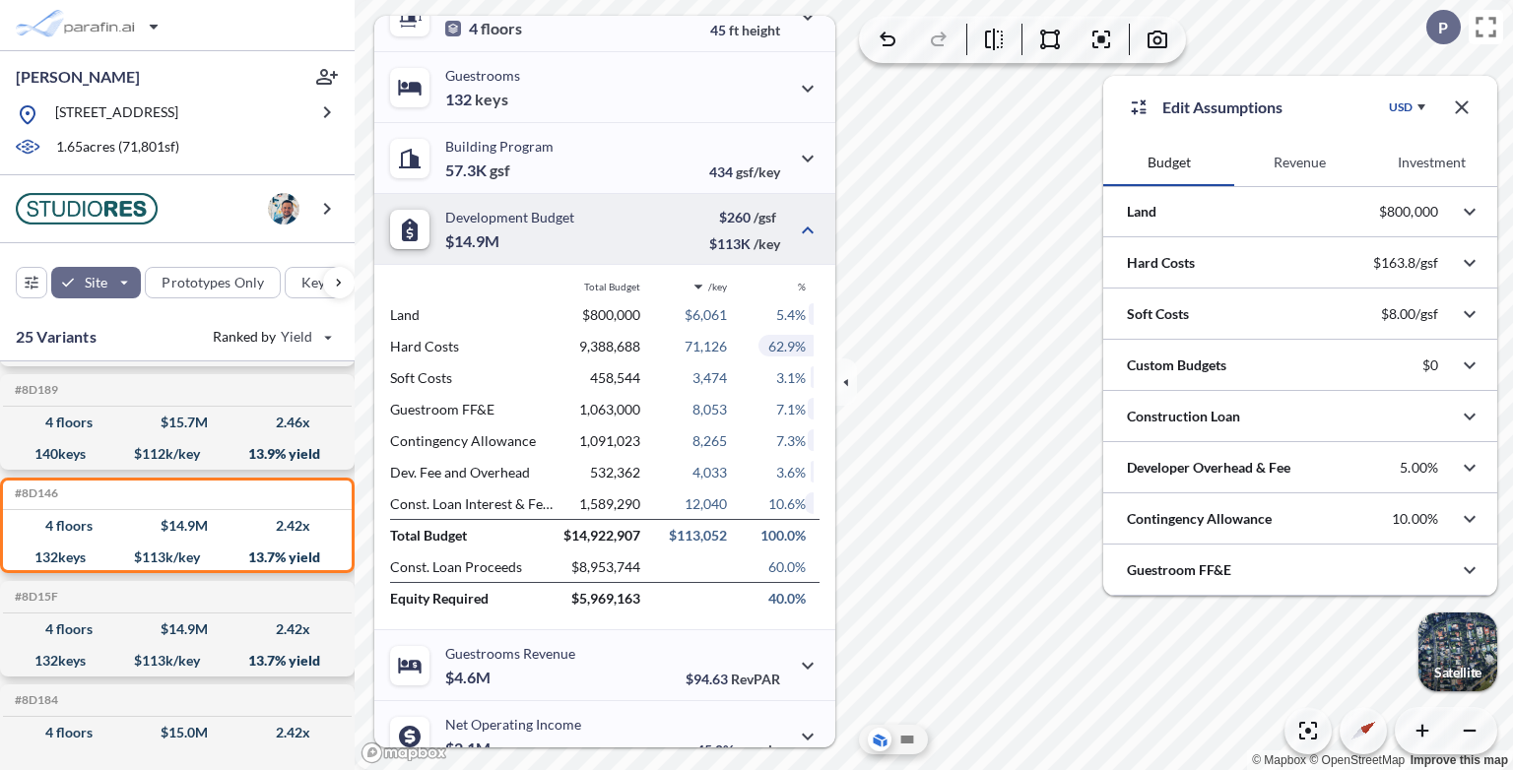
scroll to position [0, 0]
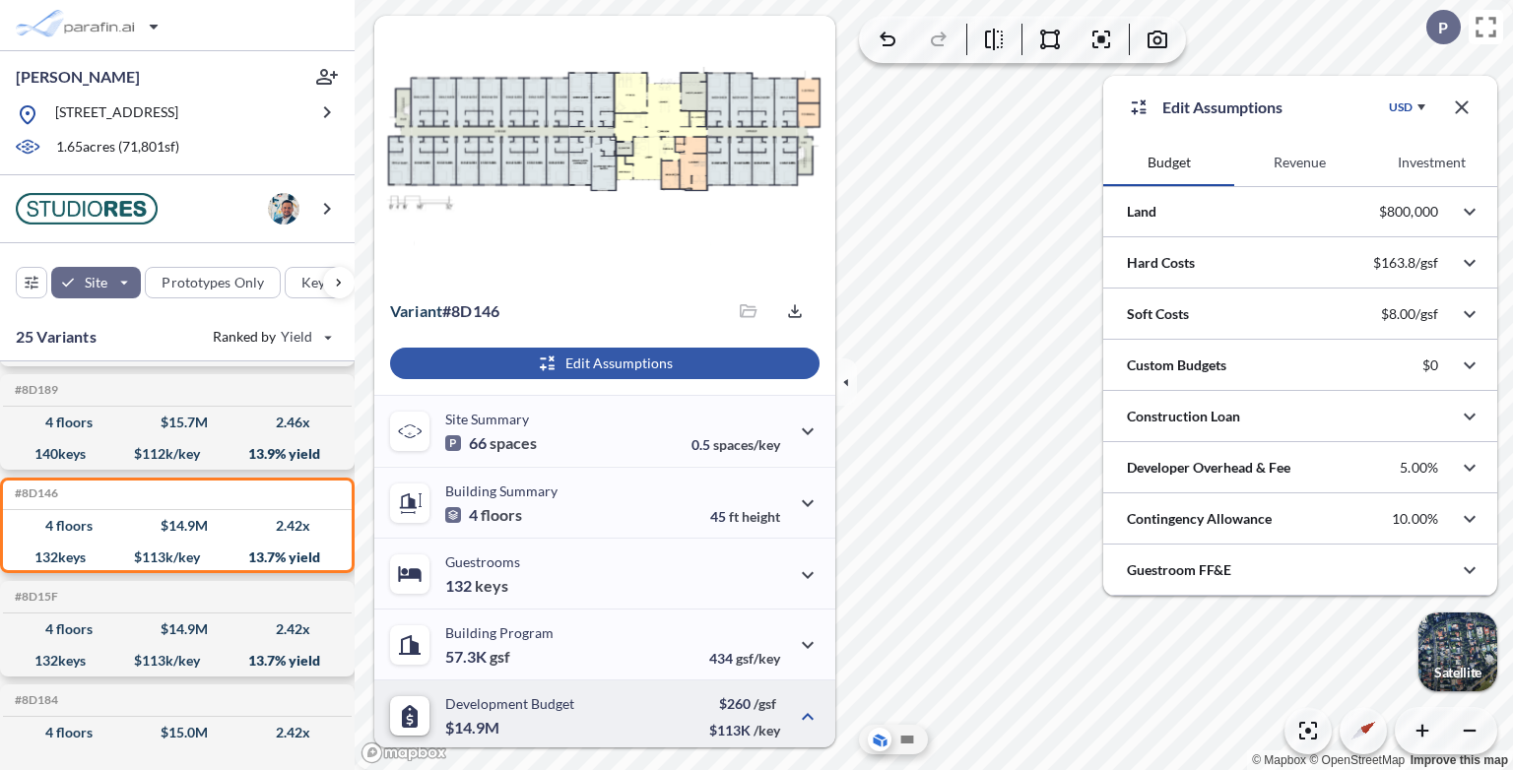
click at [1301, 168] on button "Revenue" at bounding box center [1299, 162] width 131 height 47
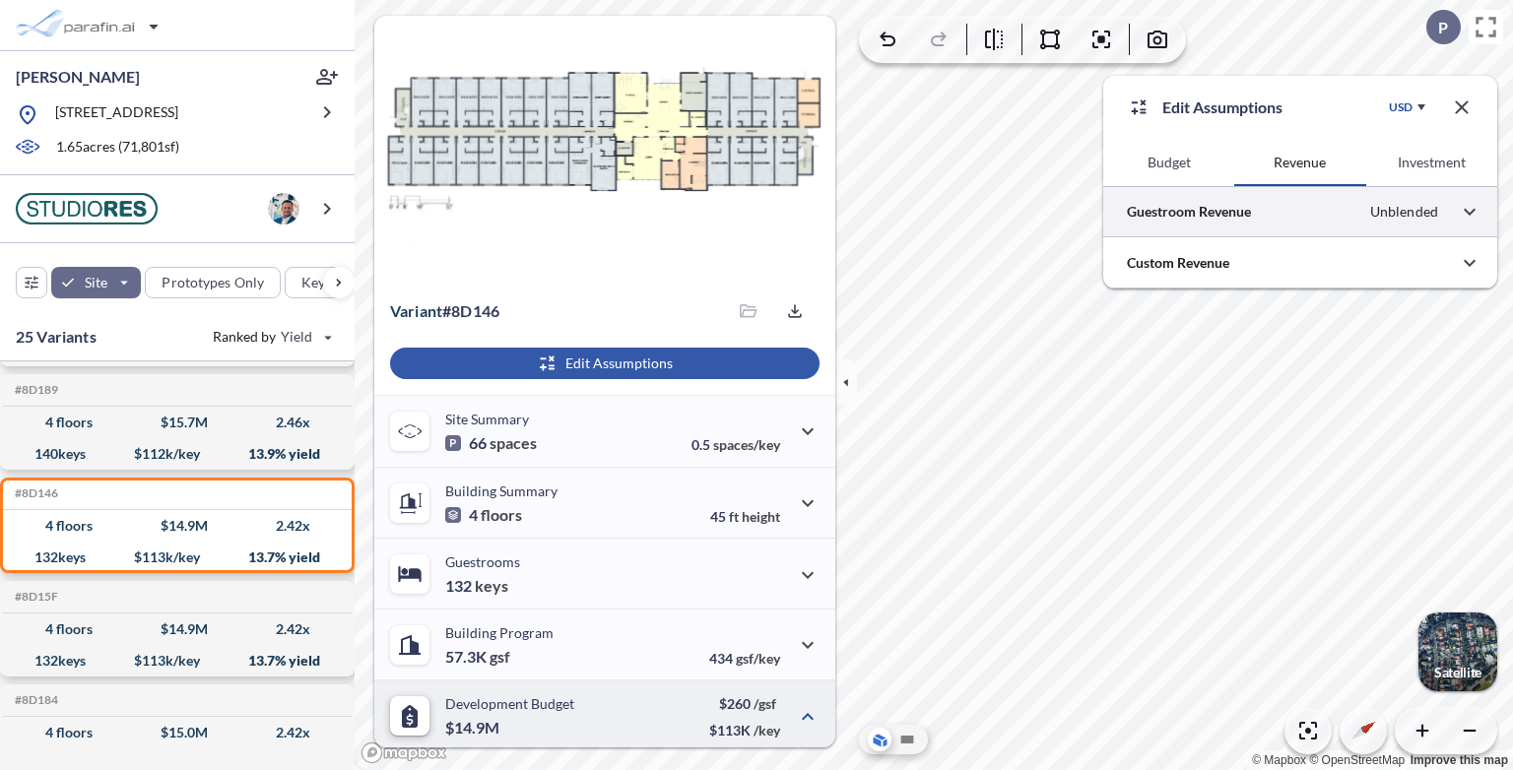
click at [1311, 205] on div at bounding box center [1300, 211] width 394 height 50
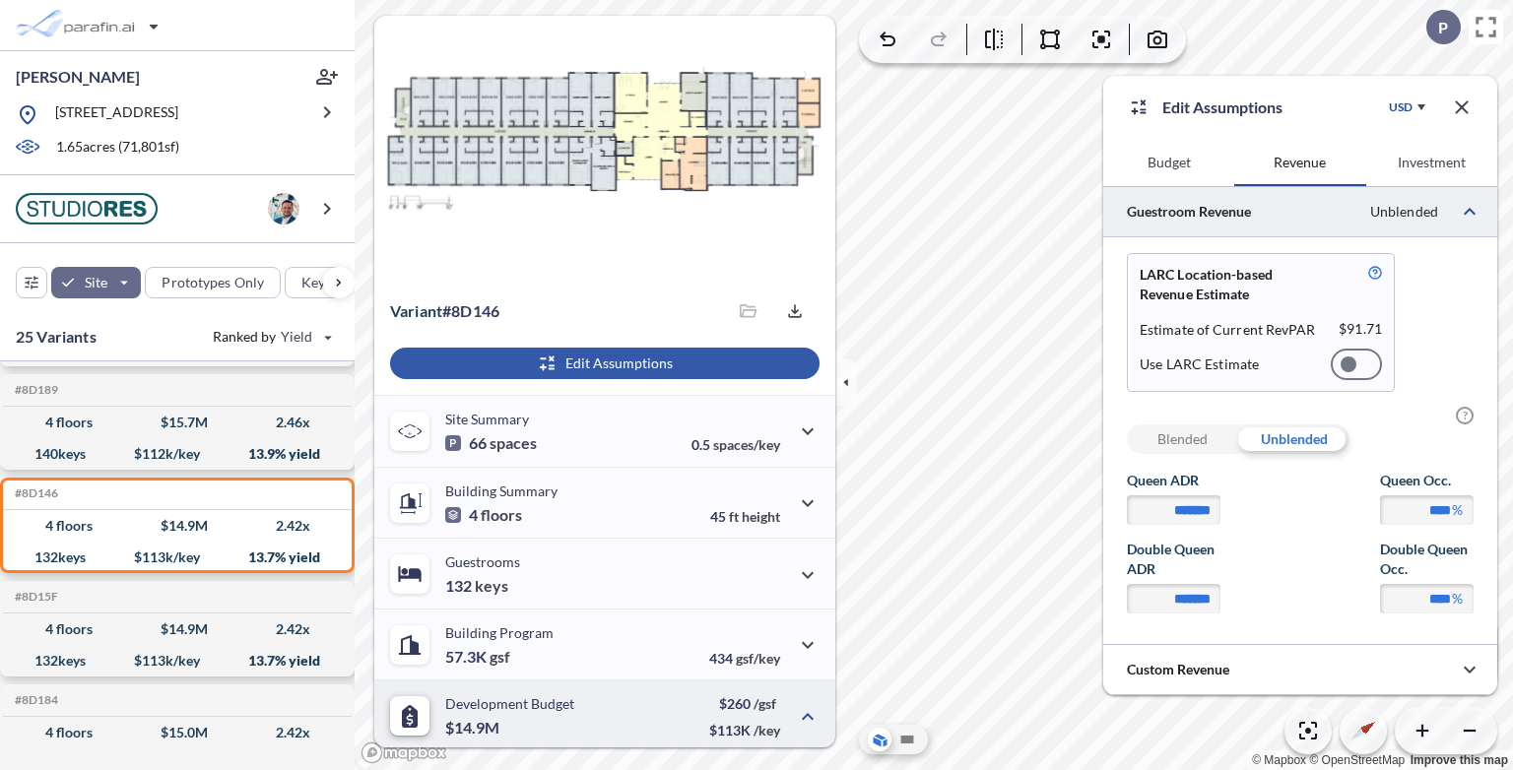
click at [1191, 439] on div "Blended" at bounding box center [1182, 439] width 111 height 30
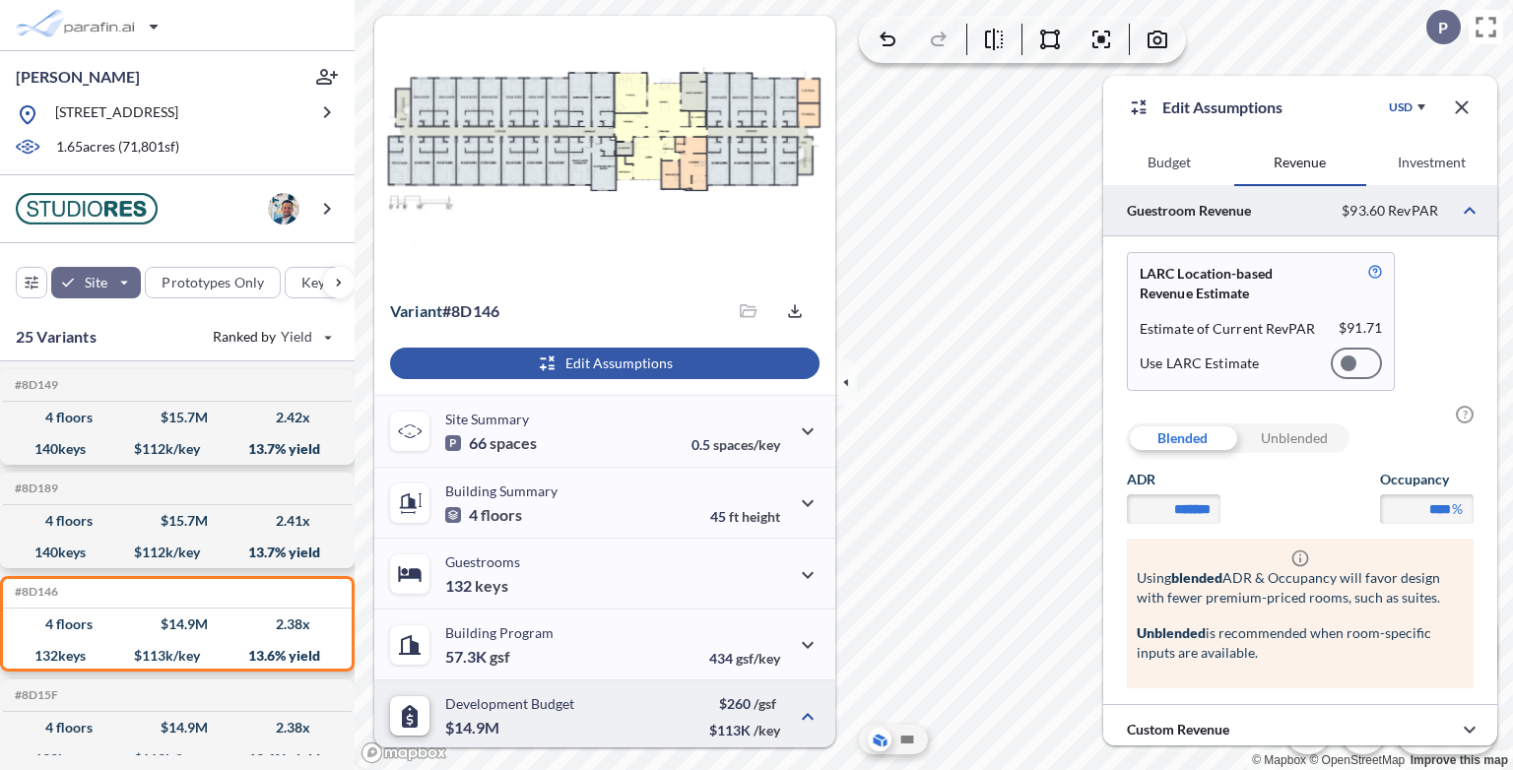
click at [1296, 446] on div "Unblended" at bounding box center [1293, 439] width 111 height 30
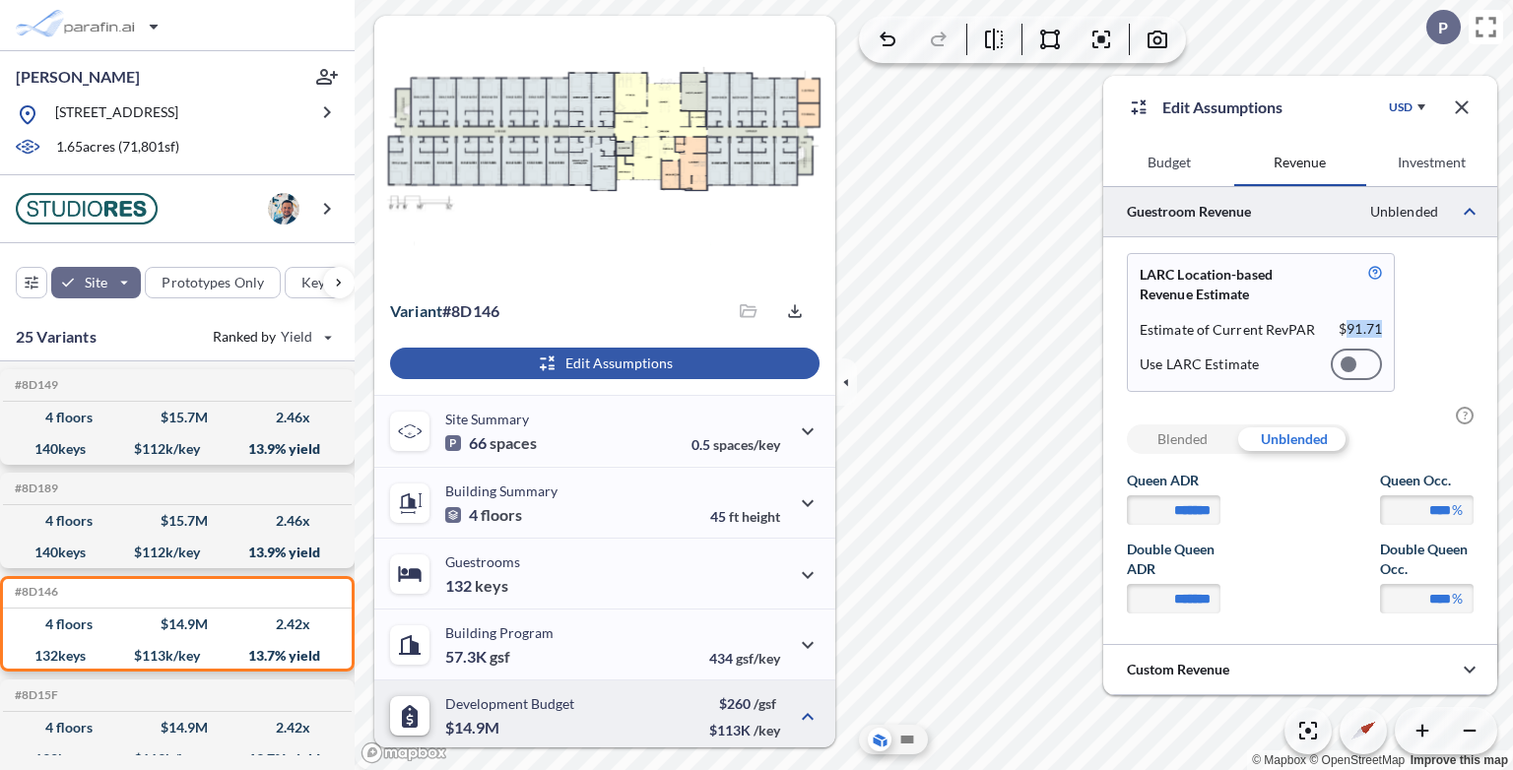
drag, startPoint x: 1346, startPoint y: 325, endPoint x: 1412, endPoint y: 320, distance: 66.2
click at [1412, 320] on div "LARC Location-based Revenue Estimate Estimate of Current RevPAR $ 91.71 Use LAR…" at bounding box center [1300, 322] width 347 height 139
drag, startPoint x: 1412, startPoint y: 320, endPoint x: 1359, endPoint y: 362, distance: 68.0
click at [1359, 362] on div at bounding box center [1356, 365] width 51 height 32
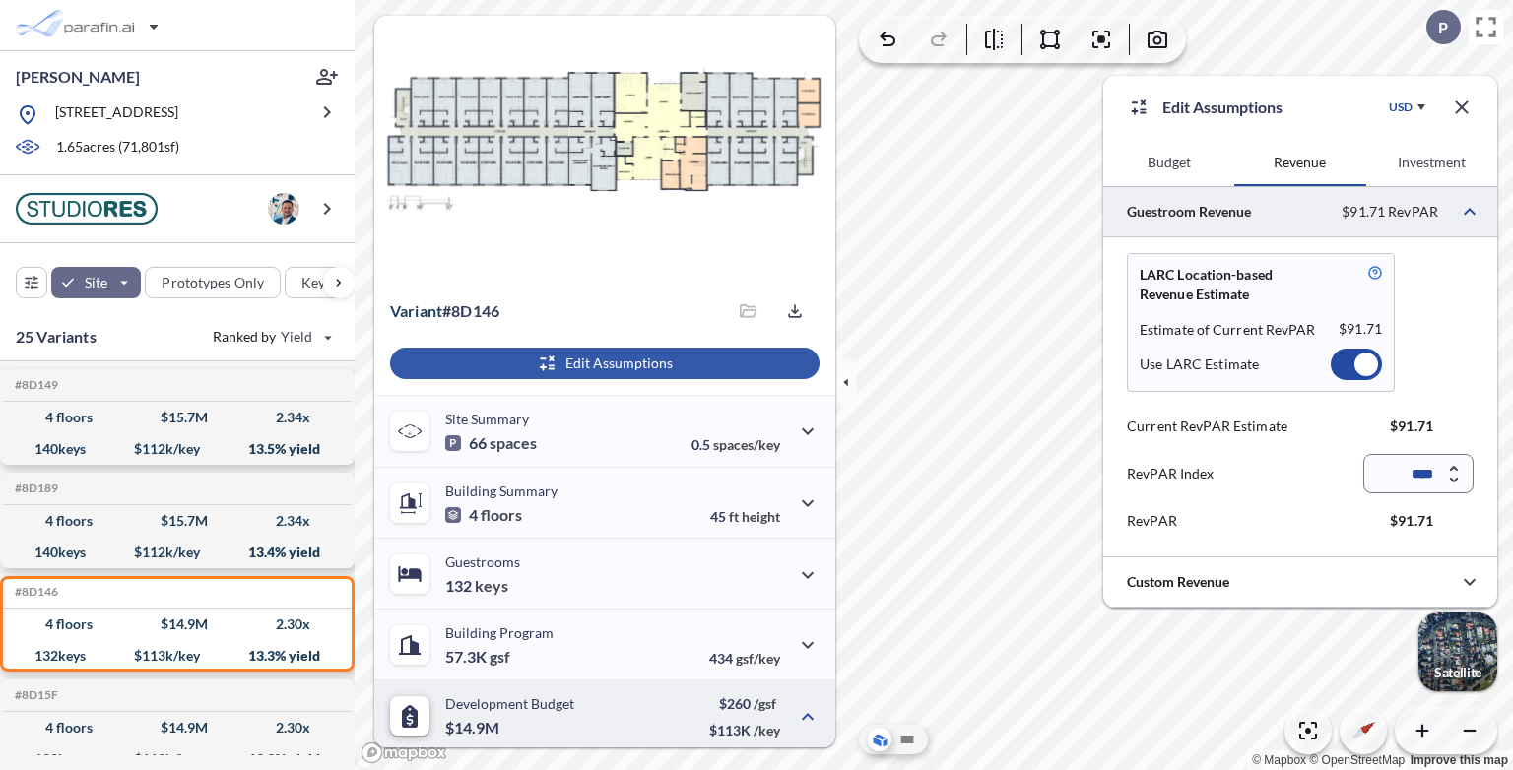
click at [1454, 468] on icon "button" at bounding box center [1454, 468] width 8 height 6
click at [1454, 468] on div at bounding box center [1454, 474] width 9 height 19
click at [1454, 466] on icon "button" at bounding box center [1454, 468] width 8 height 5
click at [1454, 478] on icon "button" at bounding box center [1454, 481] width 9 height 6
type input "****"
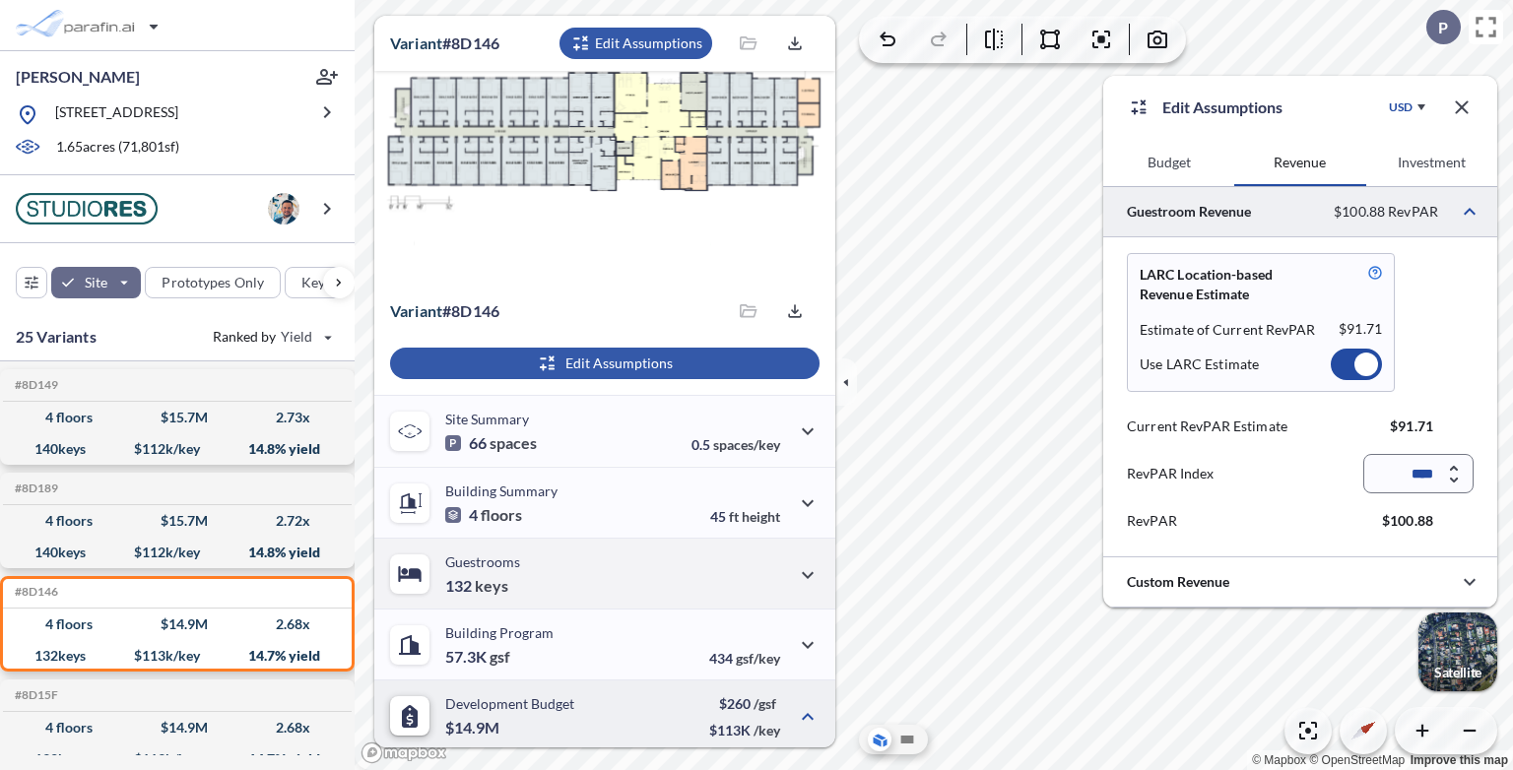
scroll to position [581, 0]
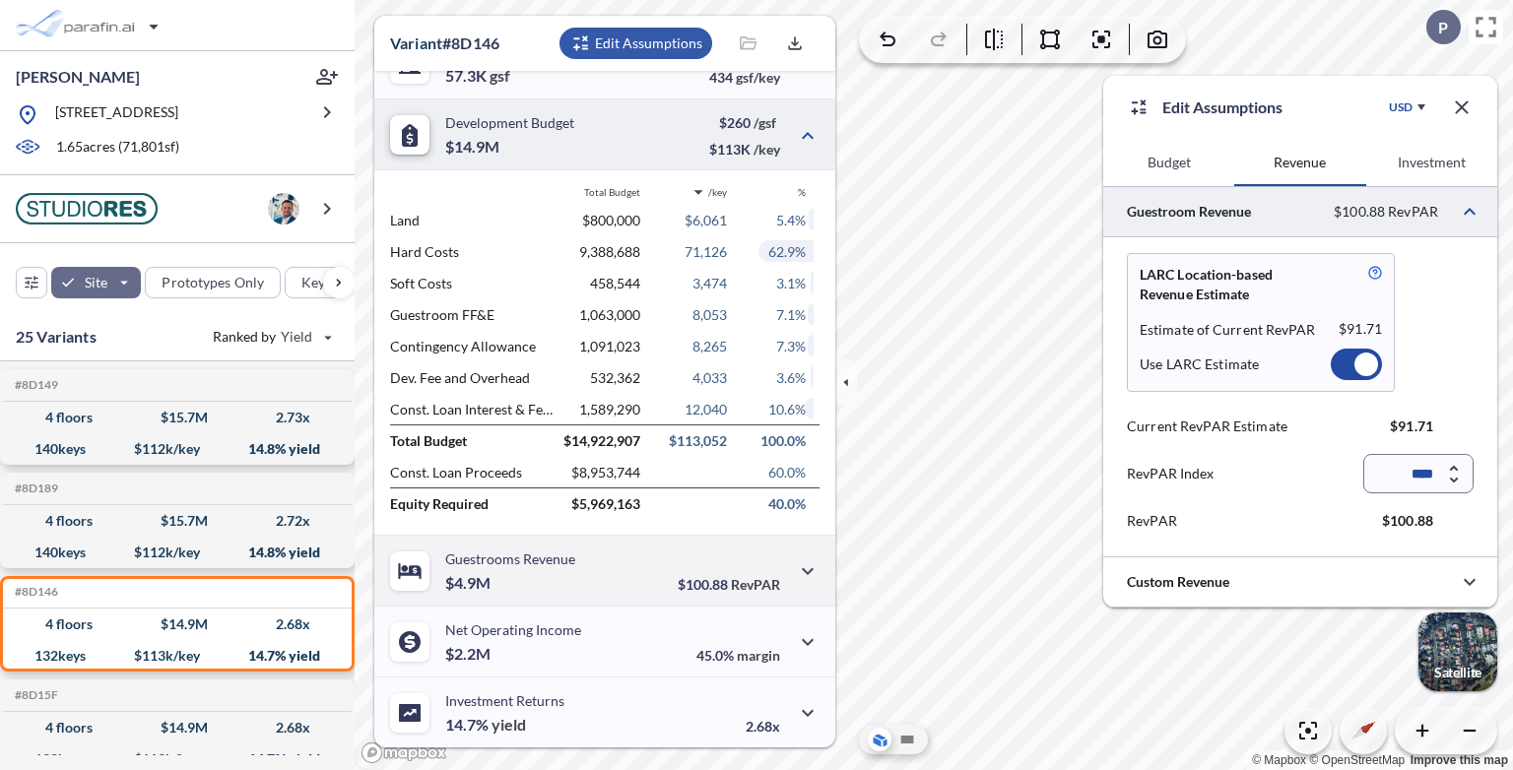
click at [619, 575] on div "Guestrooms Revenue $4.9M $100.88 RevPAR" at bounding box center [604, 570] width 461 height 71
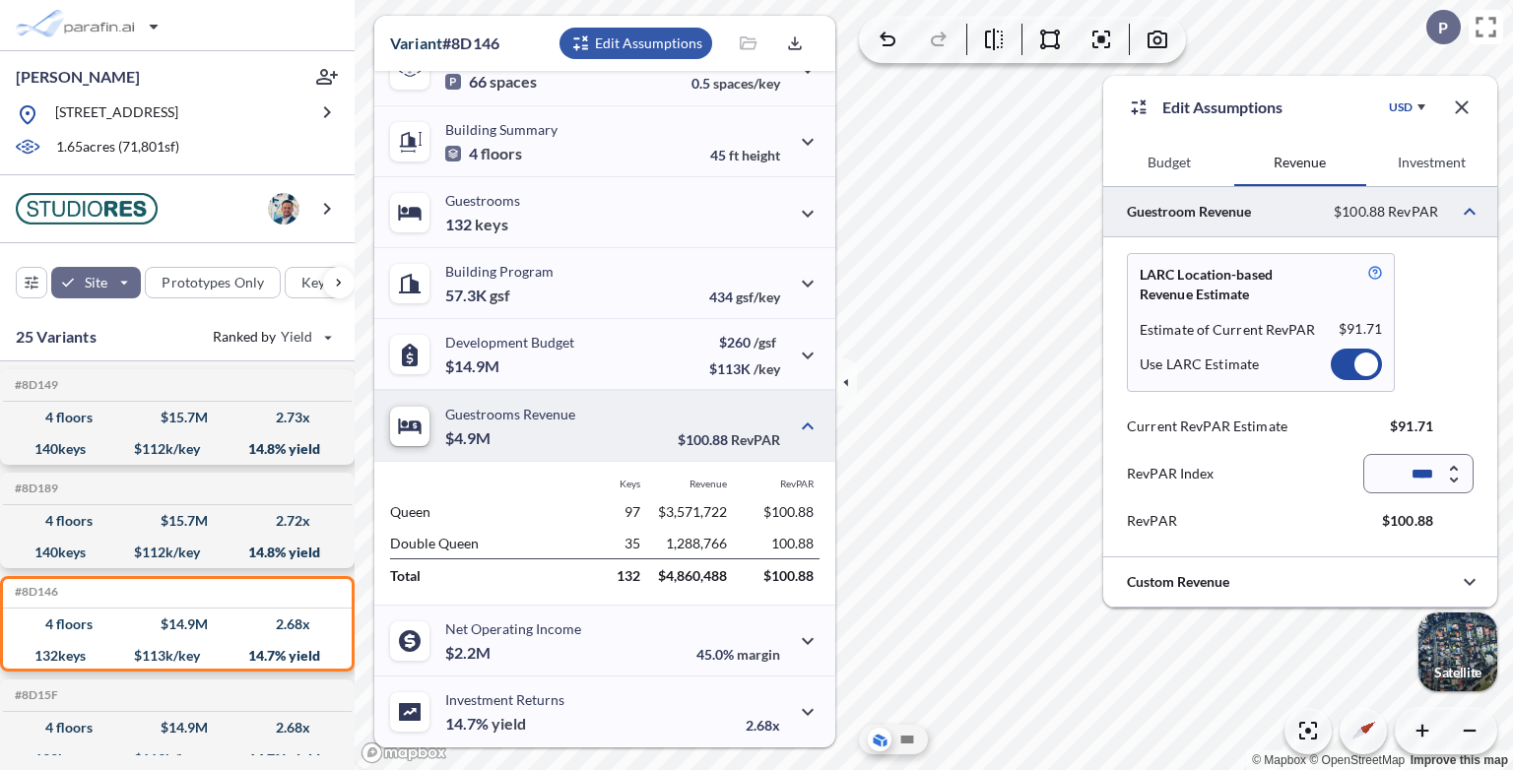
scroll to position [360, 0]
click at [520, 728] on span "yield" at bounding box center [508, 725] width 34 height 20
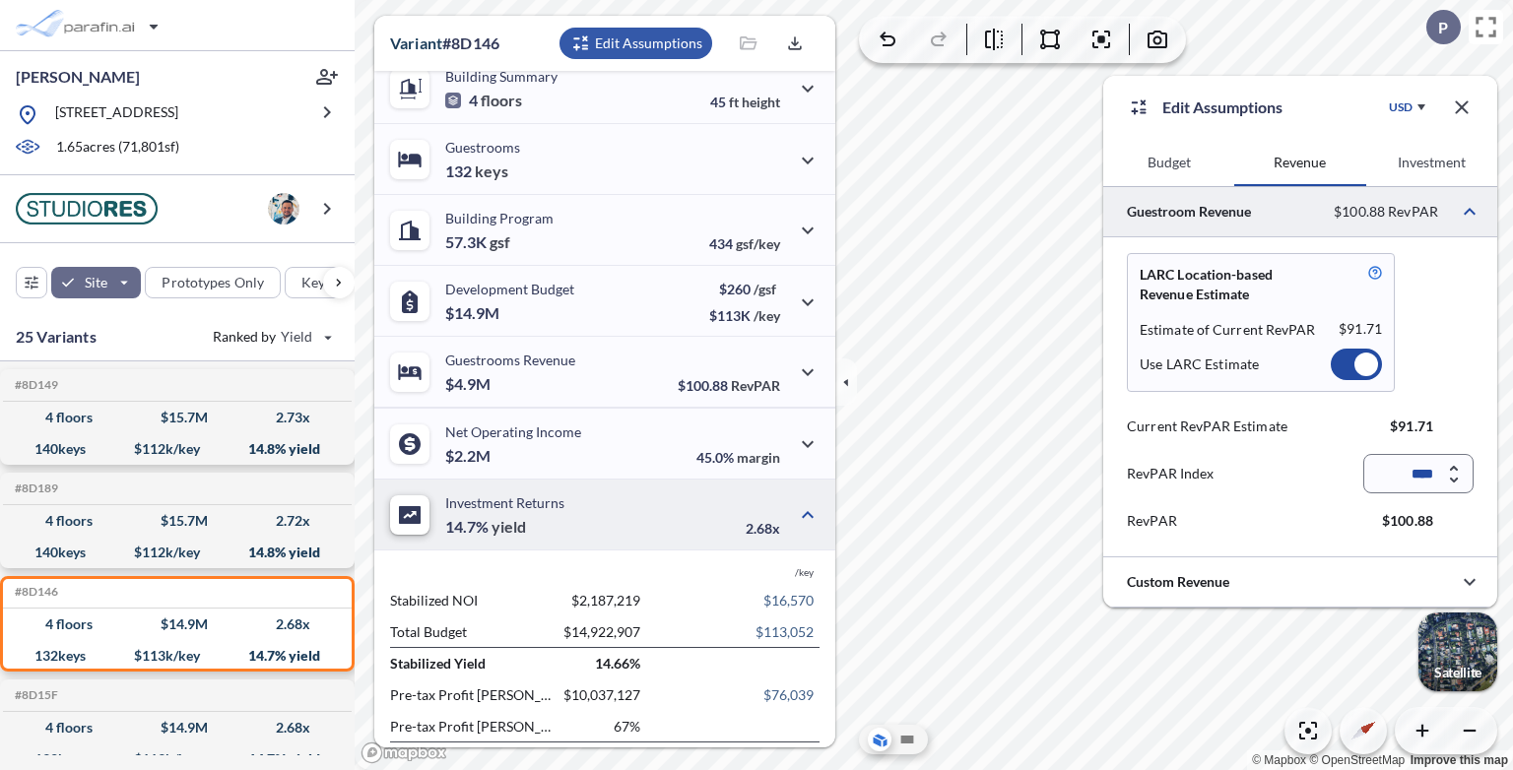
scroll to position [454, 0]
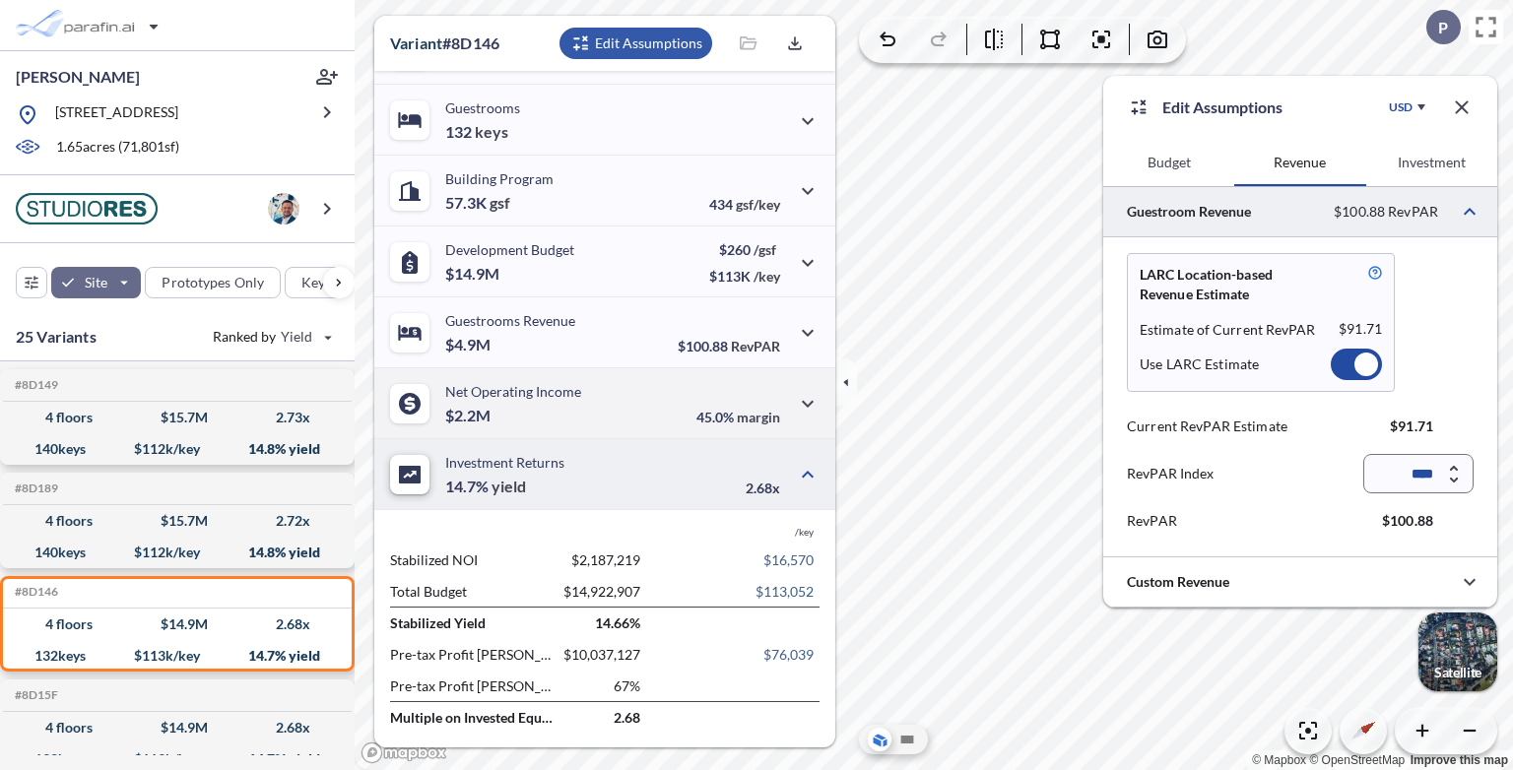
click at [664, 408] on div "Net Operating Income $2.2M 45.0% margin" at bounding box center [604, 402] width 461 height 71
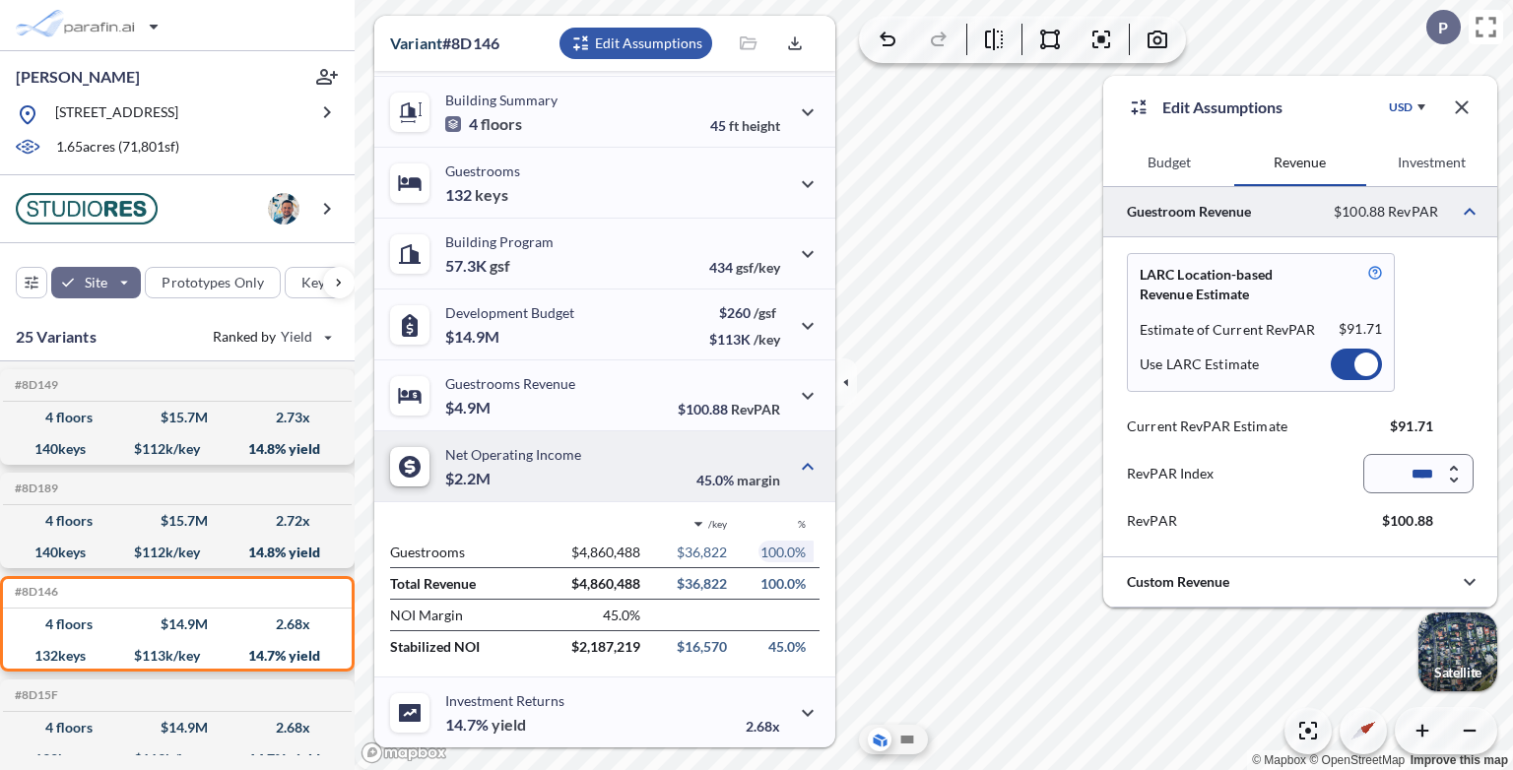
scroll to position [392, 0]
click at [1416, 165] on button "Investment" at bounding box center [1431, 162] width 131 height 47
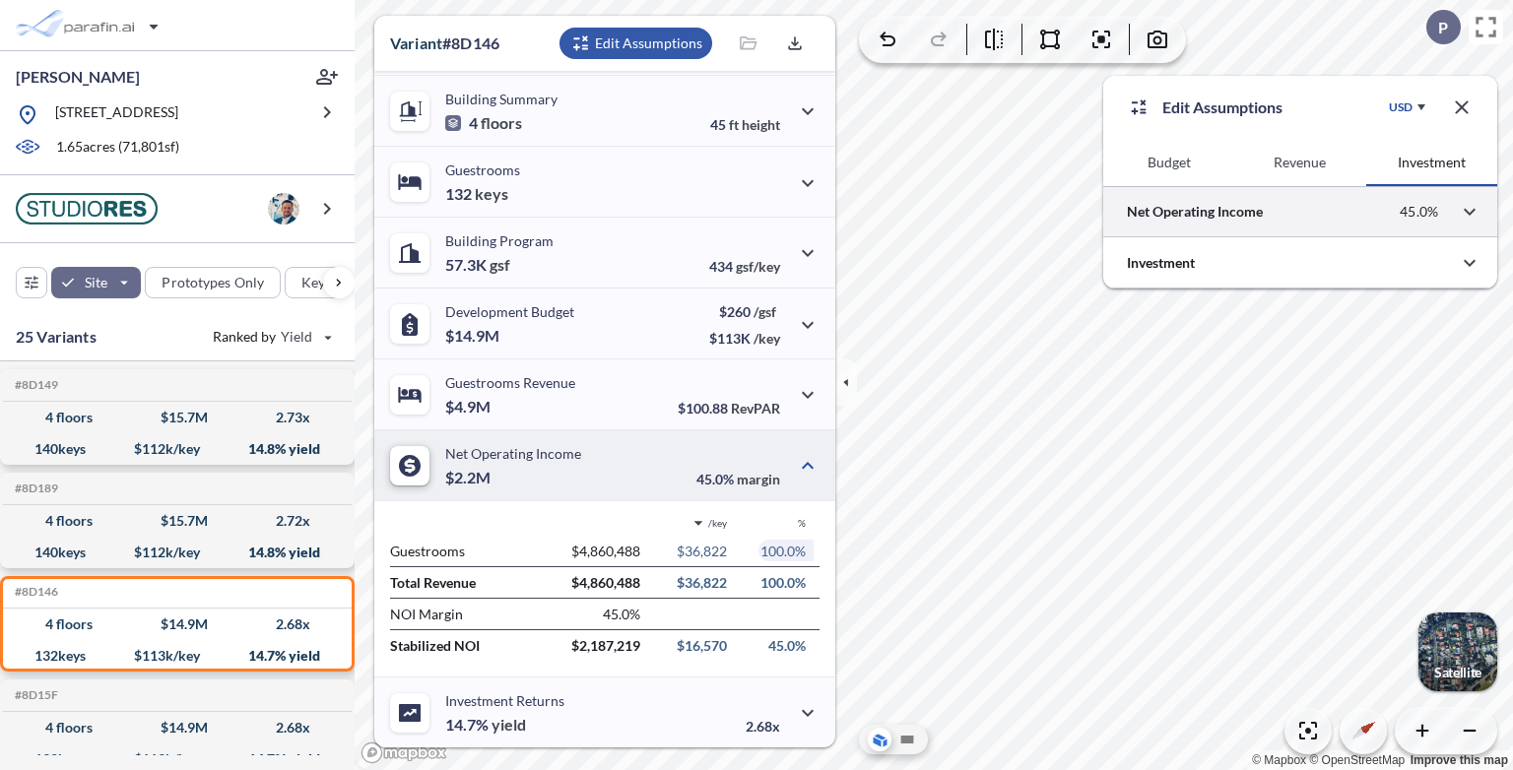
click at [1299, 207] on div at bounding box center [1300, 211] width 394 height 50
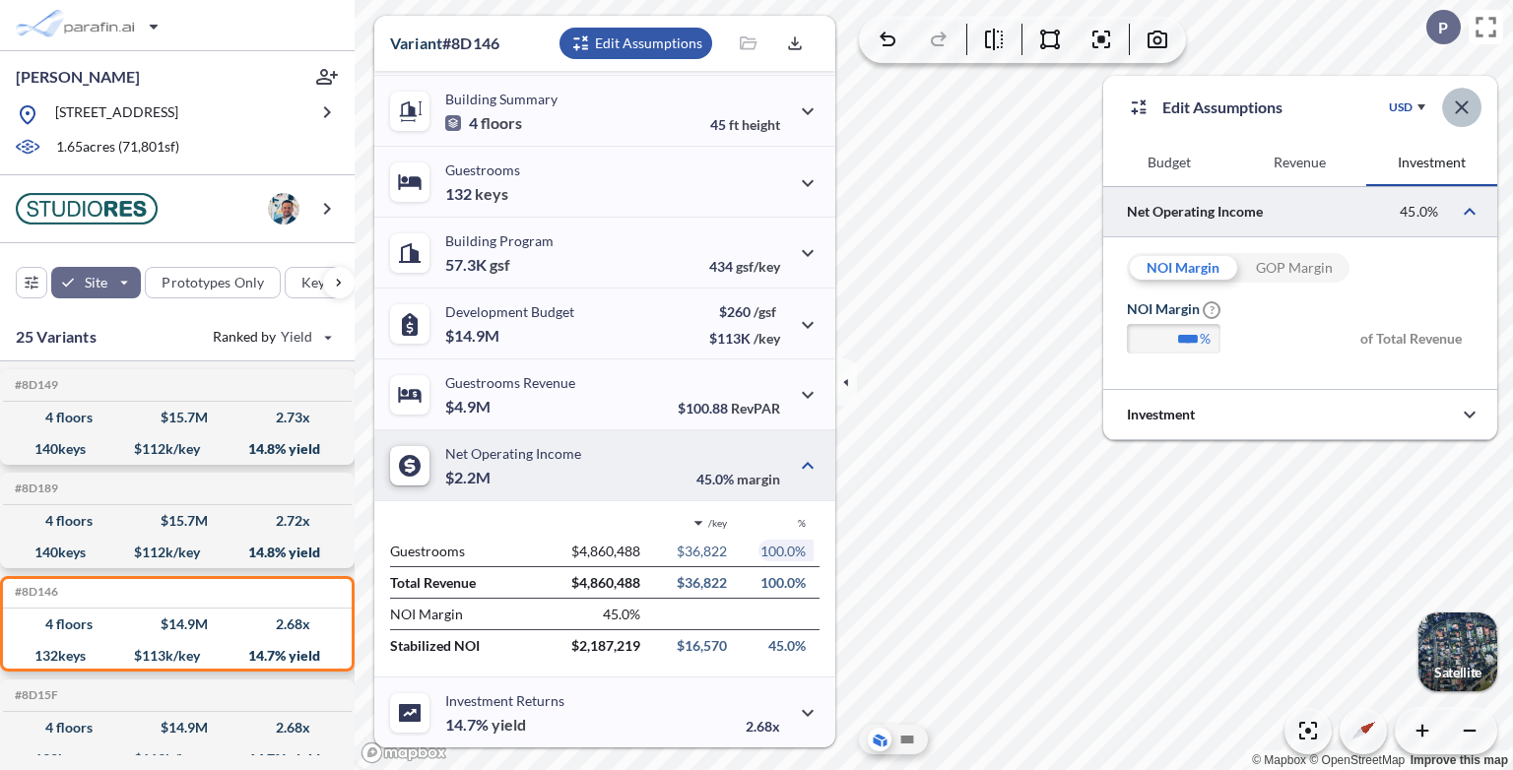
click at [1470, 100] on icon "button" at bounding box center [1462, 108] width 24 height 24
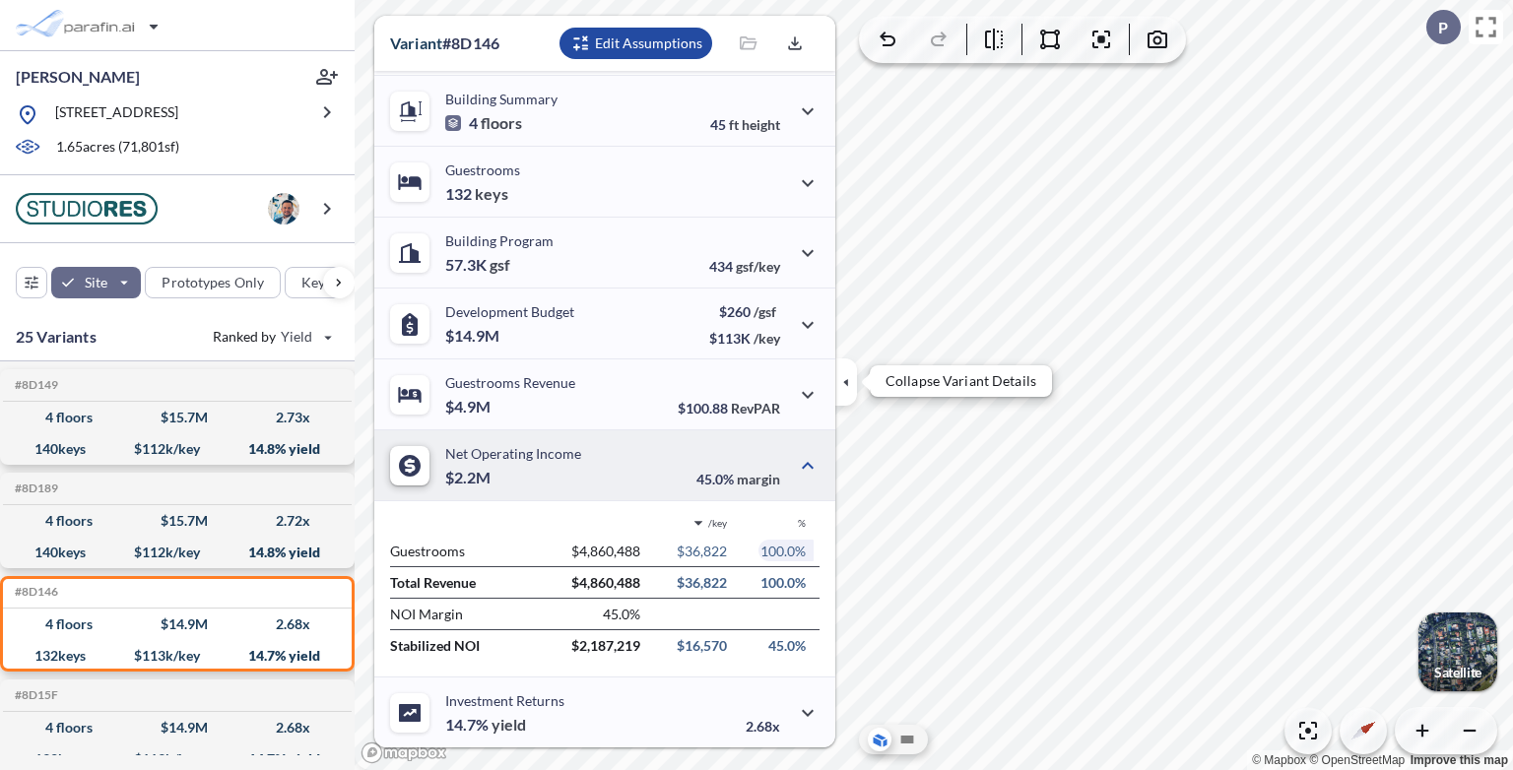
click at [846, 380] on icon "button" at bounding box center [845, 381] width 5 height 9
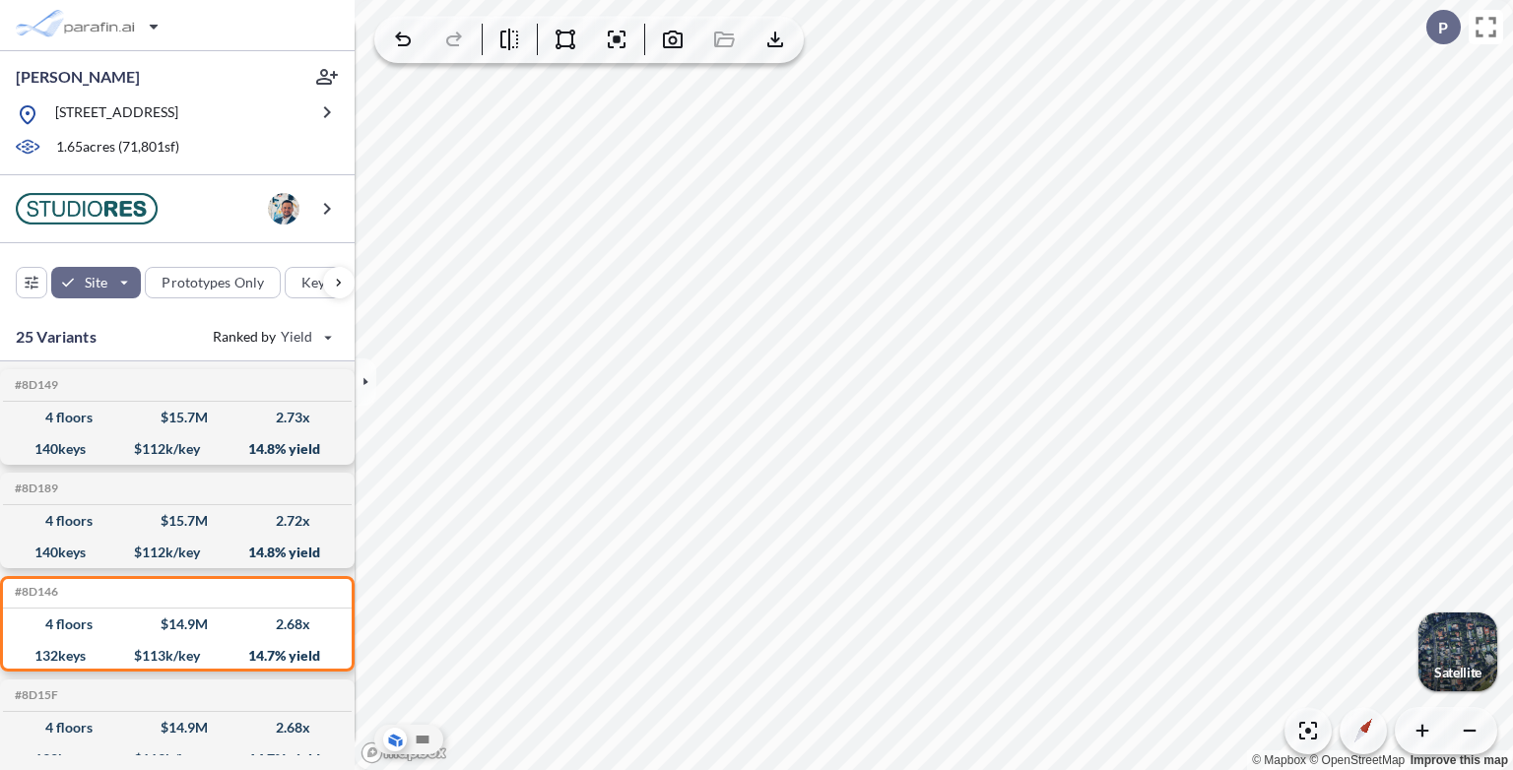
click at [1453, 647] on div "button" at bounding box center [1457, 652] width 79 height 79
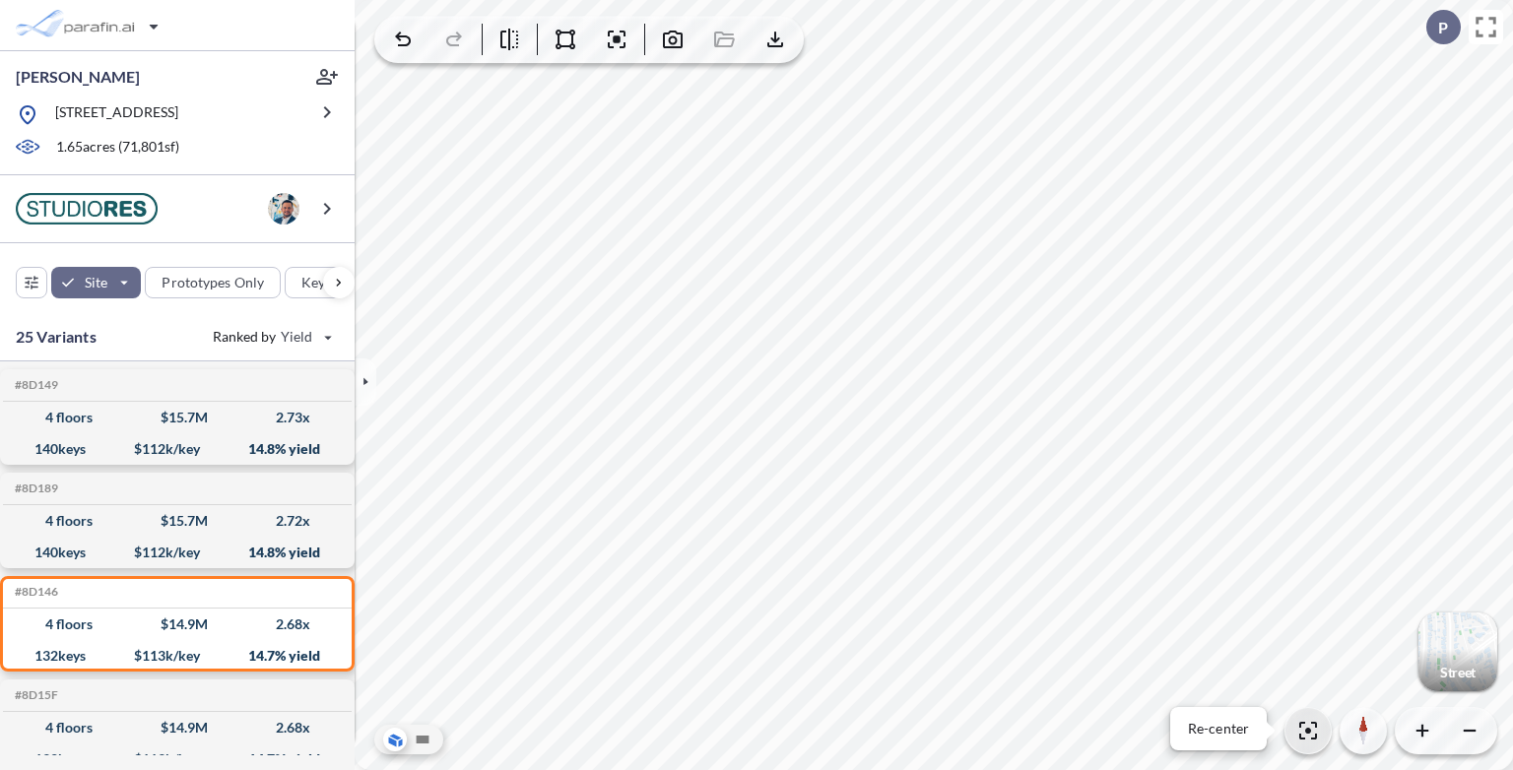
click at [1309, 736] on icon "button" at bounding box center [1308, 731] width 24 height 24
click at [1308, 732] on icon "button" at bounding box center [1308, 731] width 18 height 18
click at [358, 389] on icon "button" at bounding box center [366, 382] width 22 height 22
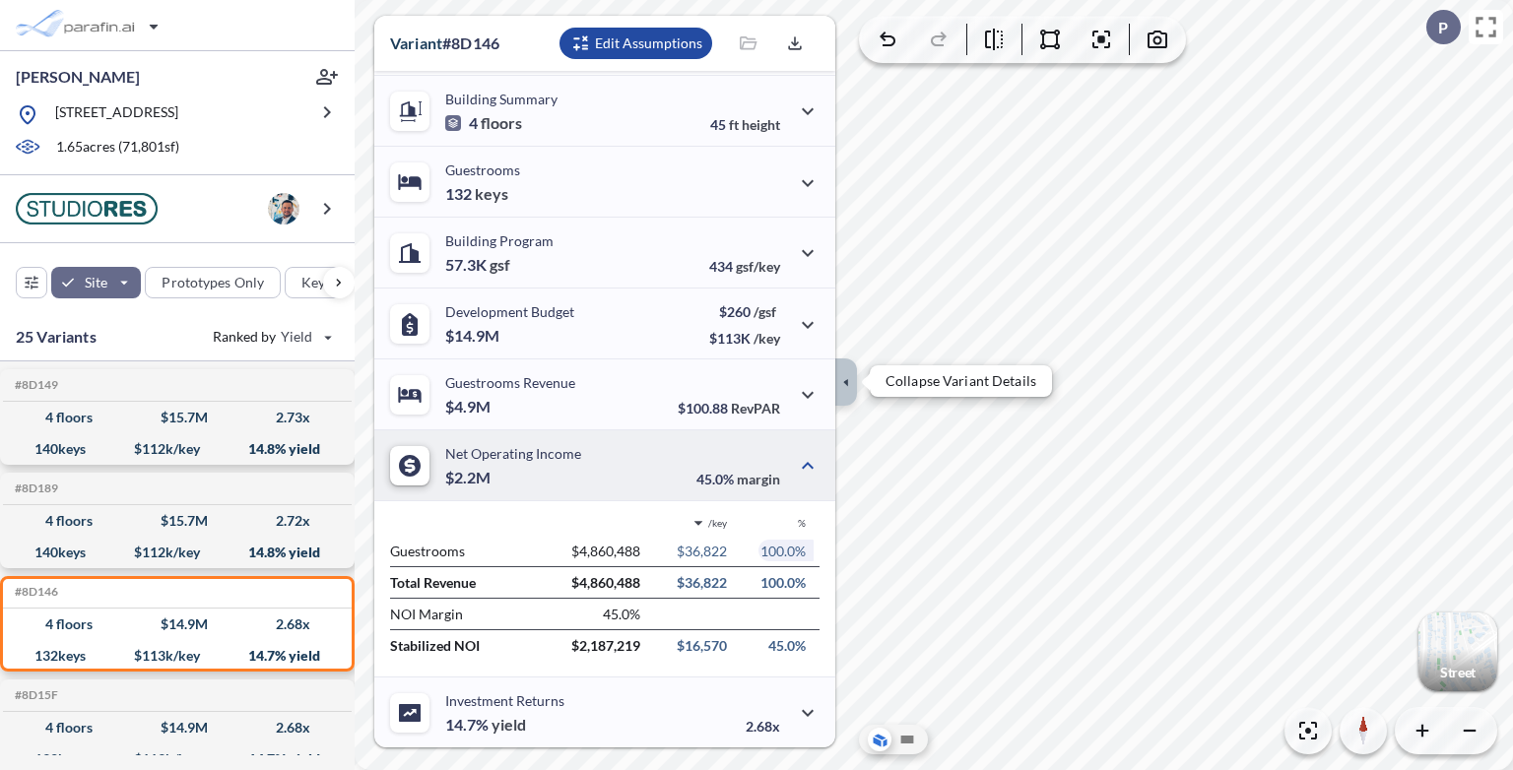
click at [841, 384] on icon "button" at bounding box center [846, 382] width 22 height 22
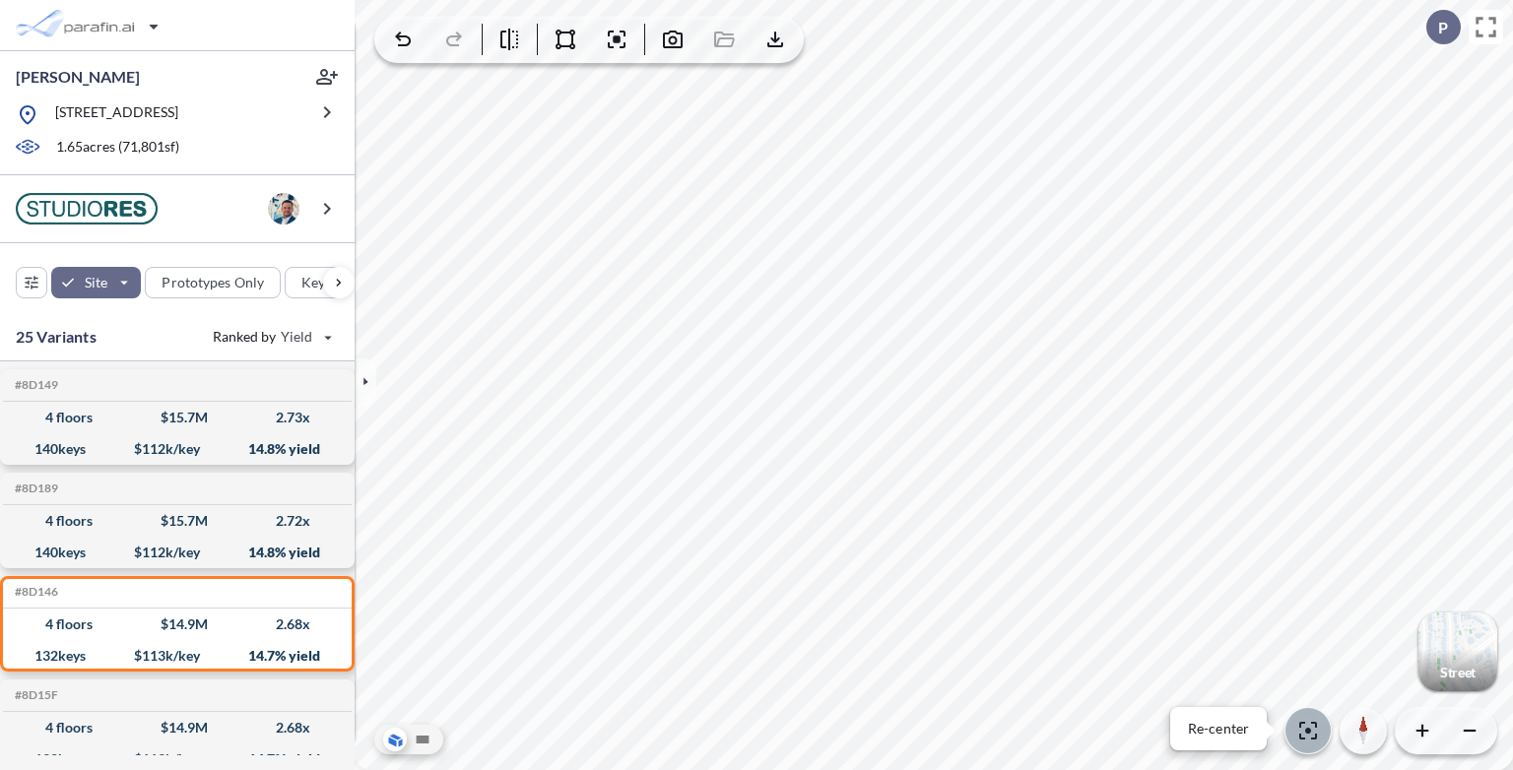
click at [1309, 731] on icon "button" at bounding box center [1308, 731] width 18 height 18
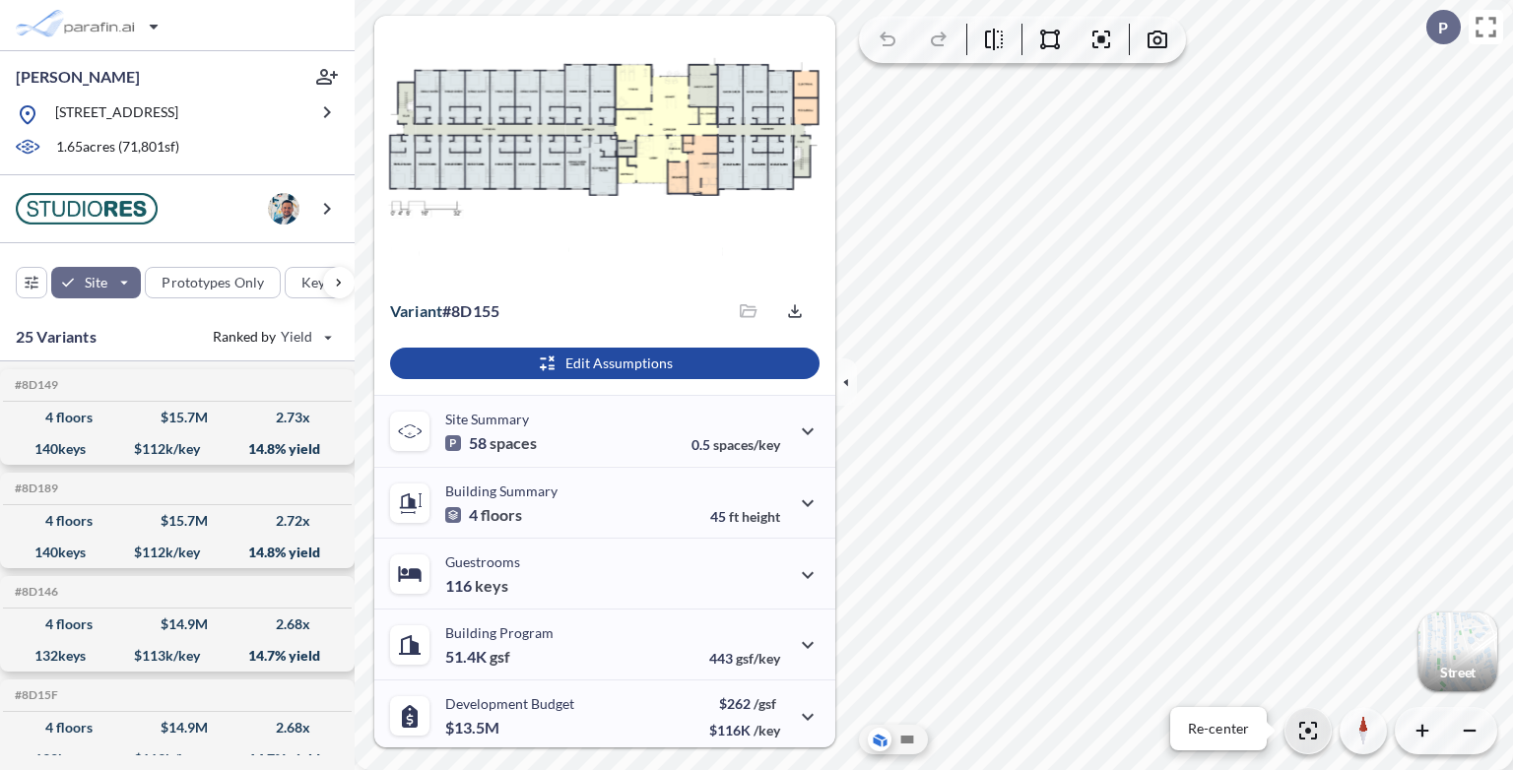
click at [1303, 723] on icon "button" at bounding box center [1308, 731] width 18 height 18
click at [844, 380] on icon "button" at bounding box center [846, 382] width 22 height 22
click at [1469, 645] on div "button" at bounding box center [1457, 652] width 79 height 79
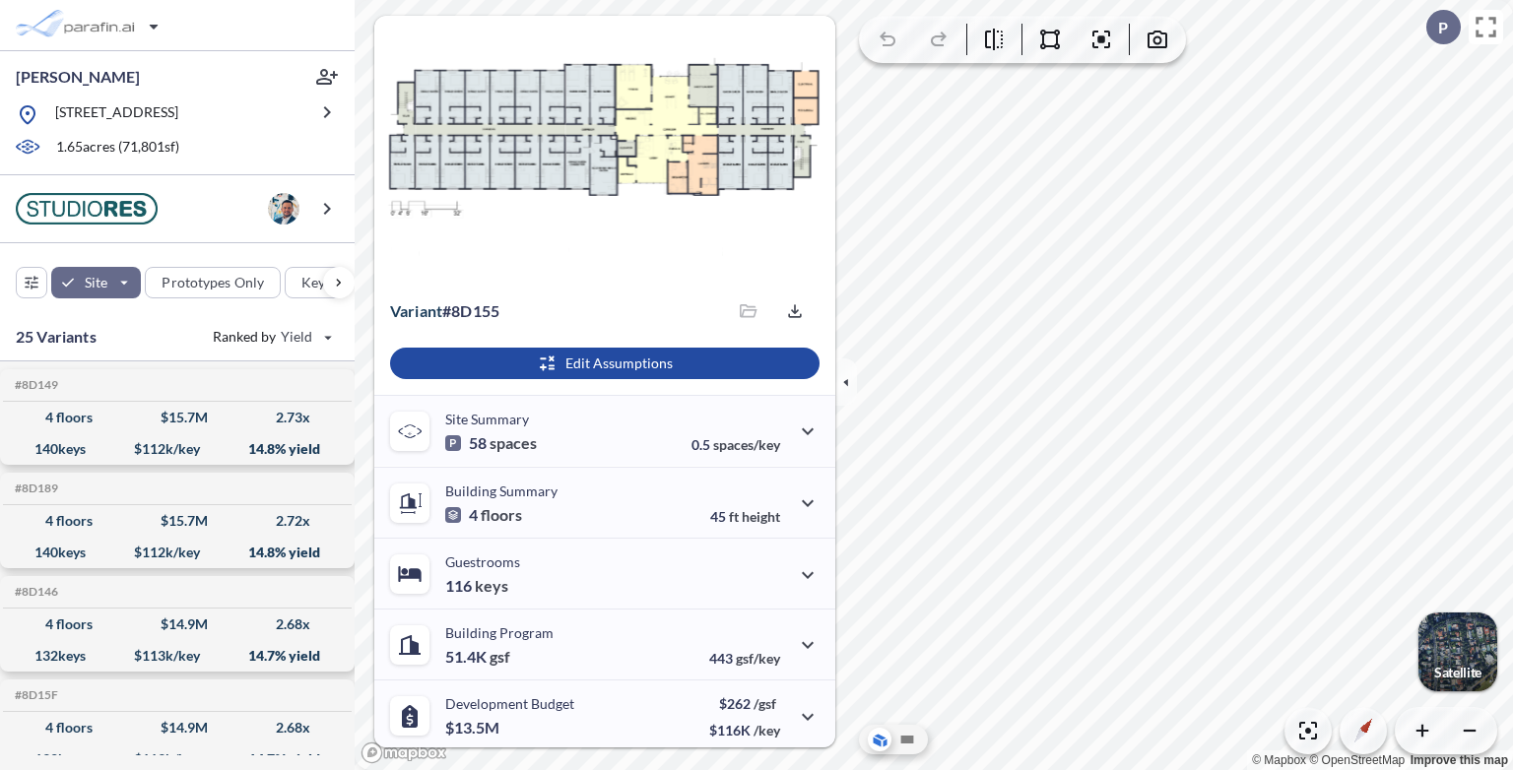
click at [1473, 652] on div "button" at bounding box center [1457, 652] width 79 height 79
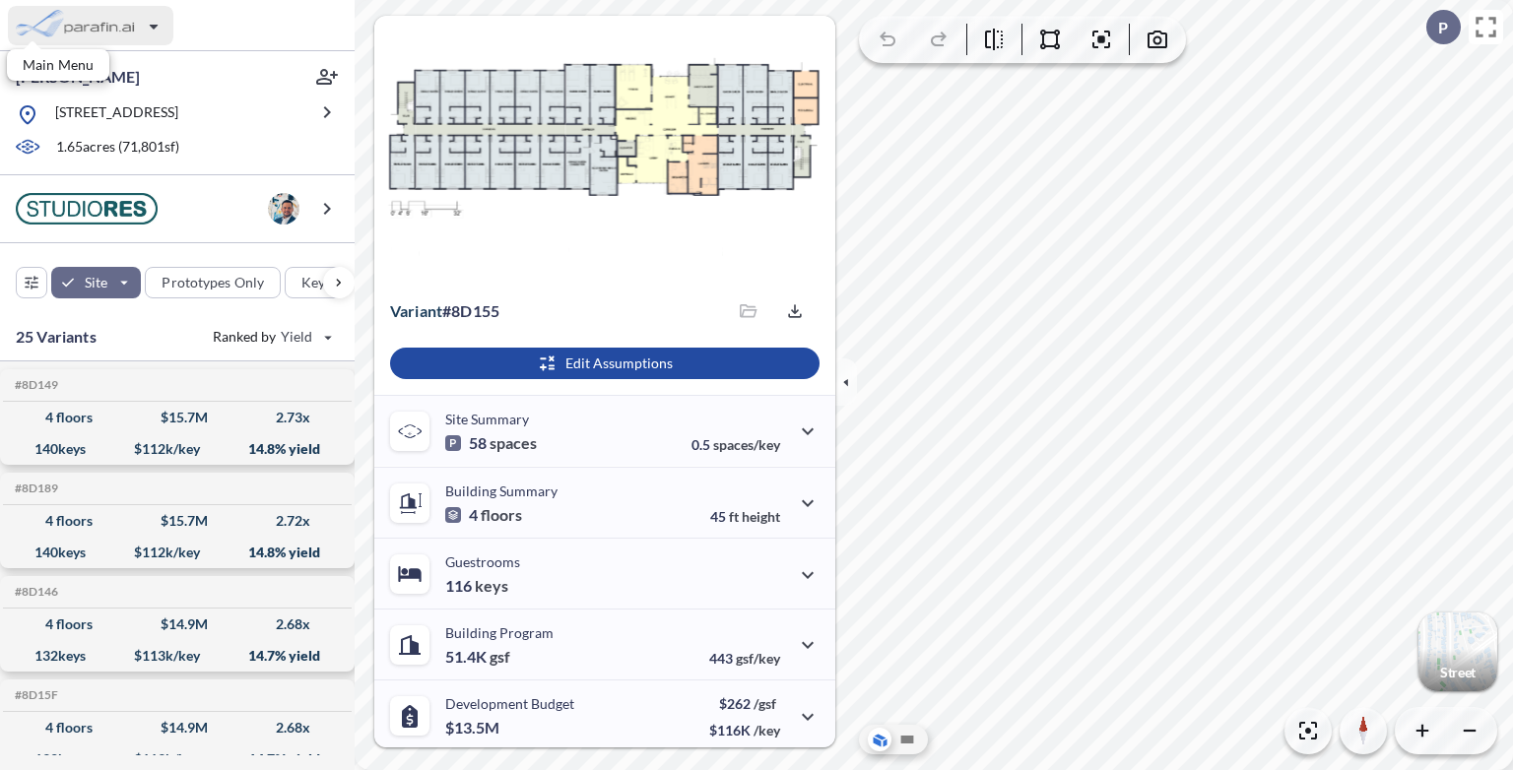
click at [68, 29] on div "button" at bounding box center [90, 25] width 165 height 39
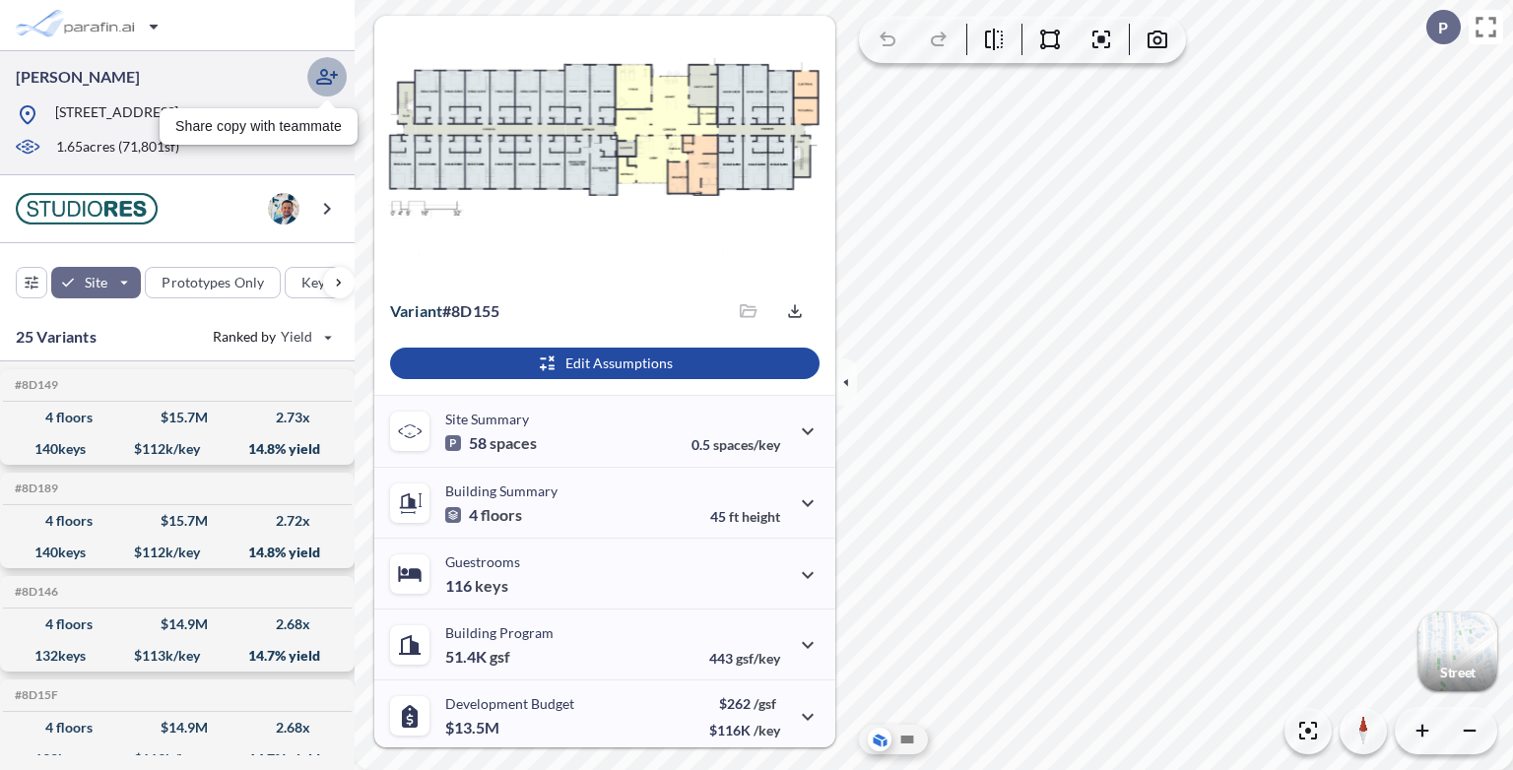
click at [335, 72] on icon "button" at bounding box center [327, 77] width 22 height 16
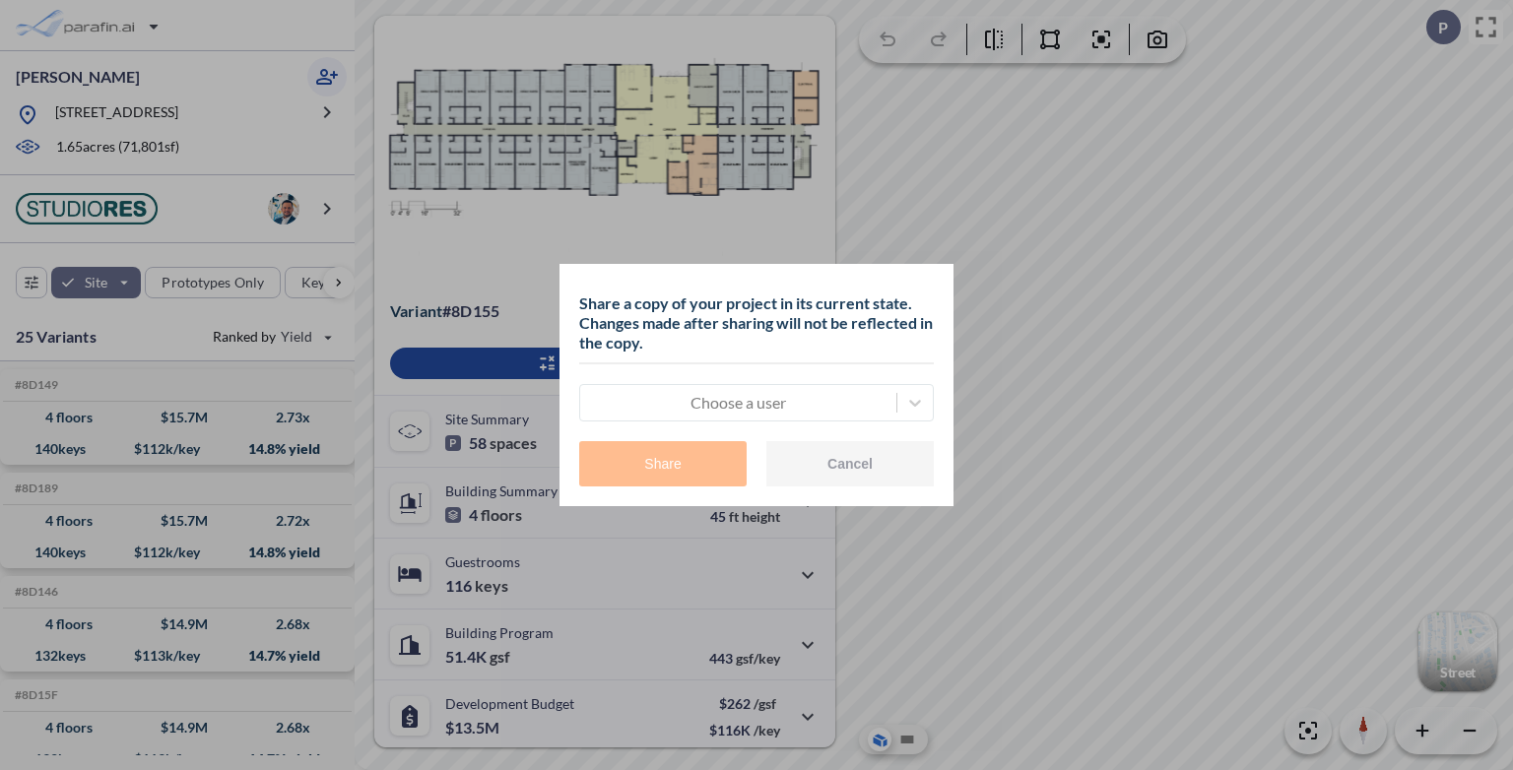
click at [782, 403] on div at bounding box center [738, 403] width 296 height 24
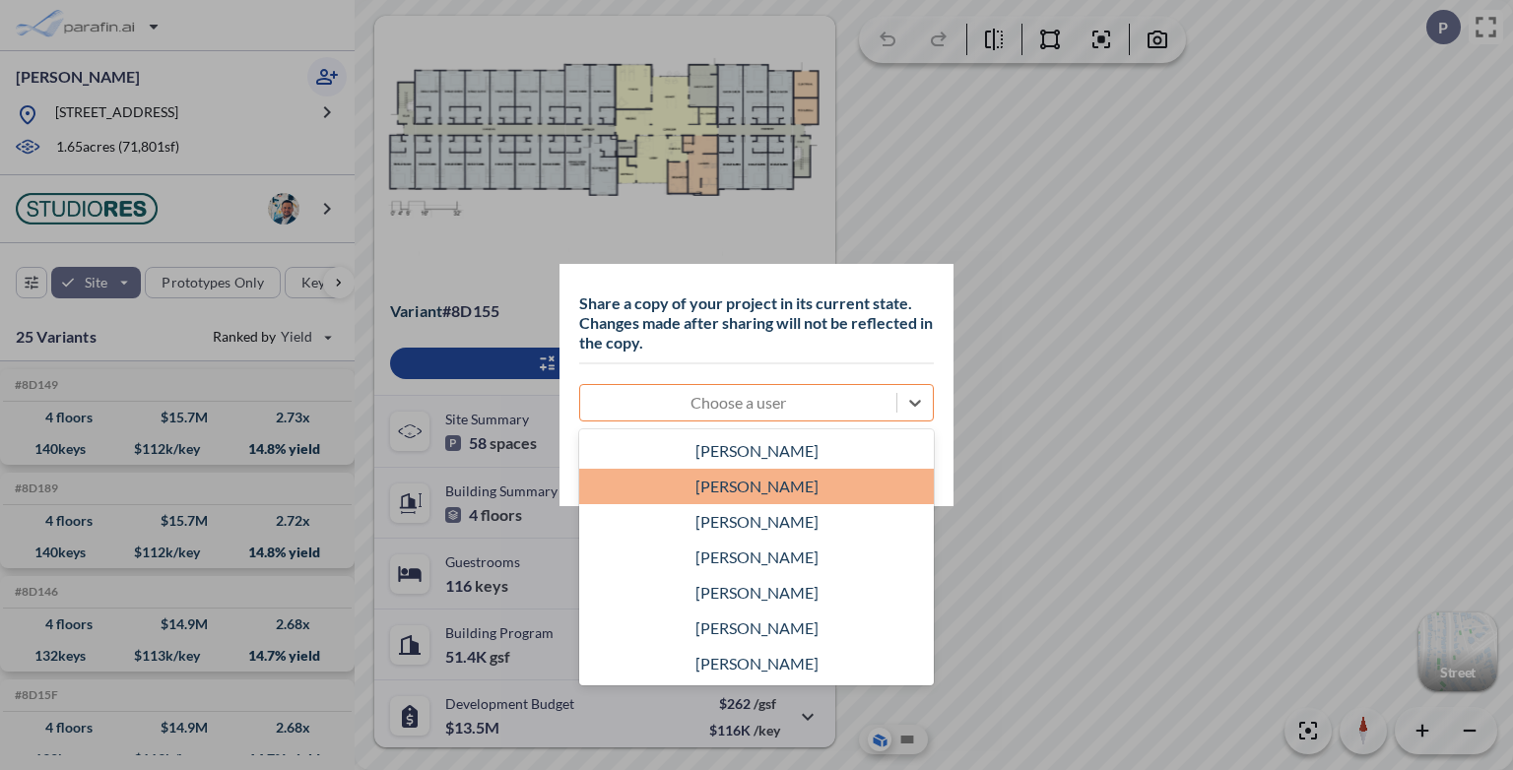
click at [786, 487] on div "Brian Ahmes" at bounding box center [756, 486] width 355 height 35
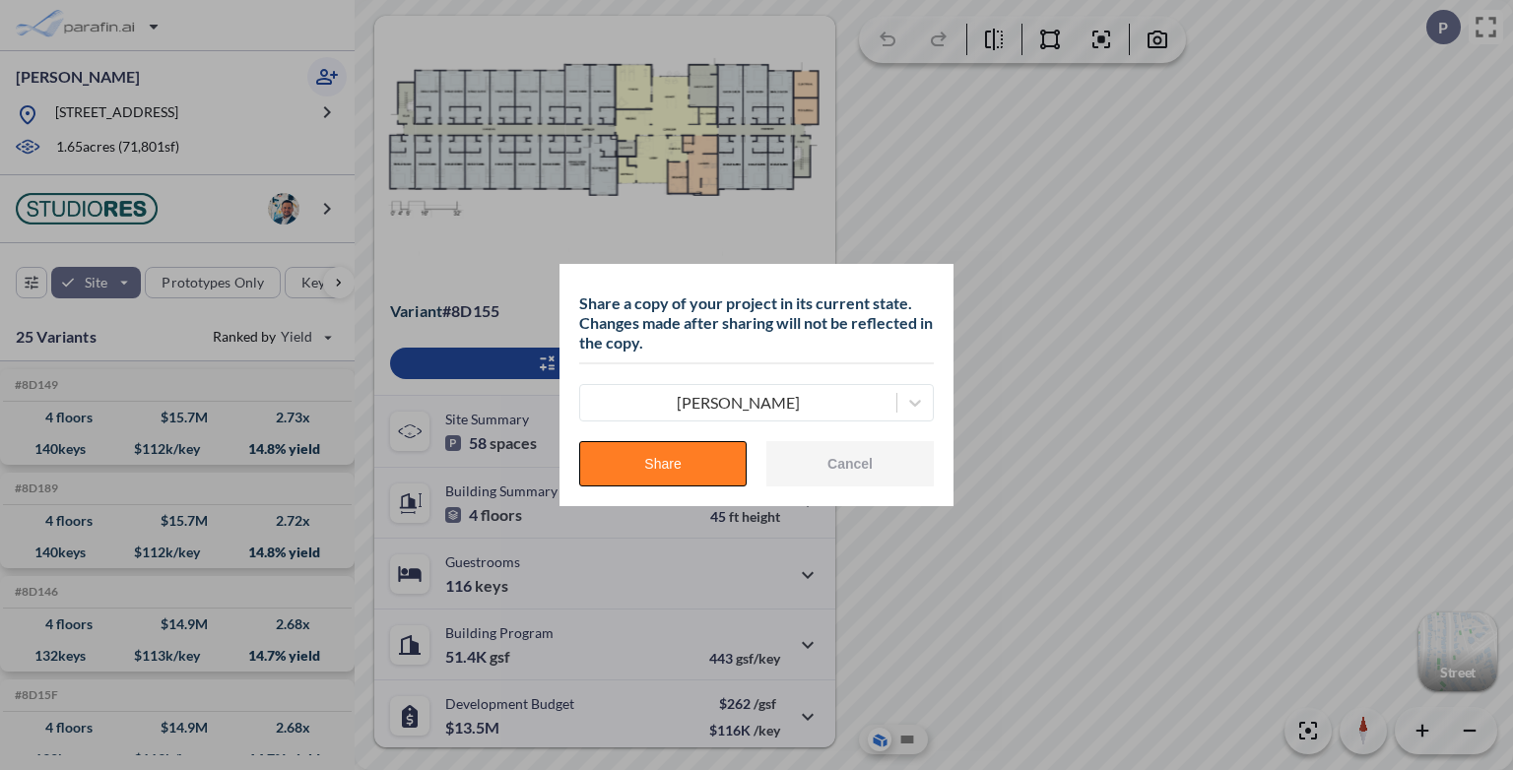
click at [694, 466] on button "Share" at bounding box center [662, 463] width 167 height 45
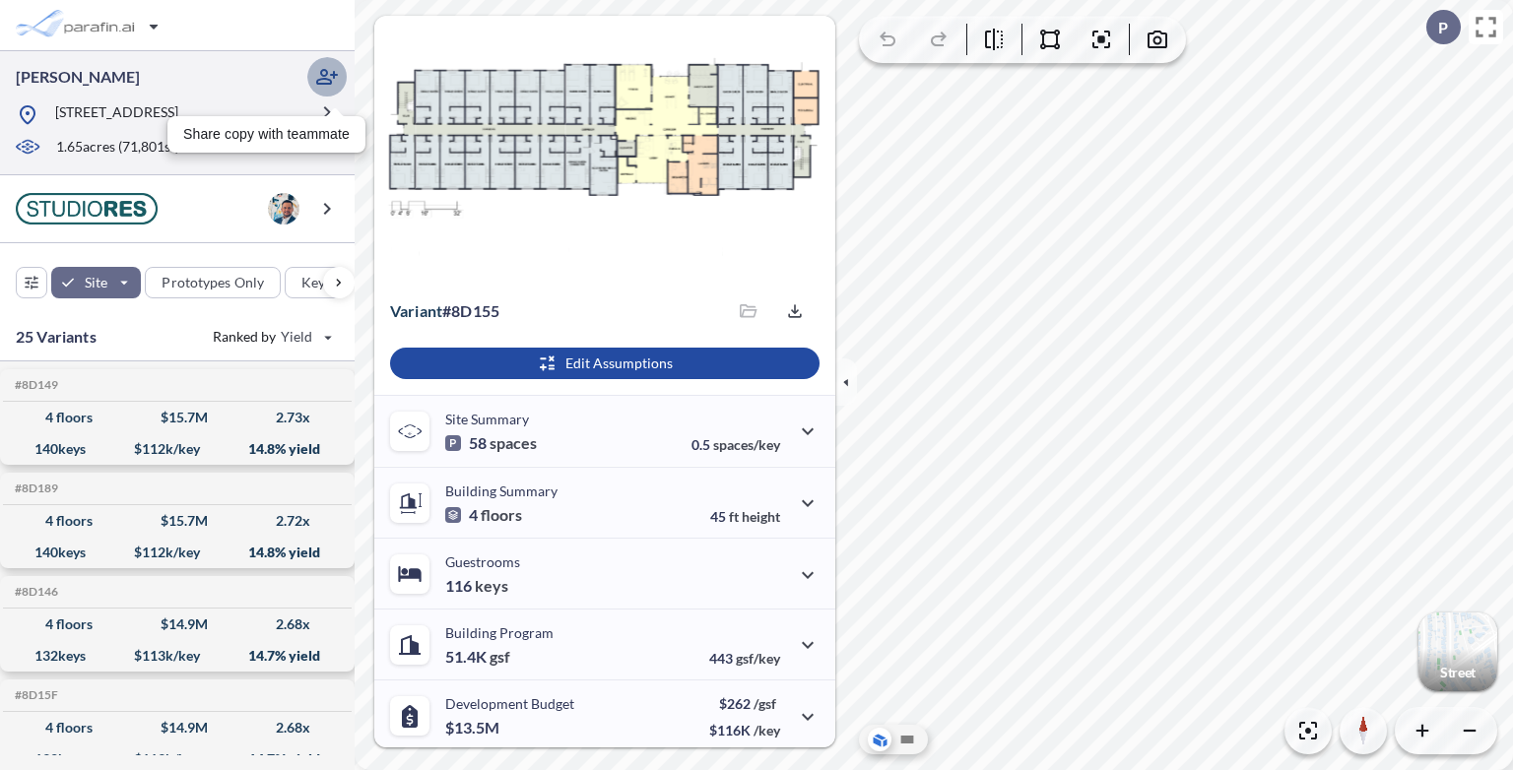
click at [329, 77] on icon "button" at bounding box center [327, 77] width 24 height 24
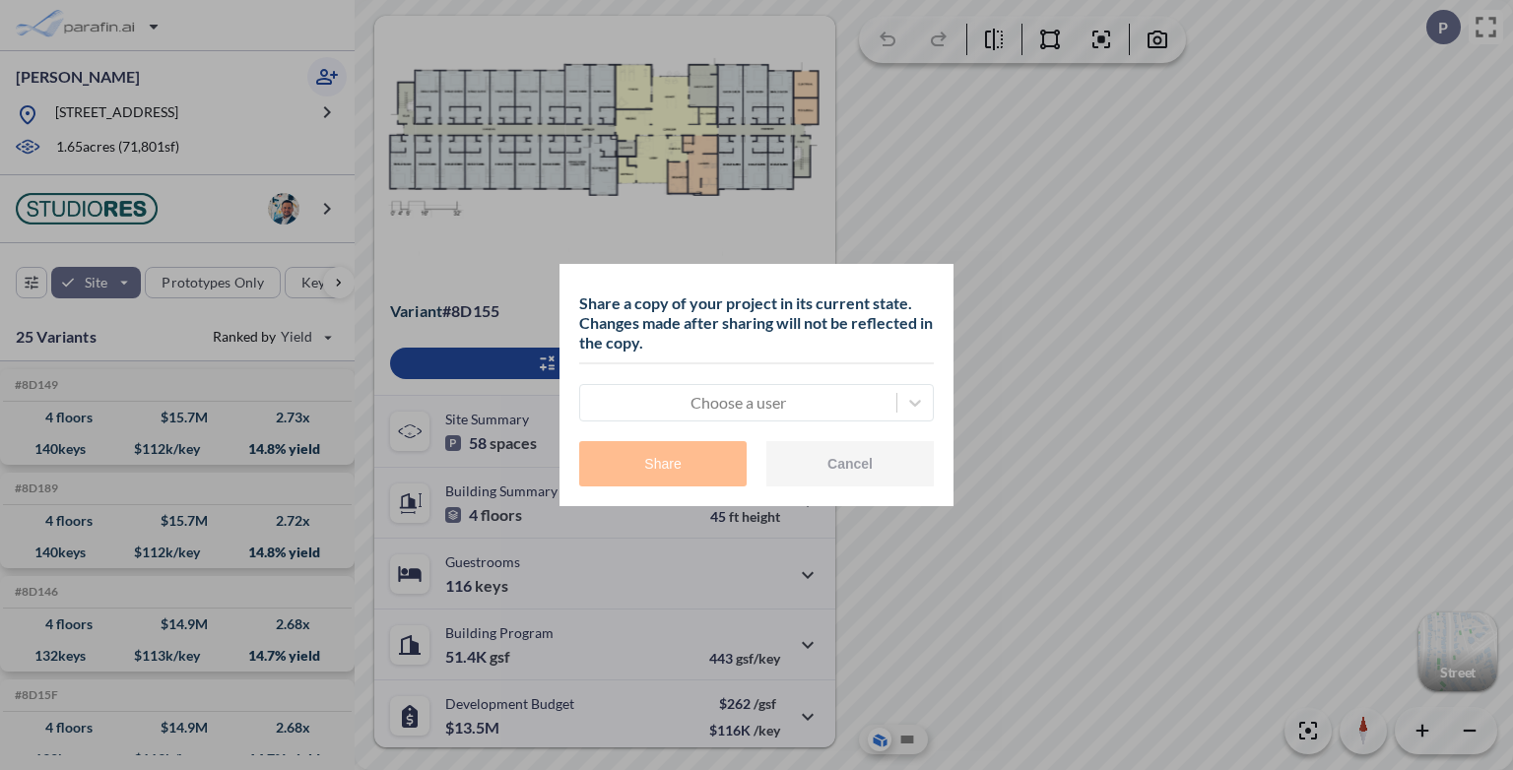
click at [680, 411] on div at bounding box center [738, 403] width 296 height 24
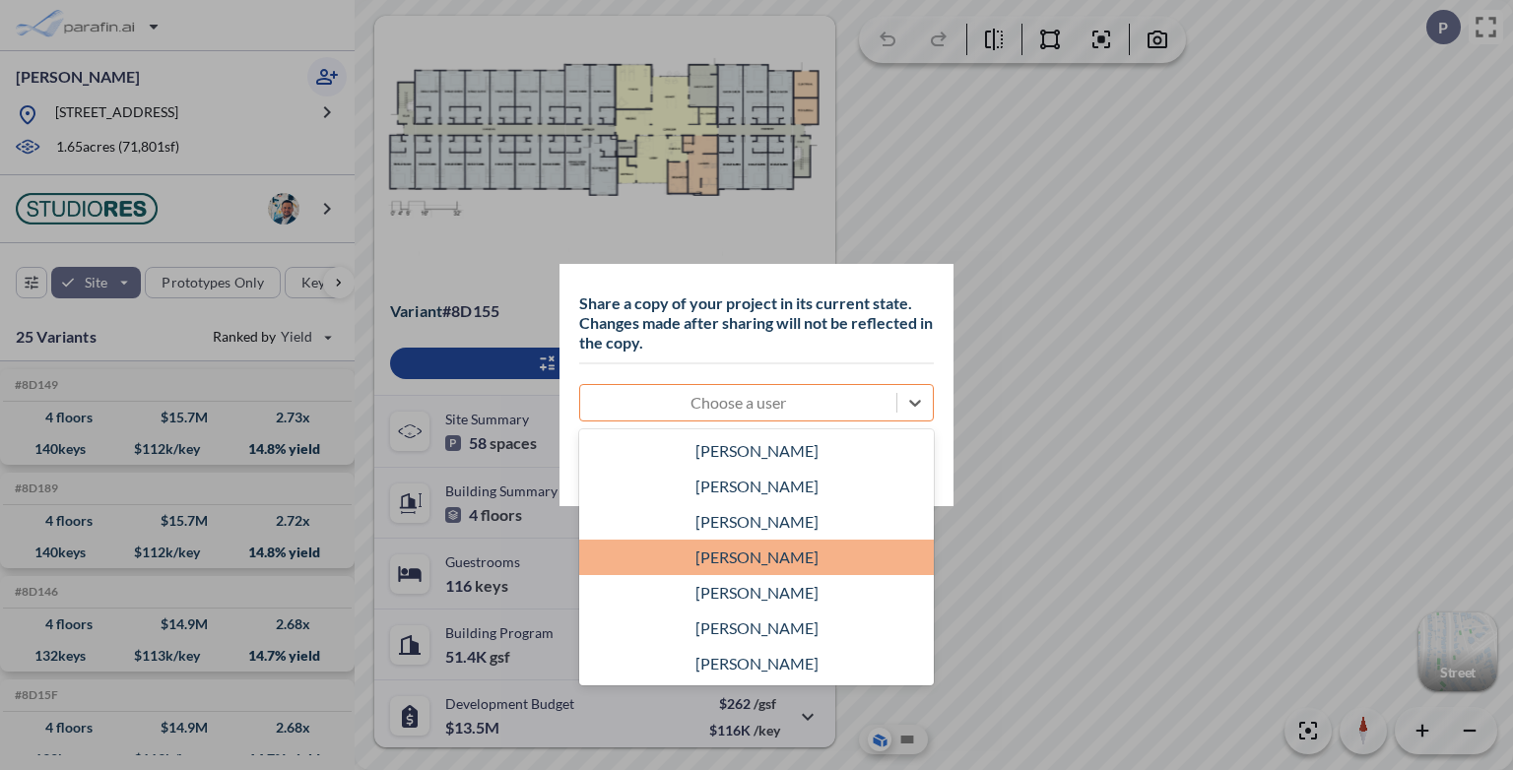
click at [747, 561] on div "Brian Ahmes" at bounding box center [756, 557] width 355 height 35
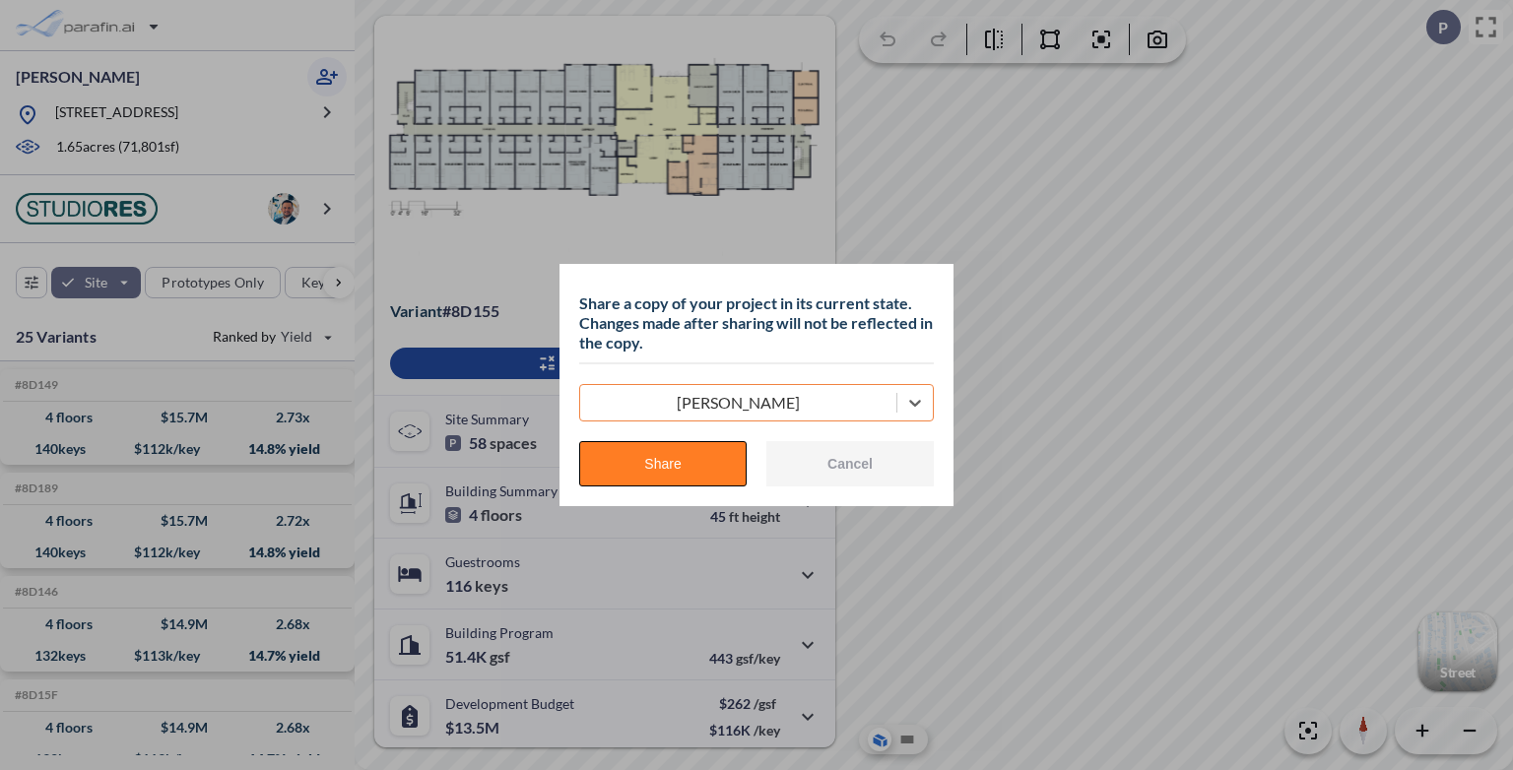
click at [678, 462] on button "Share" at bounding box center [662, 463] width 167 height 45
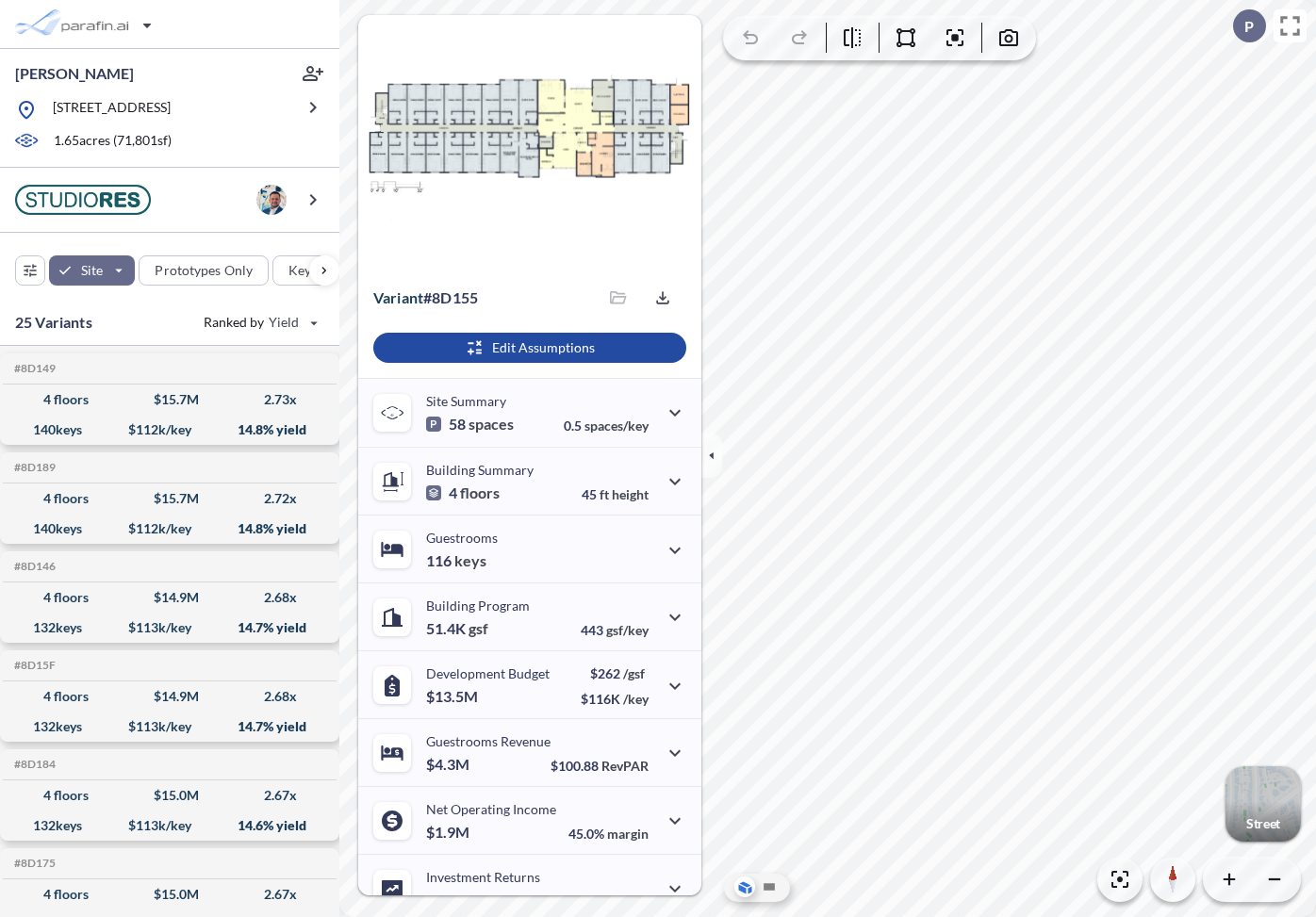
click at [1257, 736] on div "button" at bounding box center [1262, 804] width 76 height 76
click at [1264, 736] on div "button" at bounding box center [1262, 804] width 76 height 76
click at [709, 461] on icon "button" at bounding box center [712, 456] width 21 height 21
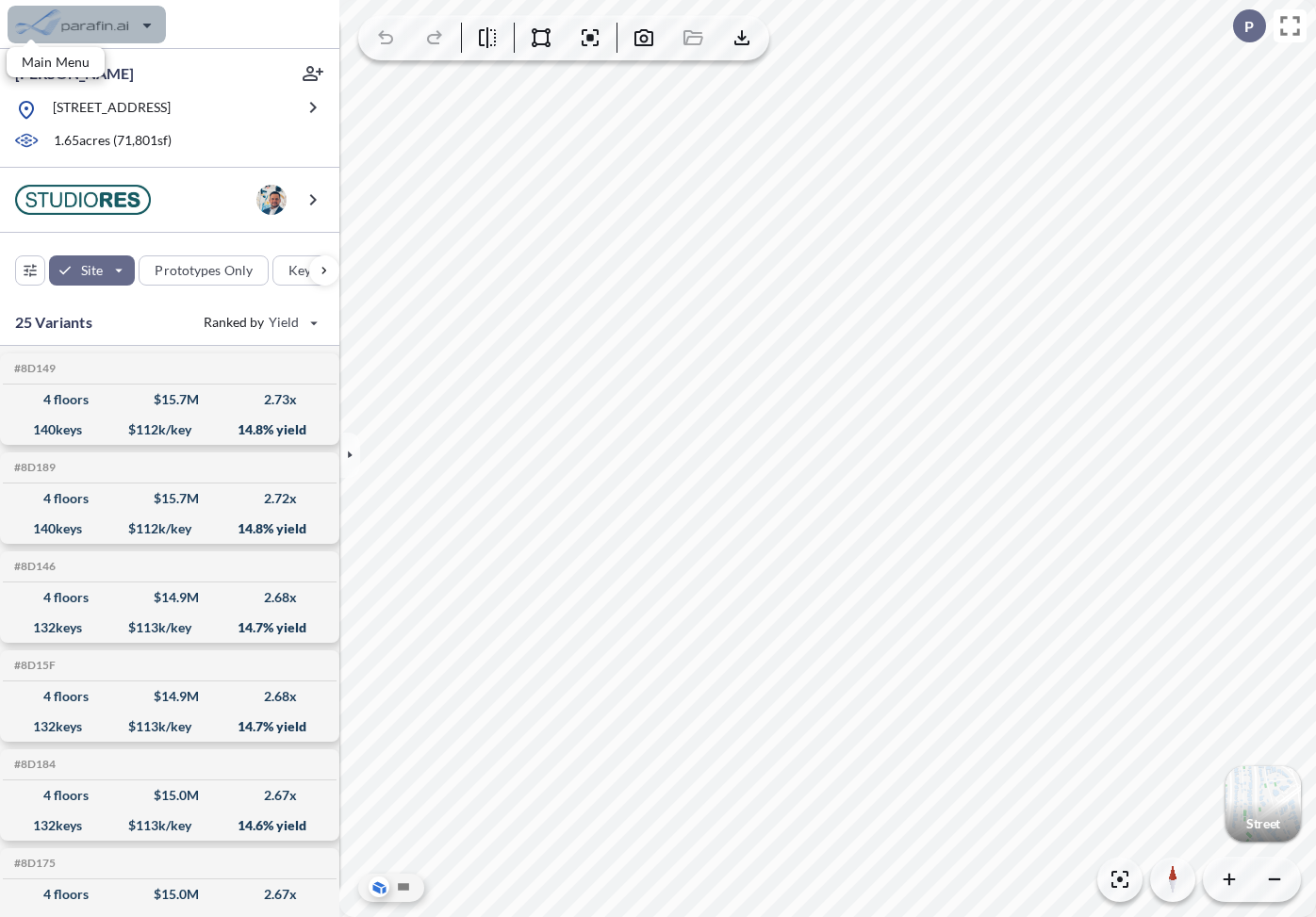
click at [83, 26] on div "button" at bounding box center [86, 24] width 158 height 37
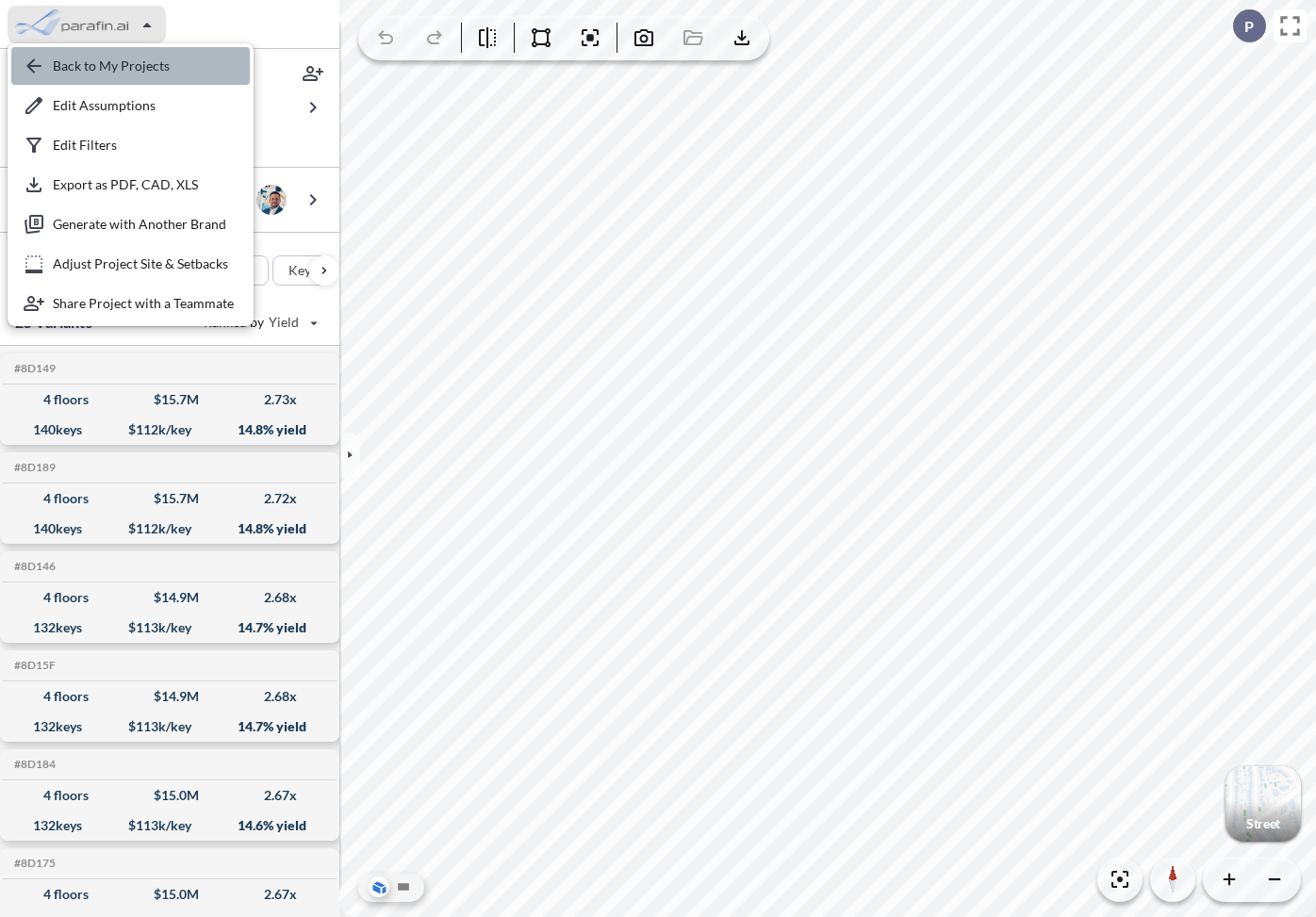
click at [126, 68] on div "button" at bounding box center [130, 65] width 238 height 37
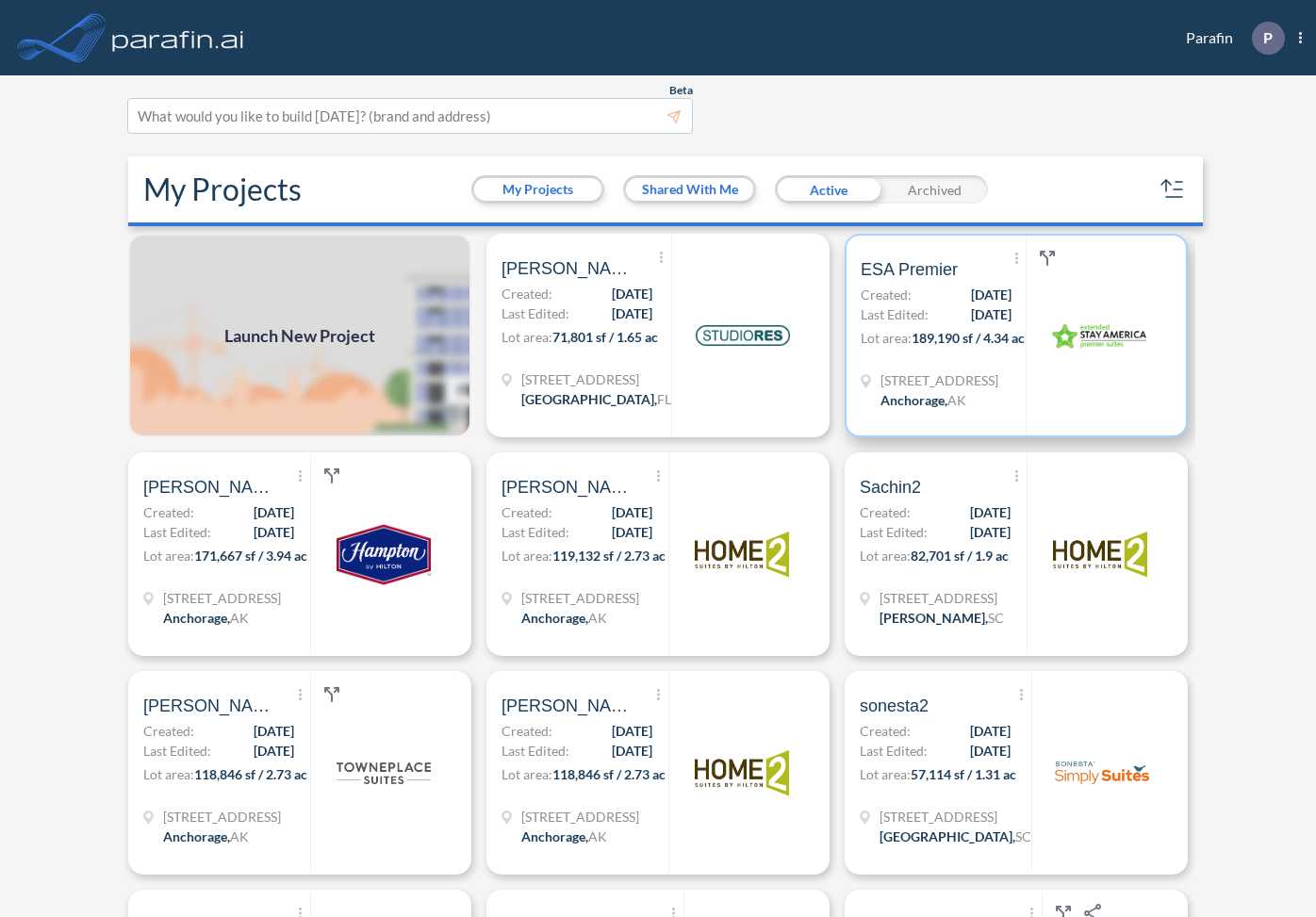
click at [961, 339] on span "189,190 sf / 4.34 ac" at bounding box center [968, 338] width 113 height 16
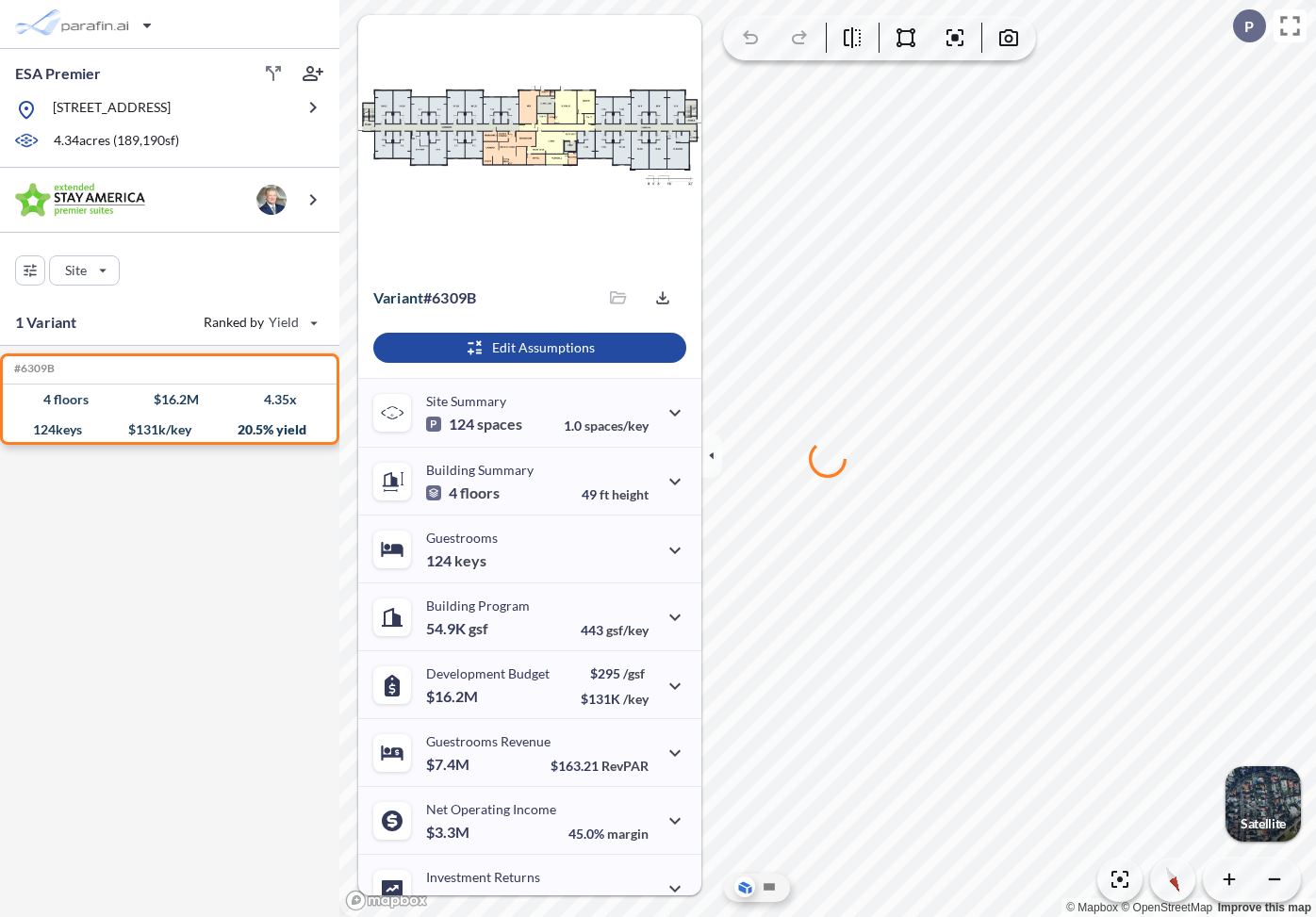
click at [1279, 736] on div "button" at bounding box center [1262, 804] width 76 height 76
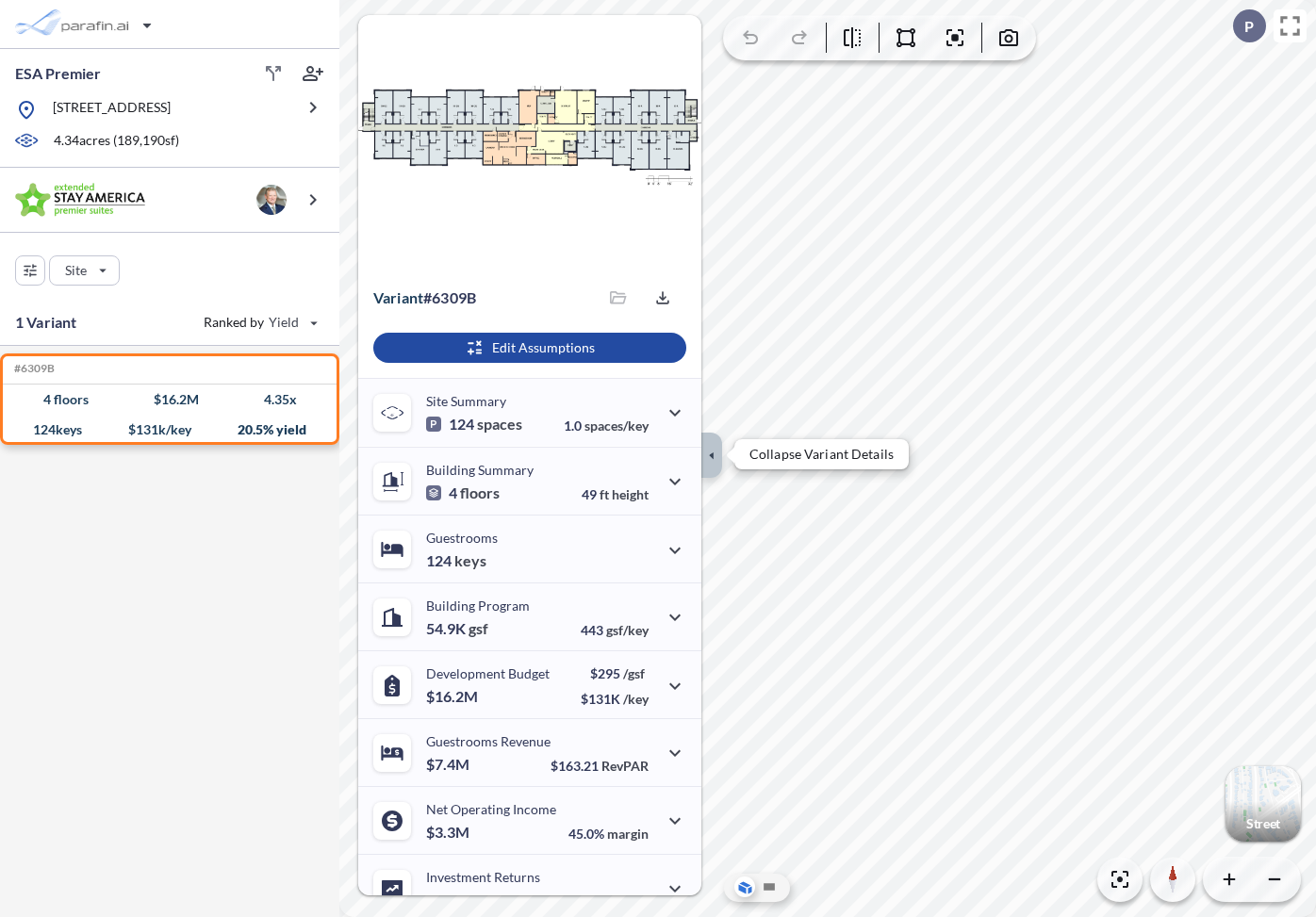
click at [716, 441] on button "button" at bounding box center [712, 455] width 21 height 45
click at [717, 458] on icon "button" at bounding box center [712, 456] width 21 height 21
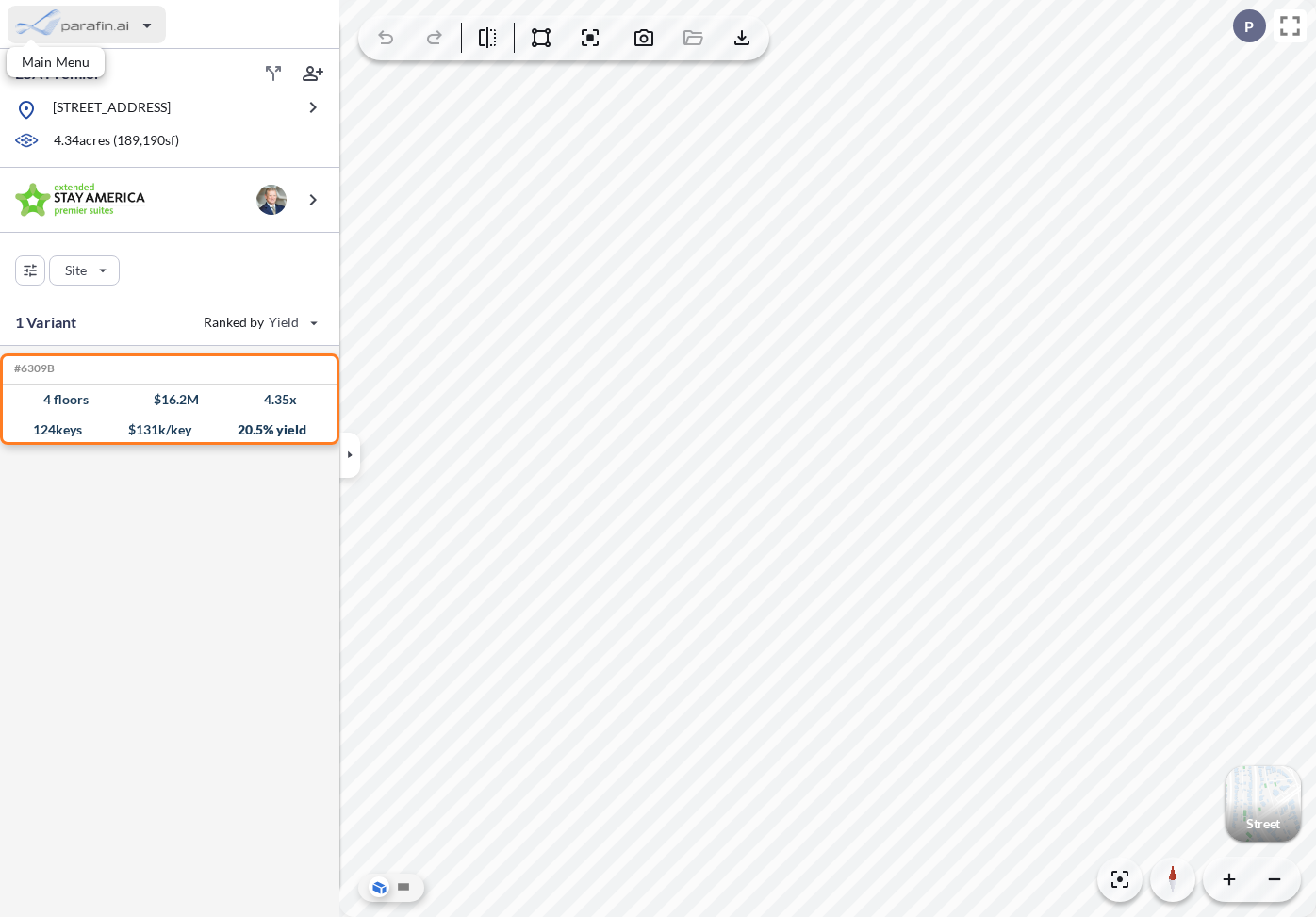
click at [71, 26] on div "button" at bounding box center [86, 24] width 158 height 37
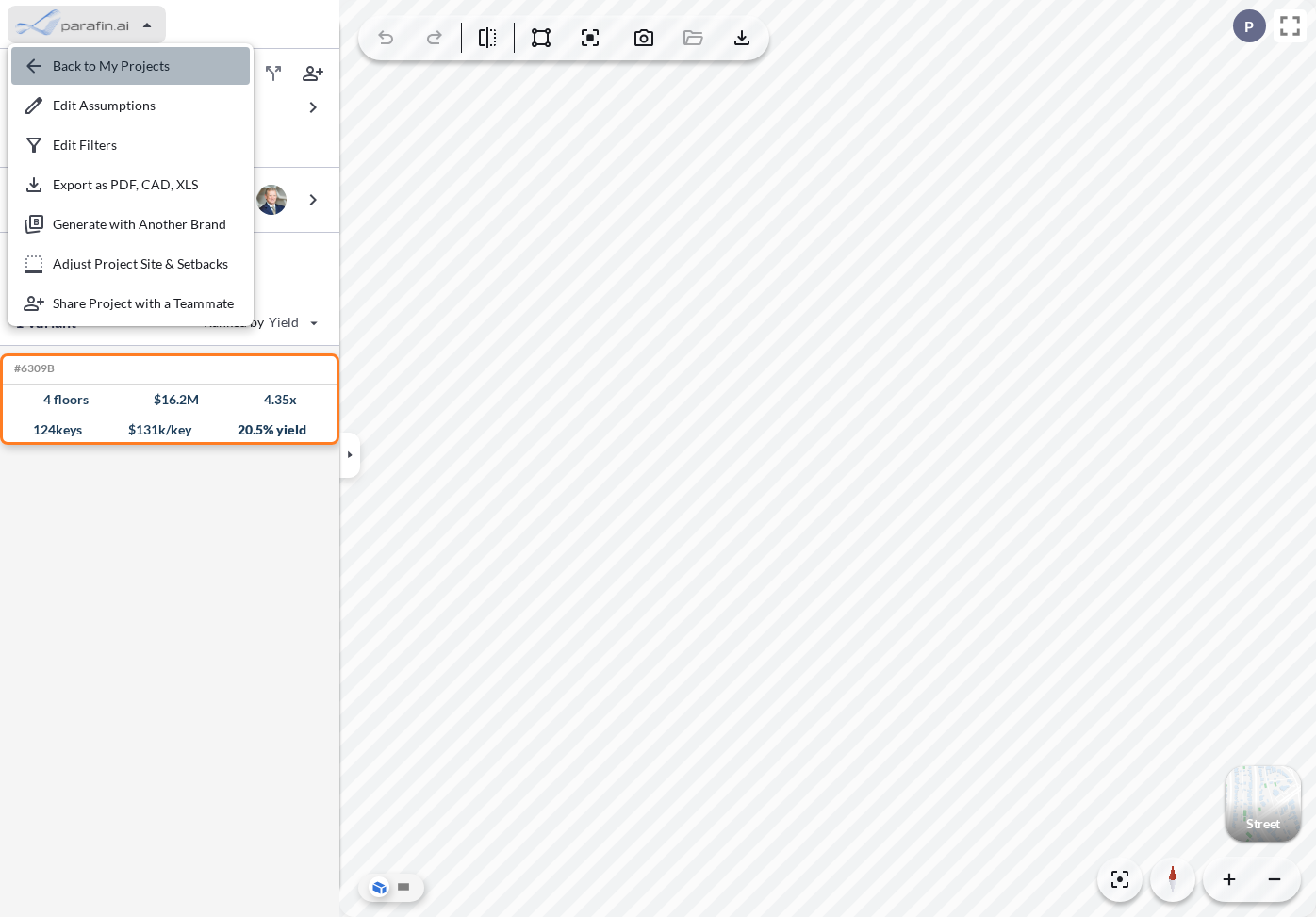
click at [93, 73] on div "button" at bounding box center [130, 65] width 238 height 37
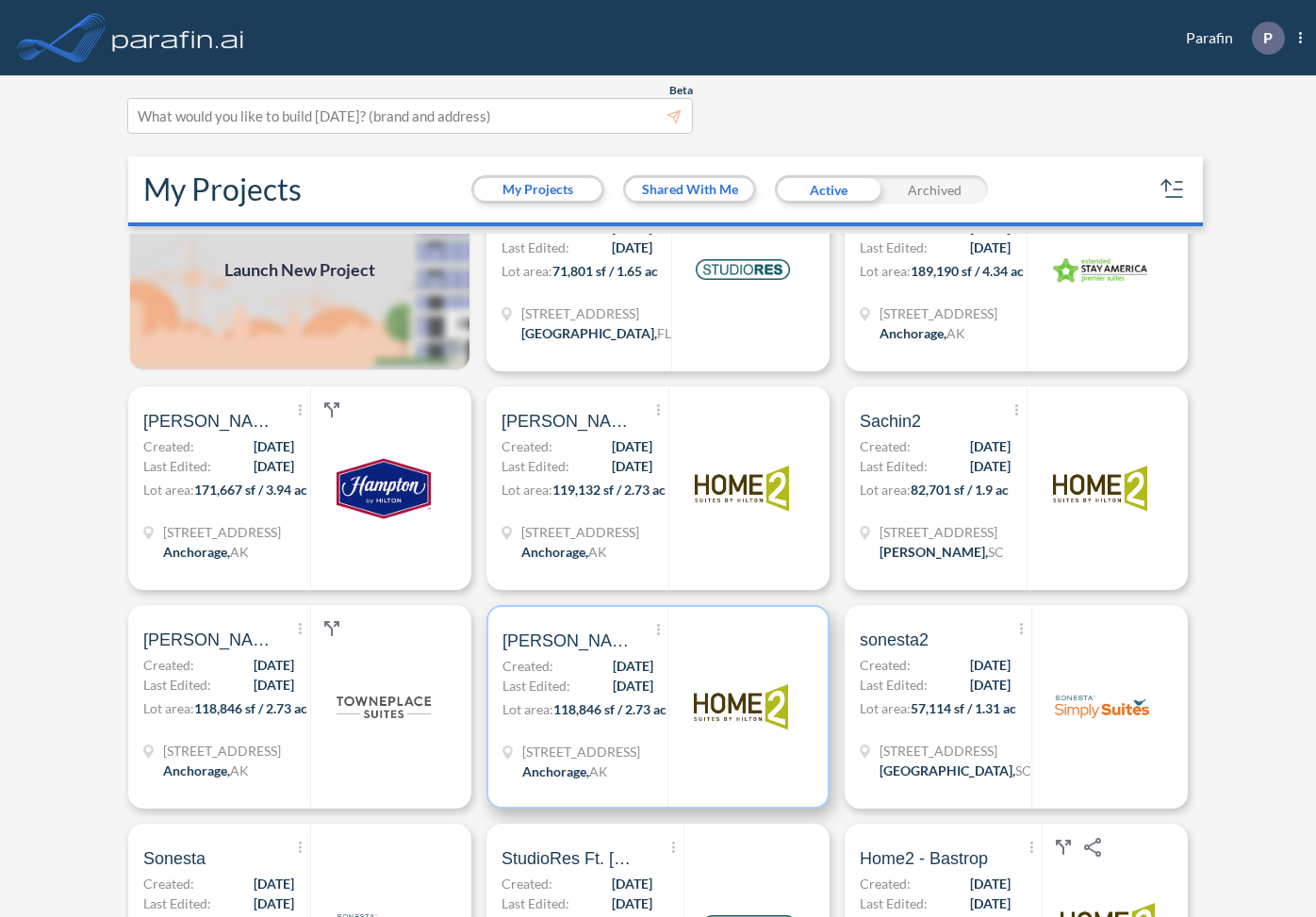
scroll to position [189, 0]
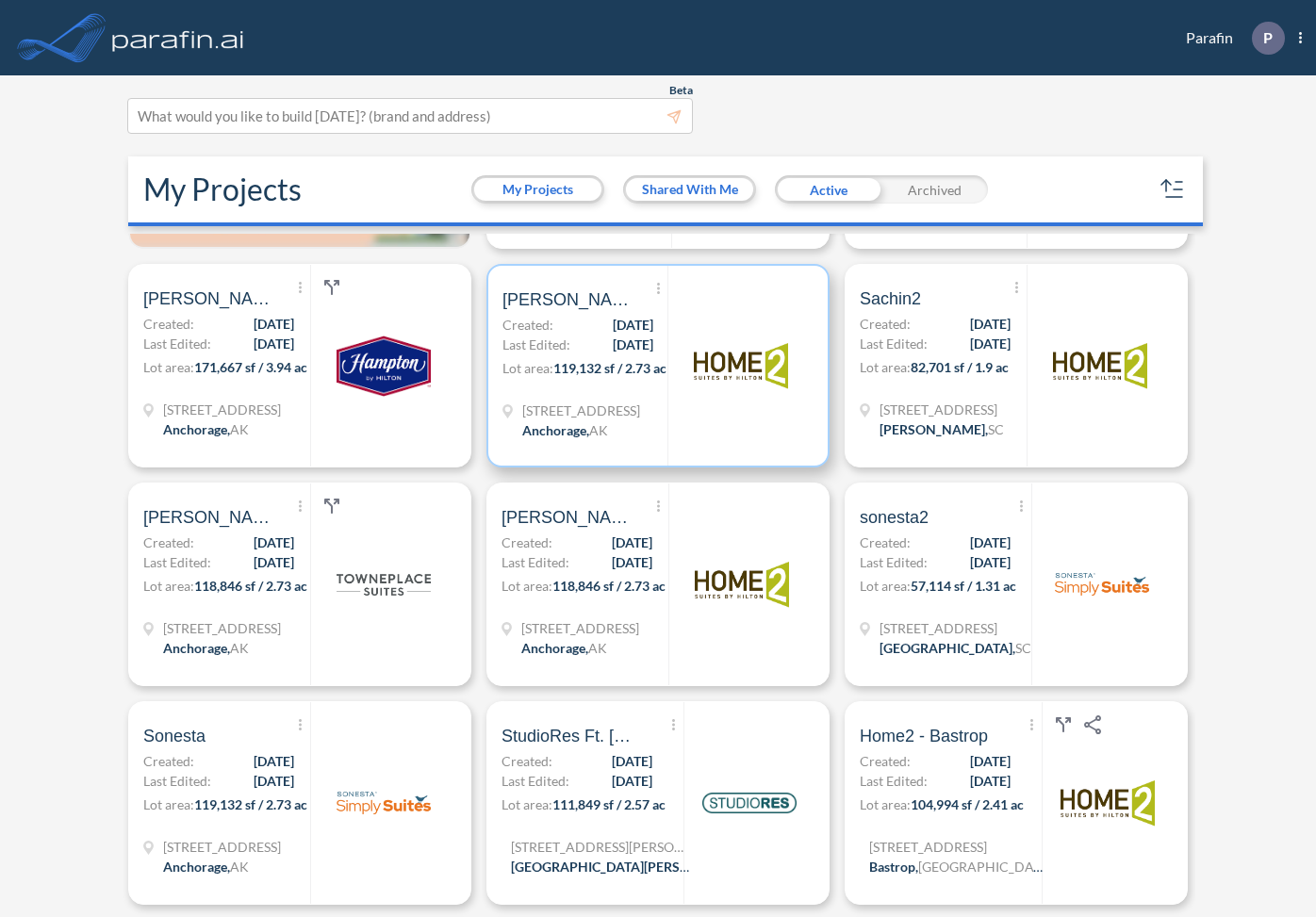
click at [569, 360] on span "119,132 sf / 2.73 ac" at bounding box center [610, 368] width 113 height 16
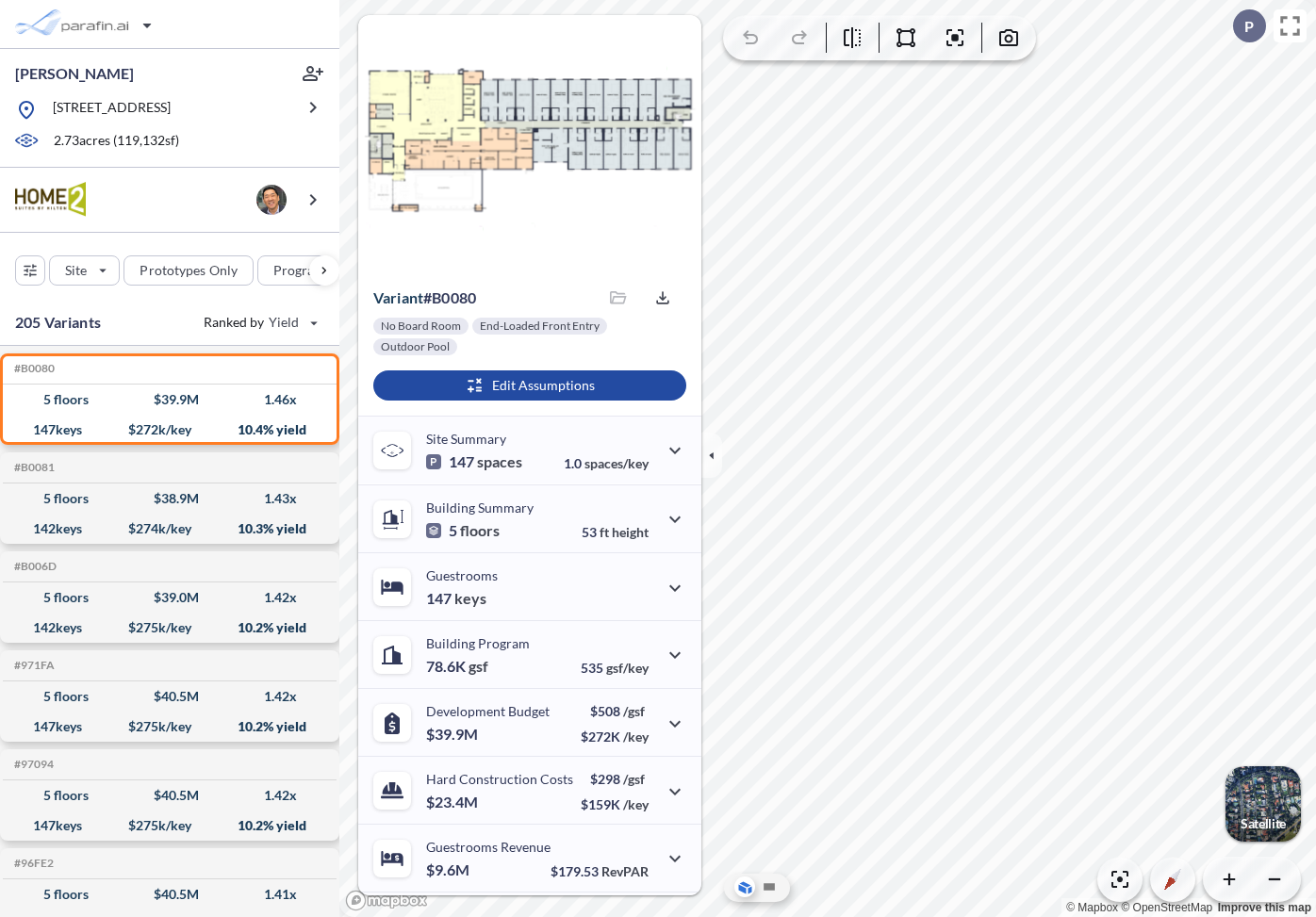
click at [1273, 797] on img "button" at bounding box center [1262, 804] width 76 height 76
click at [1117, 878] on icon "button" at bounding box center [1120, 880] width 23 height 23
click at [659, 301] on icon "button" at bounding box center [663, 298] width 19 height 19
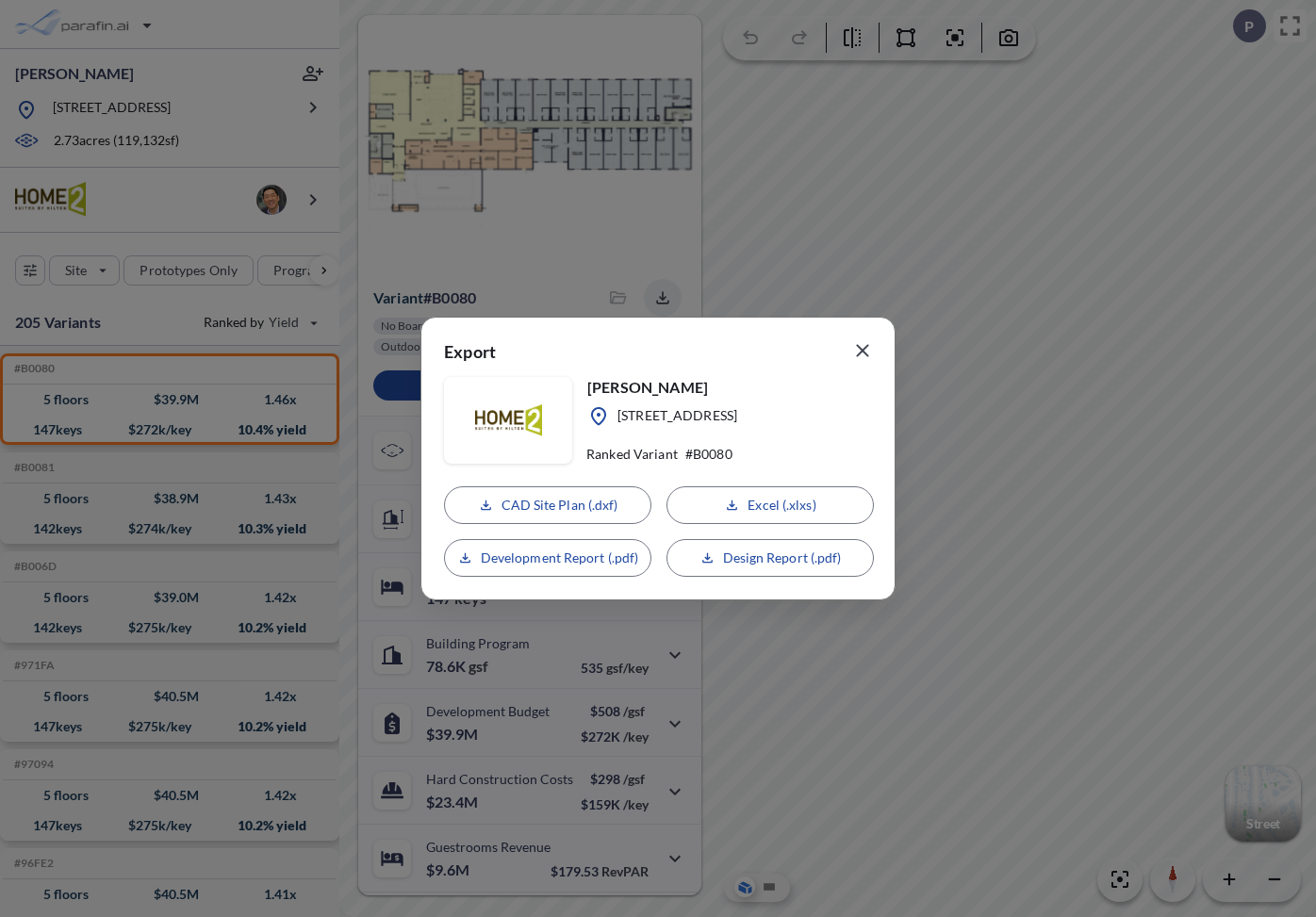
drag, startPoint x: 869, startPoint y: 351, endPoint x: 879, endPoint y: 347, distance: 10.8
click at [869, 351] on icon "button" at bounding box center [862, 351] width 23 height 23
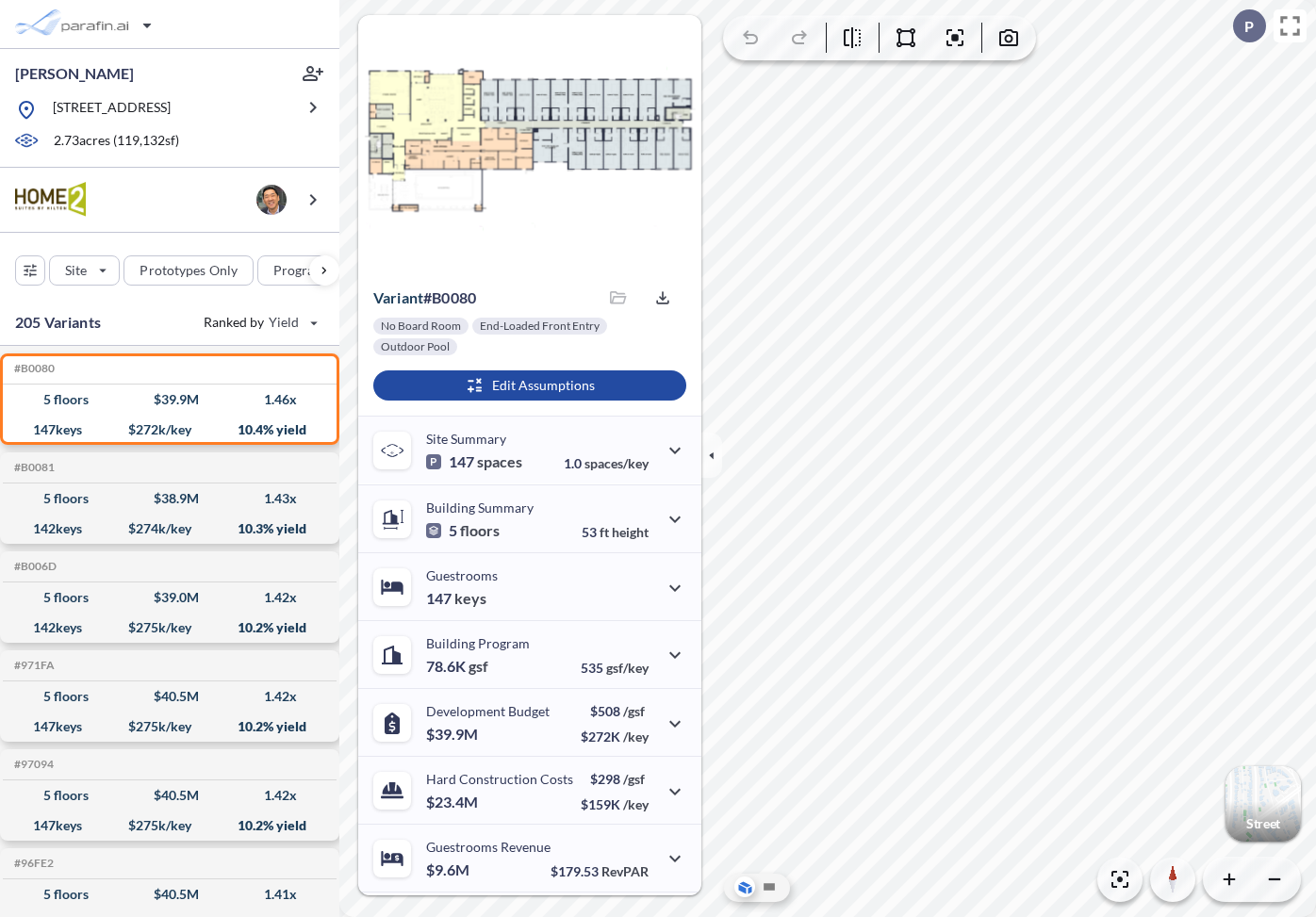
drag, startPoint x: 130, startPoint y: 34, endPoint x: 430, endPoint y: -16, distance: 304.1
click at [1261, 802] on div "button" at bounding box center [1262, 804] width 76 height 76
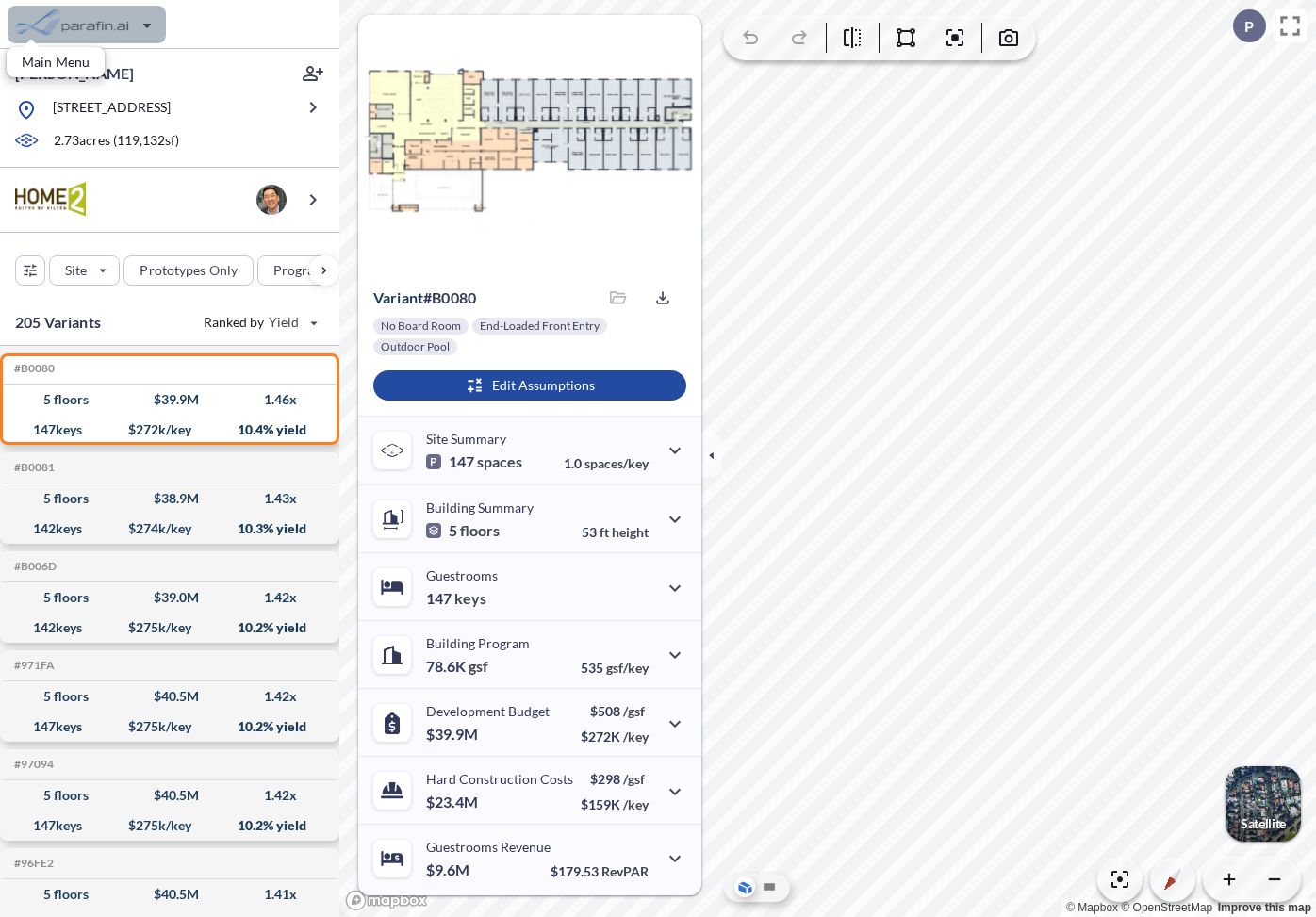
click at [146, 17] on div "button" at bounding box center [86, 24] width 158 height 37
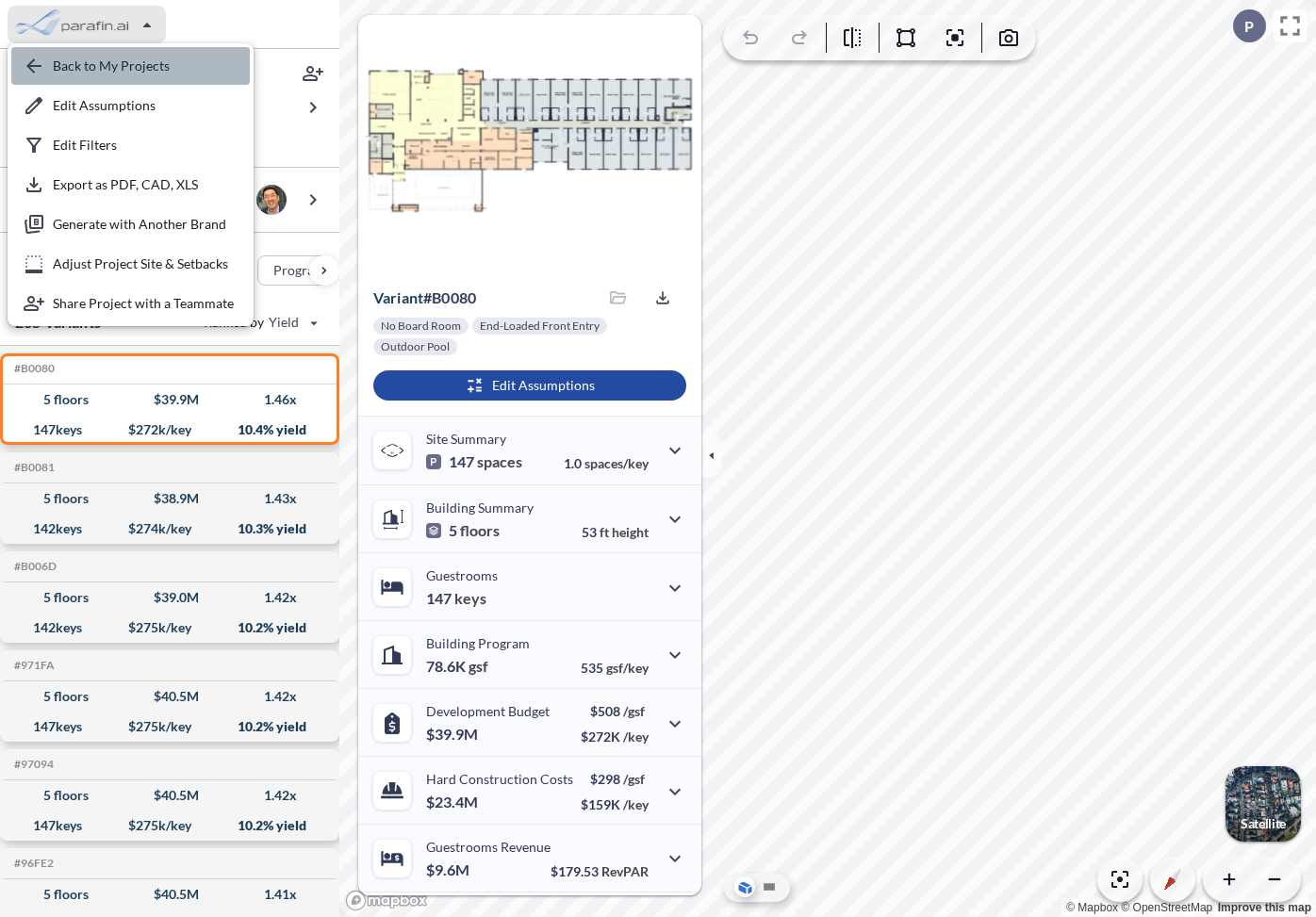
click at [136, 61] on div "button" at bounding box center [130, 65] width 238 height 37
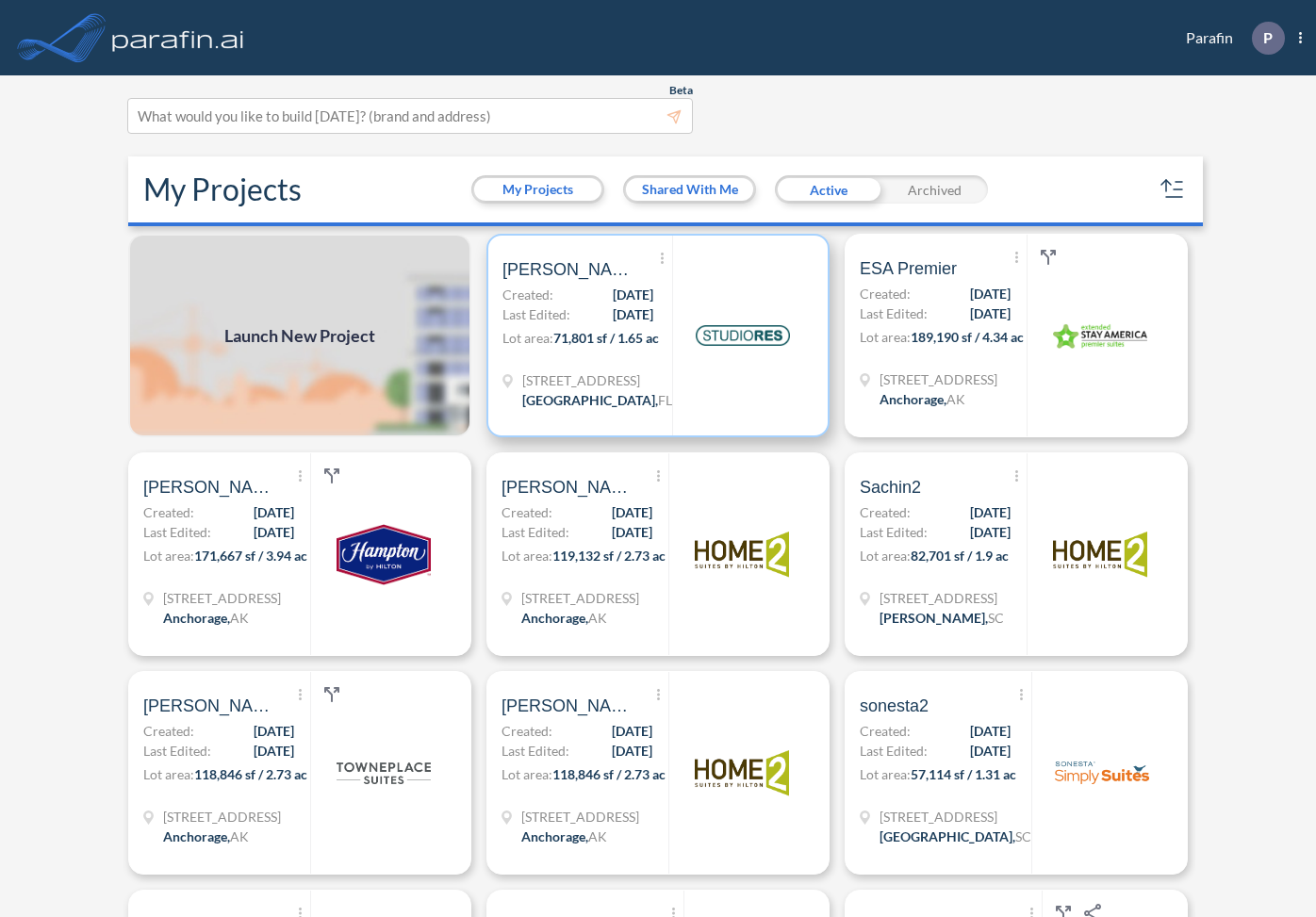
click at [581, 344] on span "71,801 sf / 1.65 ac" at bounding box center [606, 338] width 105 height 16
